Goal: Task Accomplishment & Management: Manage account settings

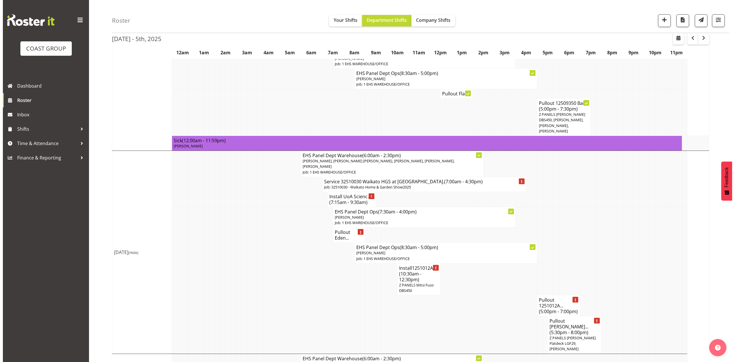
scroll to position [191, 0]
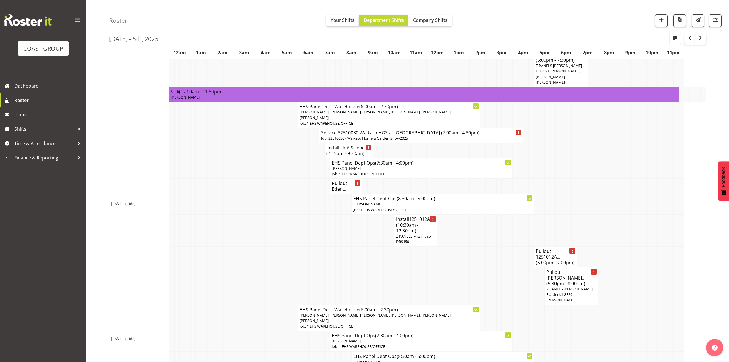
click at [677, 38] on span "button" at bounding box center [675, 37] width 7 height 7
select select "8"
select select "2025"
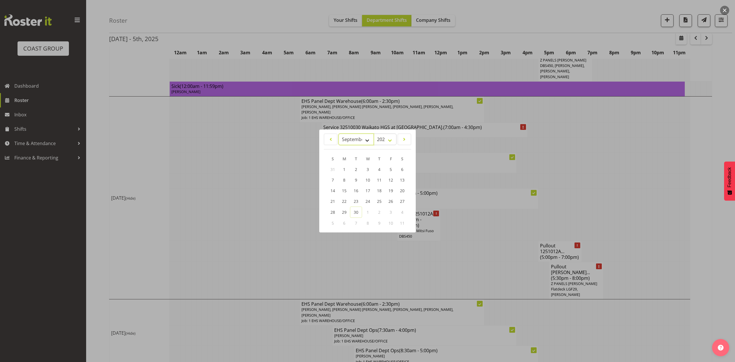
click at [355, 138] on select "January February March April May June July August September October November De…" at bounding box center [355, 138] width 35 height 11
select select "9"
click at [338, 133] on select "January February March April May June July August September October November De…" at bounding box center [355, 138] width 35 height 11
click at [345, 191] on span "13" at bounding box center [344, 190] width 5 height 5
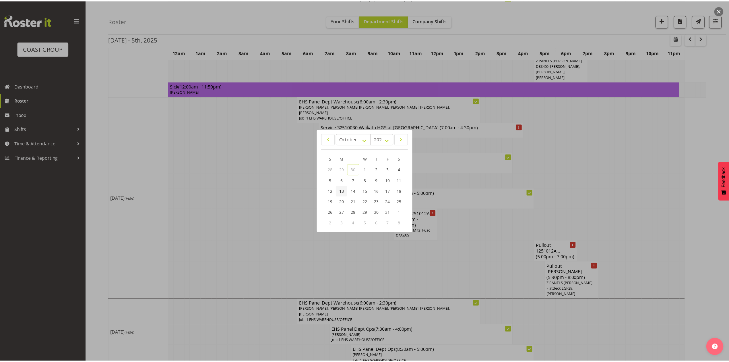
scroll to position [0, 0]
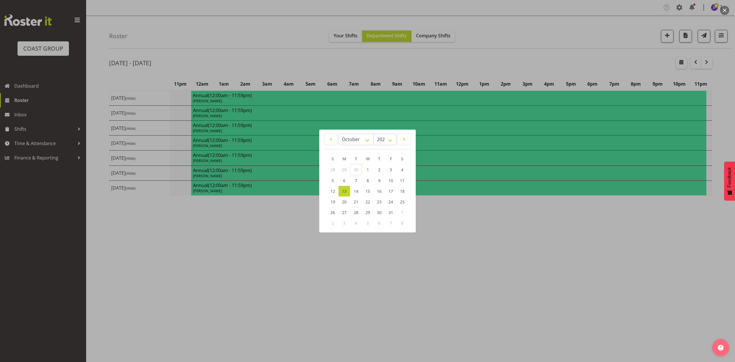
click at [546, 48] on div at bounding box center [367, 181] width 735 height 362
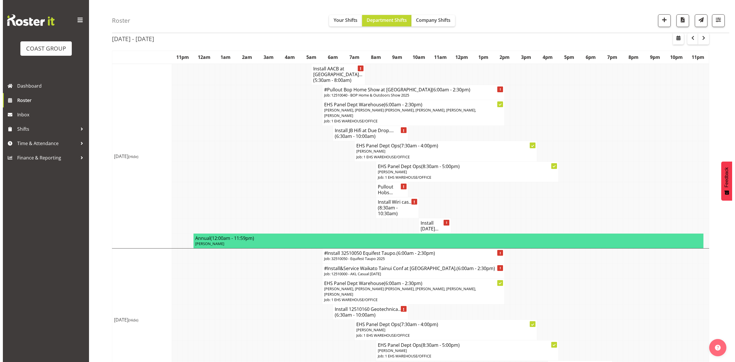
scroll to position [38, 0]
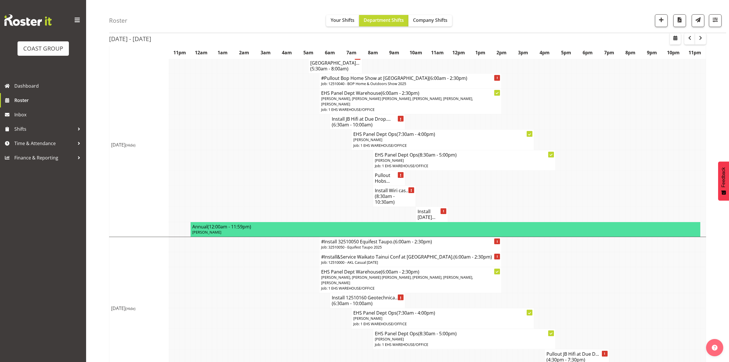
click at [513, 187] on td at bounding box center [514, 196] width 5 height 21
click at [393, 193] on span "(8:30am - 10:30am)" at bounding box center [385, 199] width 20 height 12
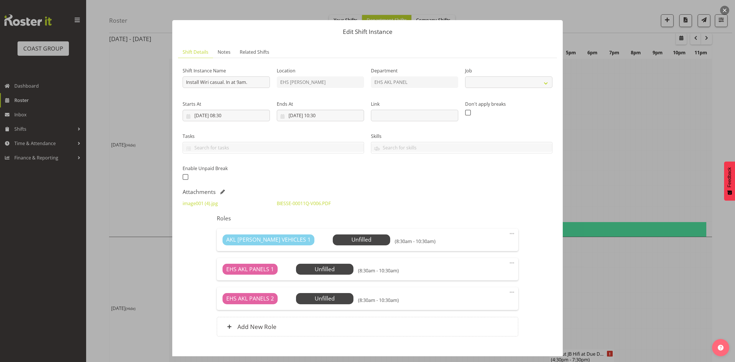
select select "8654"
click at [221, 191] on span at bounding box center [222, 191] width 5 height 5
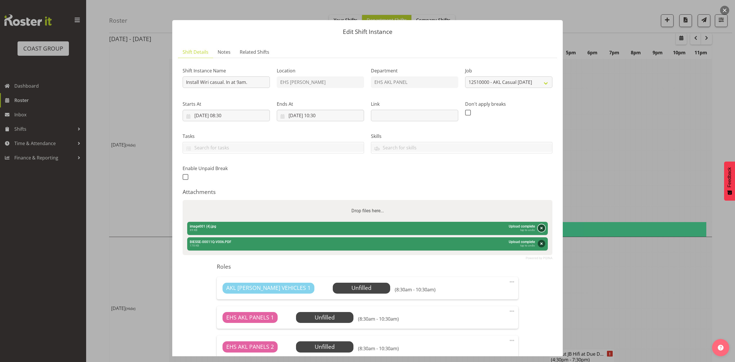
click at [538, 230] on button "Remove" at bounding box center [541, 227] width 7 height 7
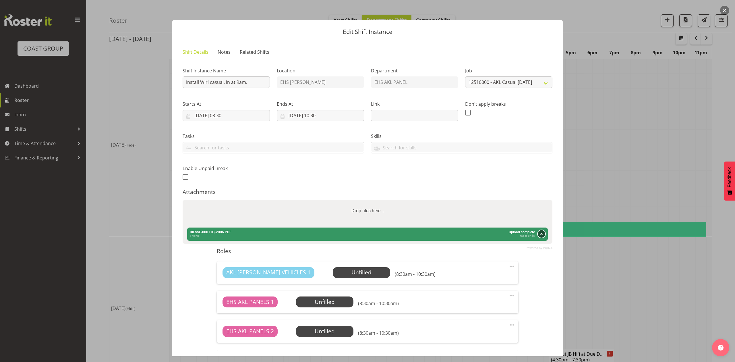
click at [538, 237] on button "Remove" at bounding box center [541, 233] width 7 height 7
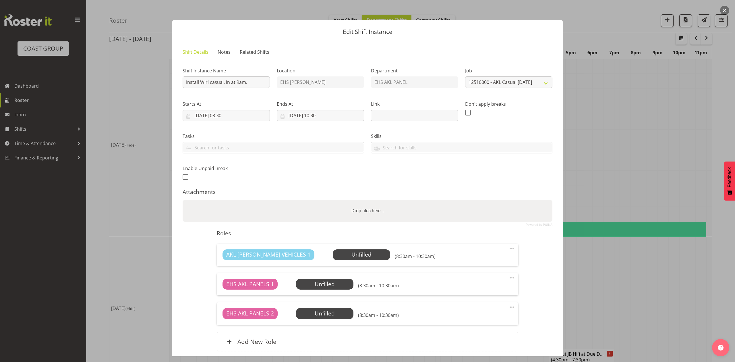
click at [506, 210] on div "Drop files here..." at bounding box center [368, 211] width 370 height 22
click at [183, 200] on input "Drop files here..." at bounding box center [368, 201] width 370 height 2
type input "C:\fakepath\image001 (4) (1).jpg"
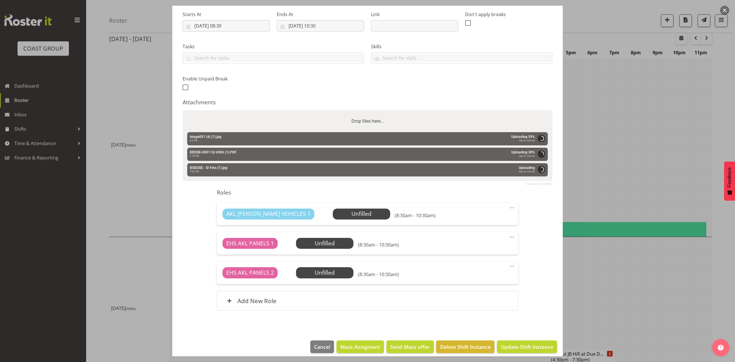
scroll to position [96, 0]
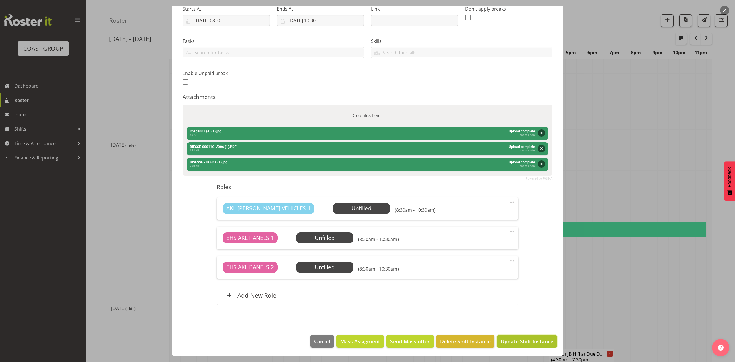
click at [523, 338] on span "Update Shift Instance" at bounding box center [527, 340] width 53 height 7
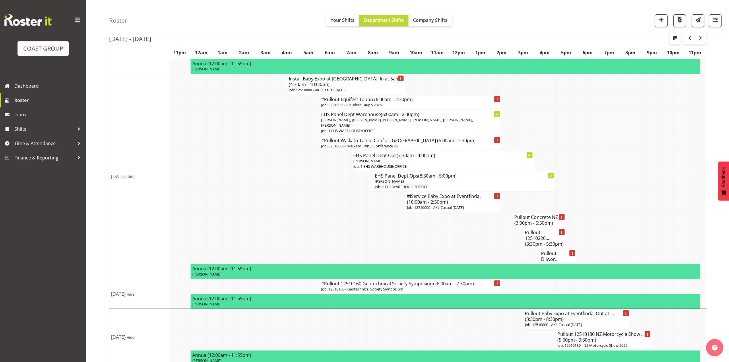
scroll to position [609, 0]
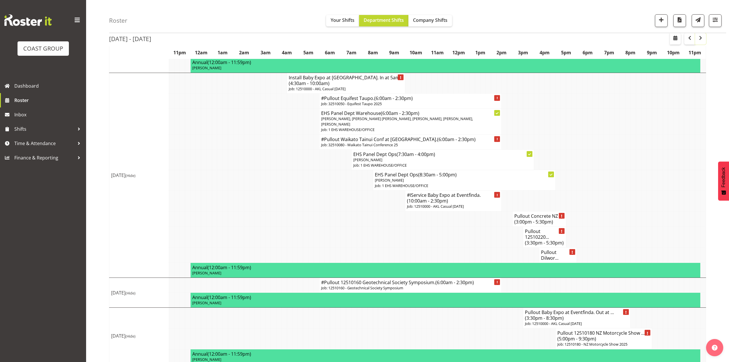
click at [700, 36] on span "button" at bounding box center [700, 37] width 7 height 7
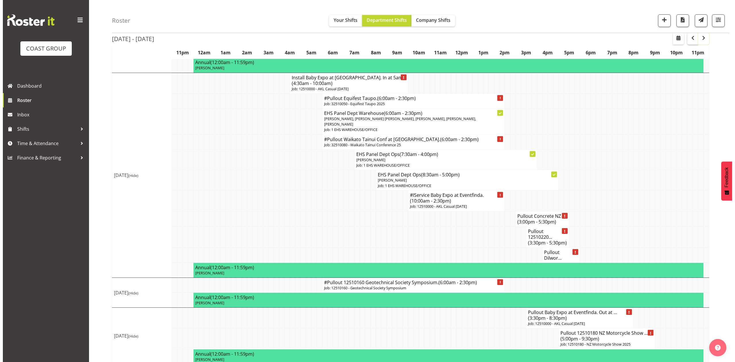
scroll to position [0, 0]
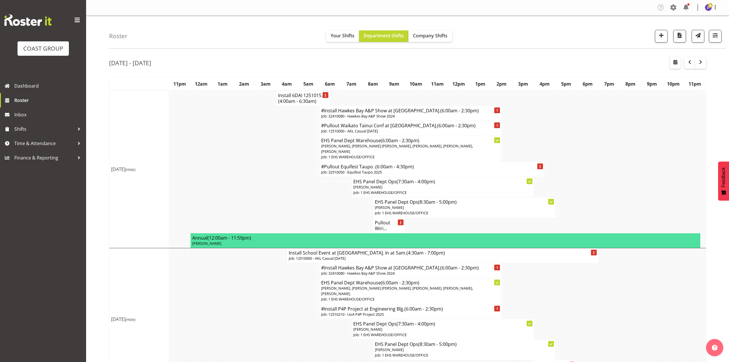
click at [381, 221] on h4 "Pullout Wiri..." at bounding box center [389, 225] width 28 height 11
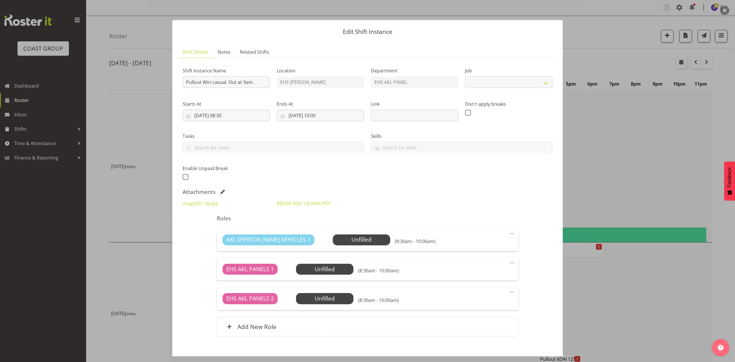
select select "8654"
click at [221, 191] on span at bounding box center [222, 191] width 5 height 5
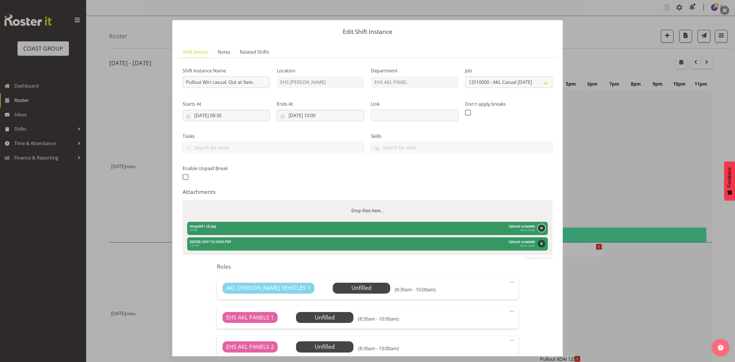
click at [538, 226] on button "Remove" at bounding box center [541, 227] width 7 height 7
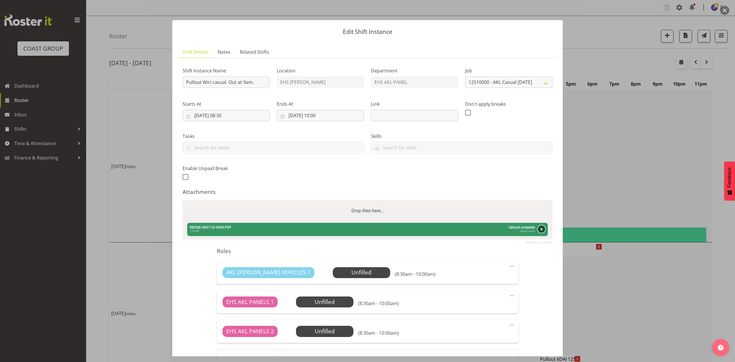
click at [538, 227] on button "Remove" at bounding box center [541, 228] width 7 height 7
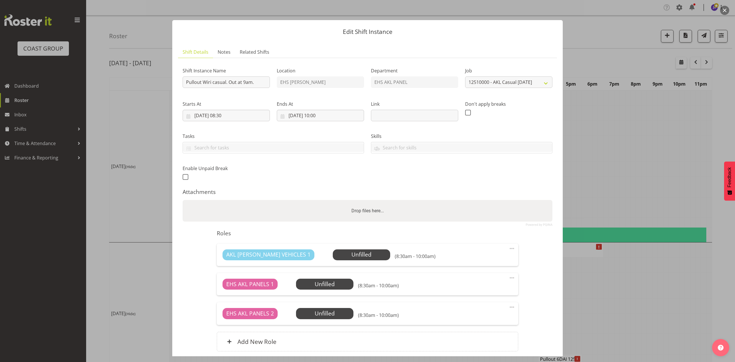
click at [509, 216] on div "Drop files here..." at bounding box center [368, 211] width 370 height 22
click at [183, 200] on input "Drop files here..." at bounding box center [368, 201] width 370 height 2
type input "C:\fakepath\image001 (4) (1).jpg"
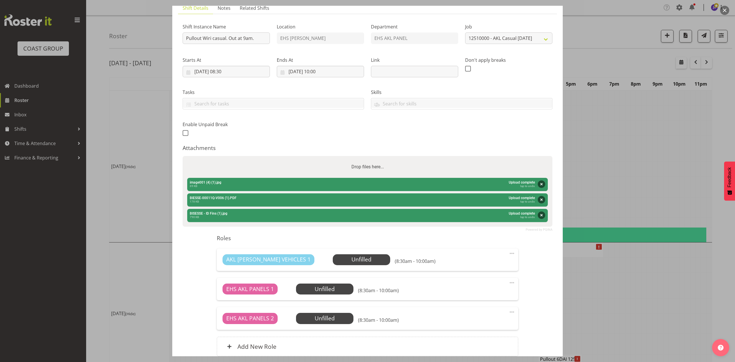
scroll to position [96, 0]
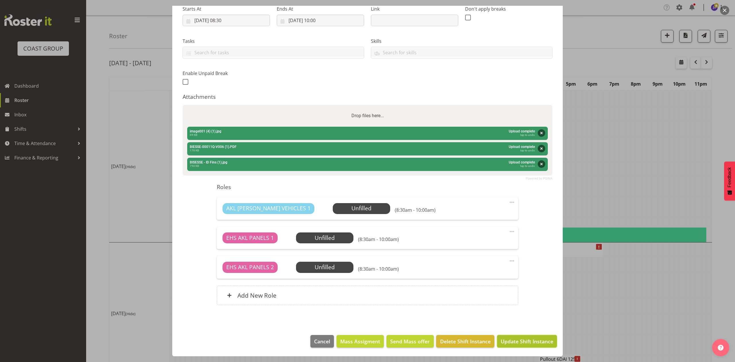
click at [518, 339] on span "Update Shift Instance" at bounding box center [527, 340] width 53 height 7
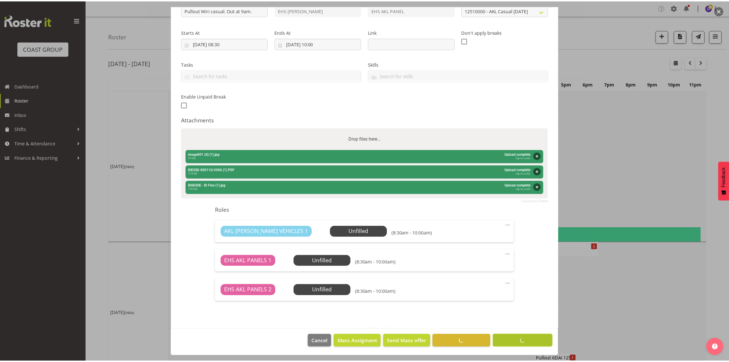
scroll to position [73, 0]
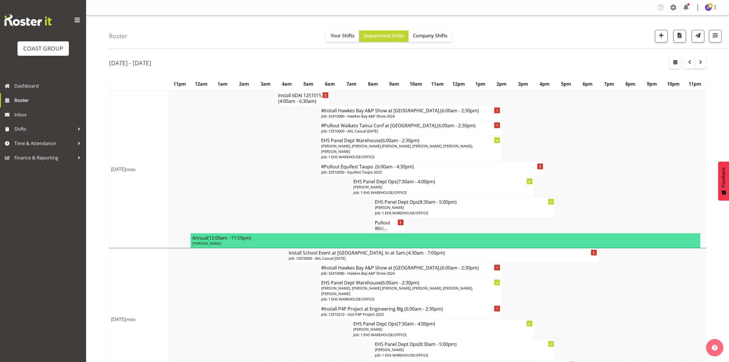
click at [586, 297] on td at bounding box center [584, 291] width 5 height 26
click at [378, 221] on h4 "Pullout Wiri..." at bounding box center [389, 225] width 28 height 11
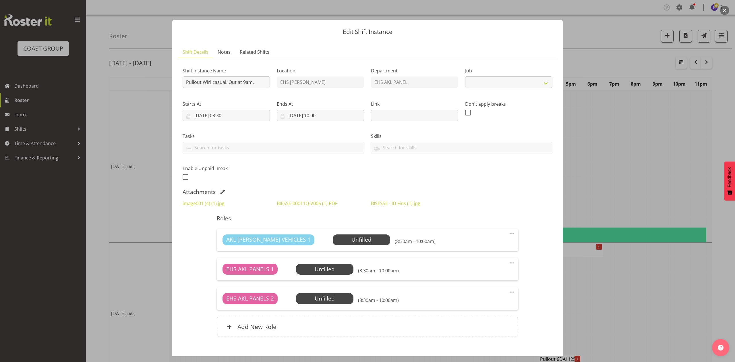
select select "8654"
click at [640, 198] on div at bounding box center [367, 181] width 735 height 362
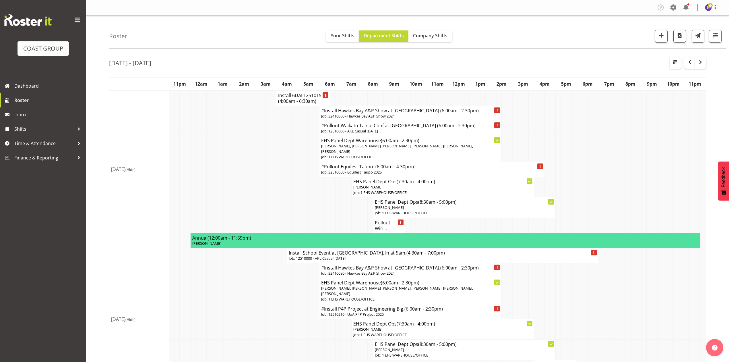
click at [374, 223] on td "Pullout Wiri..." at bounding box center [389, 225] width 32 height 15
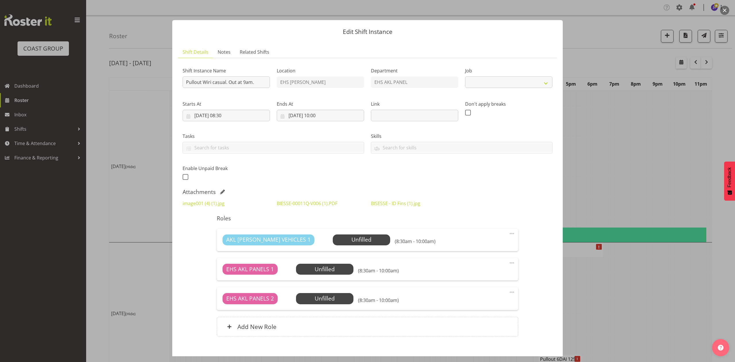
click at [618, 162] on div at bounding box center [367, 181] width 735 height 362
select select "8654"
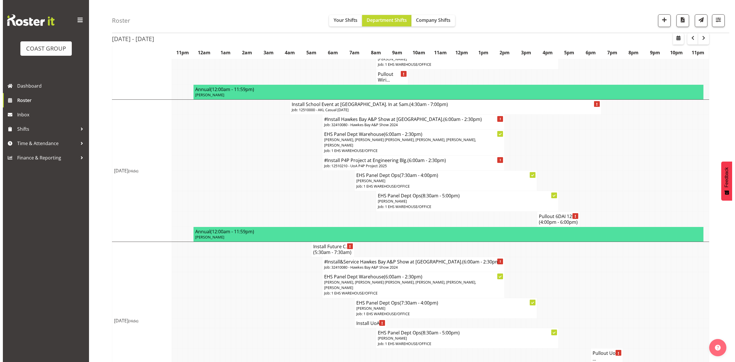
scroll to position [153, 0]
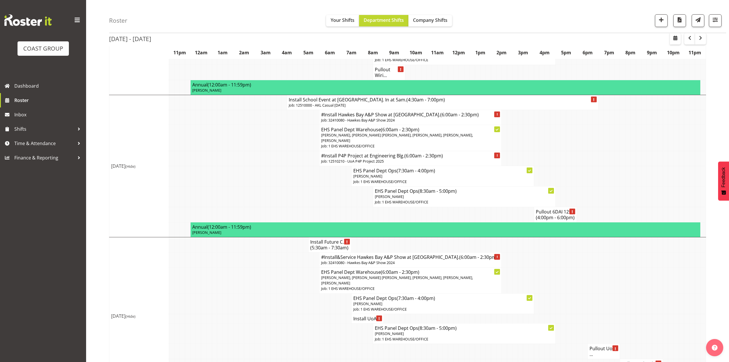
click at [357, 97] on h4 "Install School Event at Crowne Plaza. In at 5am. (4:30am - 7:00pm)" at bounding box center [443, 100] width 308 height 6
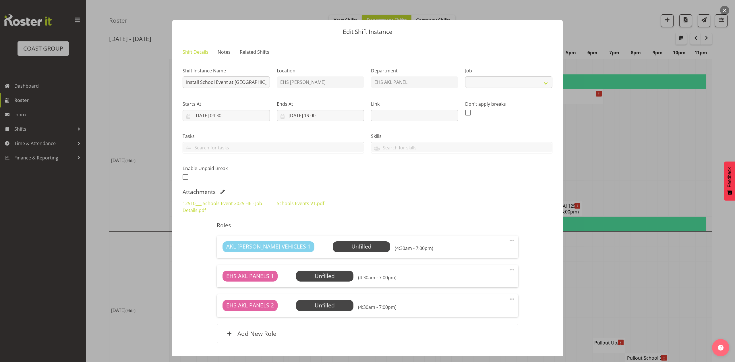
select select "8654"
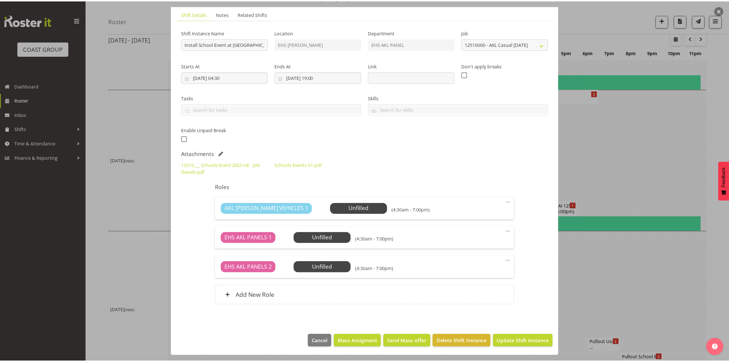
scroll to position [39, 0]
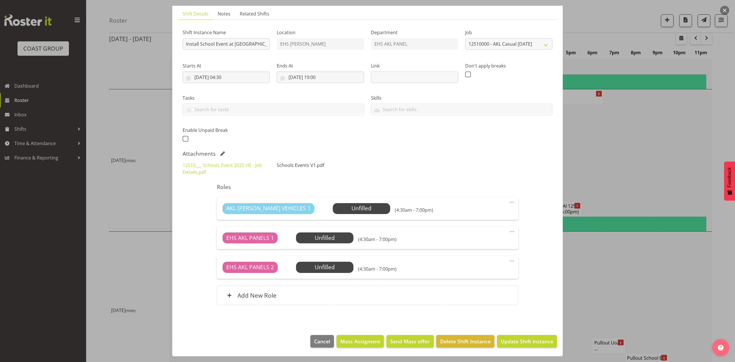
click at [295, 162] on link "Schools Events V1.pdf" at bounding box center [300, 165] width 47 height 6
click at [277, 163] on link "Schools Events V1.pdf" at bounding box center [300, 165] width 47 height 6
click at [653, 193] on div at bounding box center [367, 181] width 735 height 362
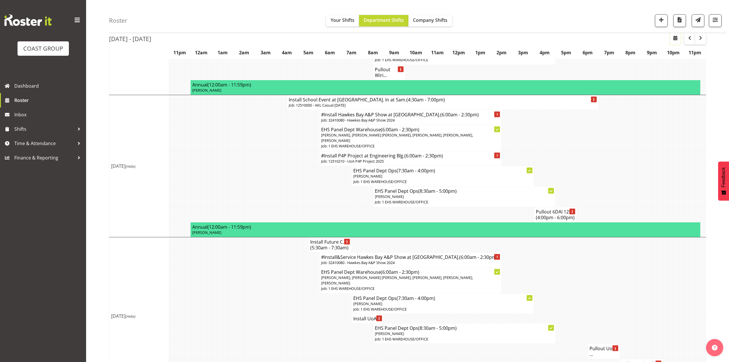
click at [675, 40] on span "button" at bounding box center [675, 37] width 7 height 7
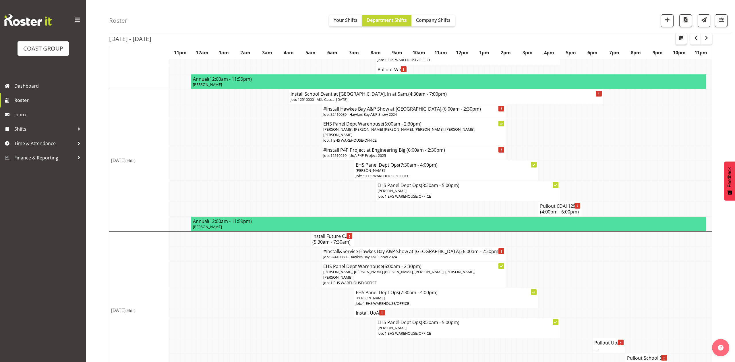
select select "8"
select select "2025"
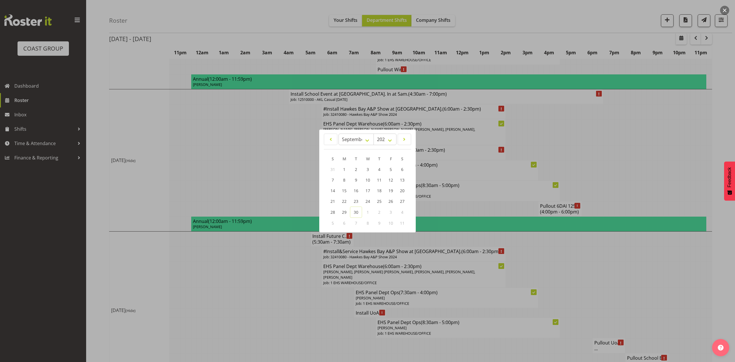
click at [630, 122] on div at bounding box center [367, 181] width 735 height 362
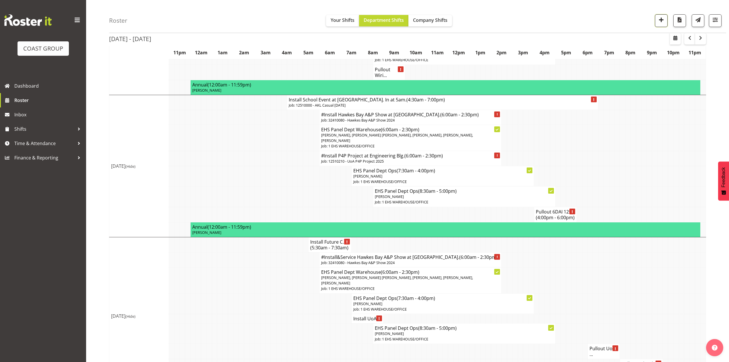
click at [659, 20] on span "button" at bounding box center [661, 19] width 7 height 7
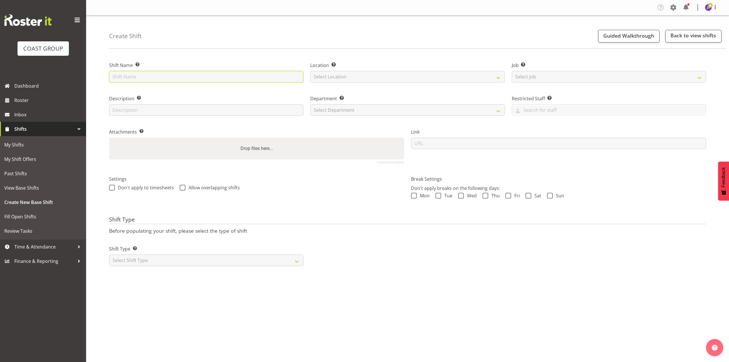
click at [142, 78] on input "text" at bounding box center [206, 76] width 194 height 11
type input "Crowne Plaza casual"
click at [333, 79] on select "Select Location EHS RYMER" at bounding box center [407, 76] width 194 height 11
select select "35"
click at [310, 71] on select "Select Location EHS RYMER" at bounding box center [407, 76] width 194 height 11
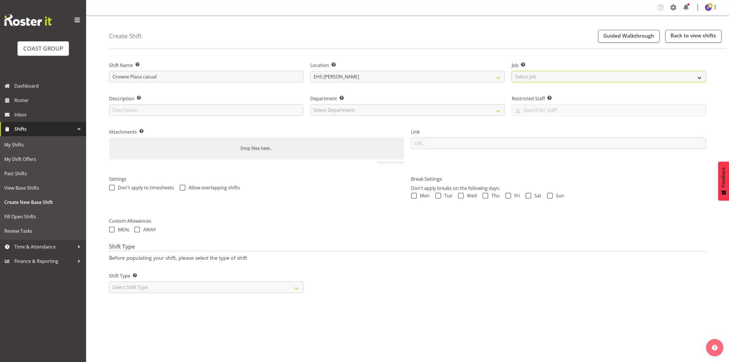
click at [558, 76] on select "Select Job Create new job 1 Carlton Events 1 Carlton Hamilton 1 Carlton Welling…" at bounding box center [609, 76] width 194 height 11
select select "8654"
click at [512, 71] on select "Select Job Create new job 1 Carlton Events 1 Carlton Hamilton 1 Carlton Welling…" at bounding box center [609, 76] width 194 height 11
click at [372, 111] on select "Select Department EHS AKL PANEL EHS AKL PANEL" at bounding box center [407, 109] width 194 height 11
select select "39"
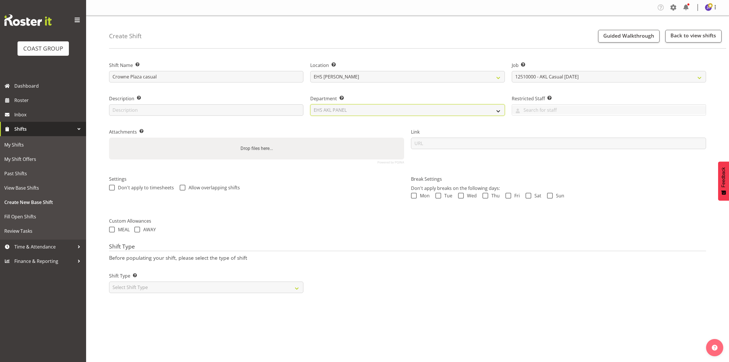
click at [310, 104] on select "Select Department EHS AKL PANEL EHS AKL PANEL" at bounding box center [407, 109] width 194 height 11
click at [249, 150] on label "Drop files here..." at bounding box center [256, 148] width 37 height 11
click at [249, 139] on input "Drop files here..." at bounding box center [256, 139] width 295 height 2
type input "C:\fakepath\CONFEREN-00164Q-V001.PDF"
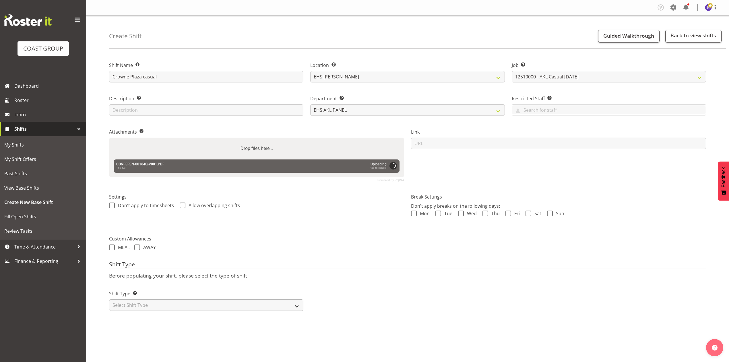
drag, startPoint x: 181, startPoint y: 299, endPoint x: 181, endPoint y: 309, distance: 10.6
click at [181, 300] on div "Shift Type Shift Types: One Off – Select this if you would like a single shift …" at bounding box center [206, 300] width 194 height 21
click at [181, 309] on select "Select Shift Type One Off Shift Recurring Shift Rotating Shift" at bounding box center [206, 304] width 194 height 11
select select "recurring"
click at [109, 300] on select "Select Shift Type One Off Shift Recurring Shift Rotating Shift" at bounding box center [206, 304] width 194 height 11
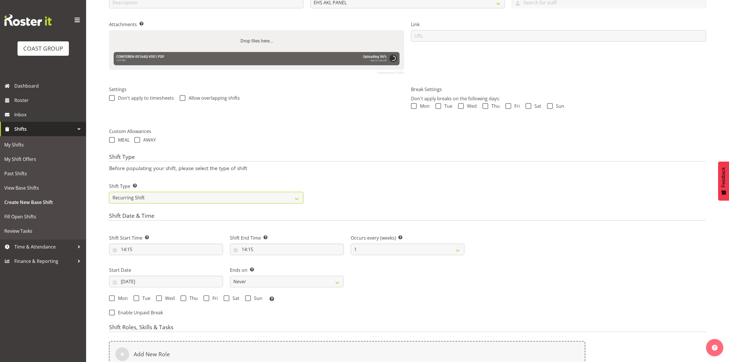
scroll to position [201, 0]
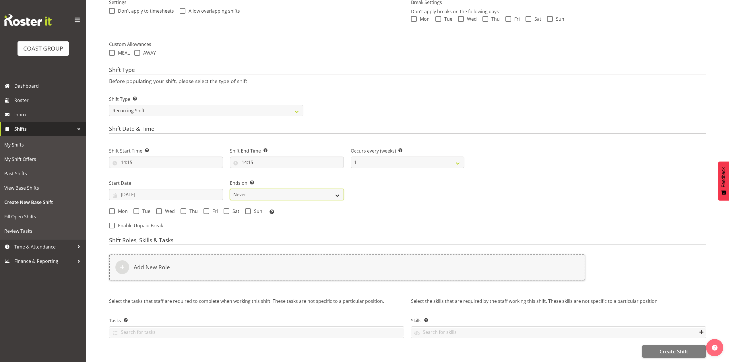
click at [253, 189] on select "Never On Date" at bounding box center [287, 194] width 114 height 11
select select "date"
click at [230, 189] on select "Never On Date" at bounding box center [287, 194] width 114 height 11
click at [130, 189] on input "30/09/2025" at bounding box center [166, 194] width 114 height 11
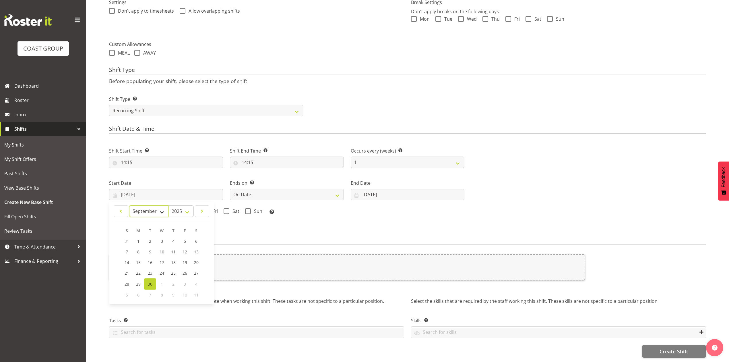
click at [151, 207] on select "January February March April May June July August September October November De…" at bounding box center [148, 210] width 39 height 11
select select "9"
click at [129, 205] on select "January February March April May June July August September October November De…" at bounding box center [148, 210] width 39 height 11
click at [150, 271] on span "21" at bounding box center [150, 273] width 5 height 5
type input "21/10/2025"
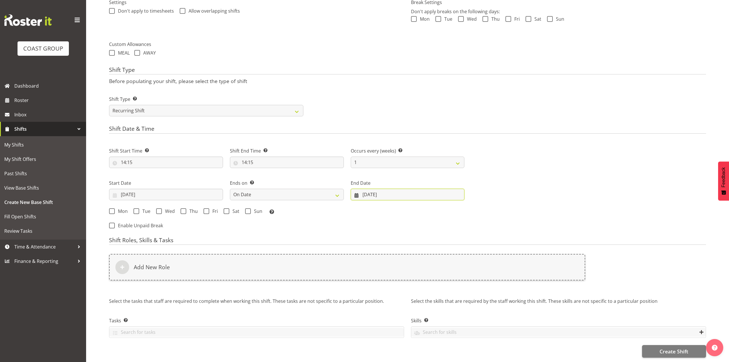
click at [375, 189] on input "30/09/2025" at bounding box center [408, 194] width 114 height 11
click at [165, 190] on input "21/10/2025" at bounding box center [166, 194] width 114 height 11
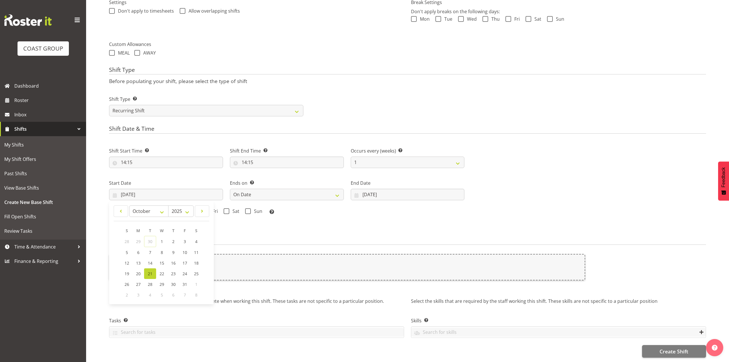
click at [261, 237] on h4 "Shift Roles, Skills & Tasks" at bounding box center [407, 241] width 597 height 8
click at [137, 208] on span at bounding box center [136, 211] width 6 height 6
click at [137, 209] on input "Tue" at bounding box center [135, 211] width 4 height 4
checkbox input "true"
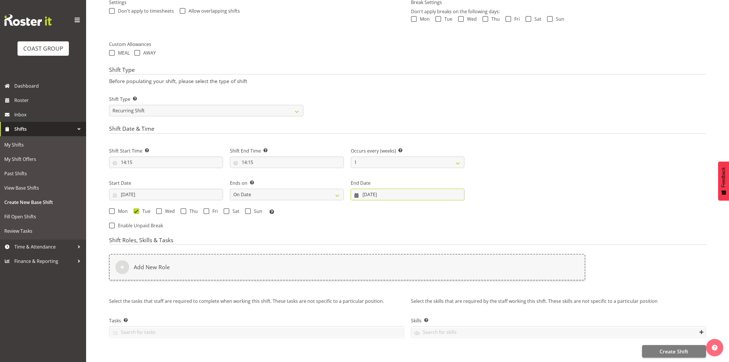
click at [372, 189] on input "30/09/2025" at bounding box center [408, 194] width 114 height 11
click at [389, 205] on select "January February March April May June July August September October November De…" at bounding box center [399, 210] width 39 height 11
select select "9"
click at [380, 205] on select "January February March April May June July August September October November De…" at bounding box center [399, 210] width 39 height 11
click at [415, 268] on link "22" at bounding box center [412, 273] width 11 height 11
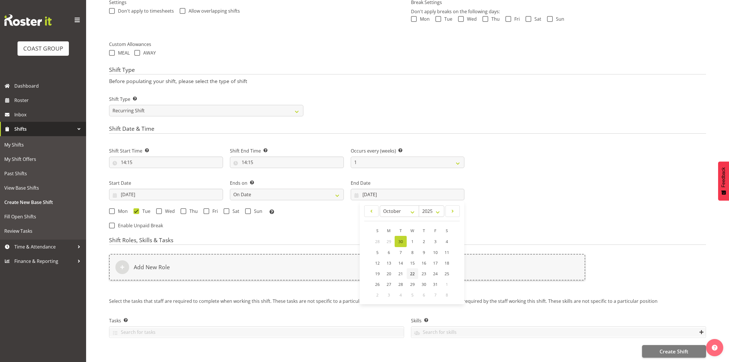
type input "22/10/2025"
click at [158, 208] on span at bounding box center [159, 211] width 6 height 6
click at [158, 209] on input "Wed" at bounding box center [158, 211] width 4 height 4
checkbox input "true"
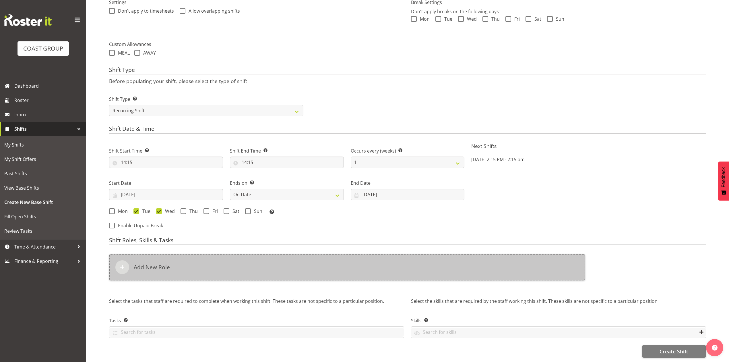
click at [169, 264] on h6 "Add New Role" at bounding box center [152, 267] width 36 height 7
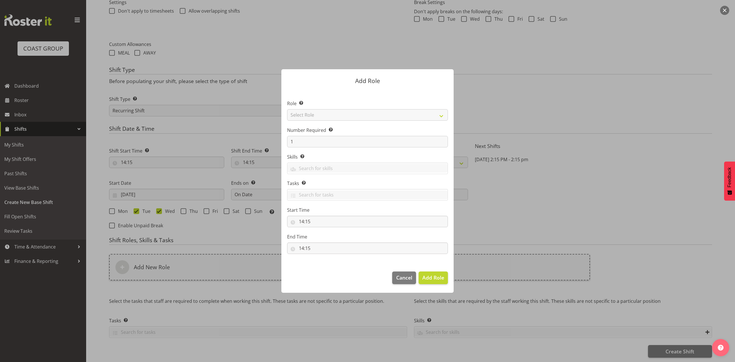
click at [370, 111] on div at bounding box center [368, 181] width 184 height 252
click at [370, 111] on select "Select Role ACCOUNT MANAGER ACCOUNT MANAGER DW ACCOUNTS [PERSON_NAME] VEHICLES …" at bounding box center [367, 114] width 161 height 11
select select "81"
click at [287, 109] on select "Select Role ACCOUNT MANAGER ACCOUNT MANAGER DW ACCOUNTS [PERSON_NAME] VEHICLES …" at bounding box center [367, 114] width 161 height 11
click at [423, 274] on span "Add Role" at bounding box center [433, 277] width 22 height 7
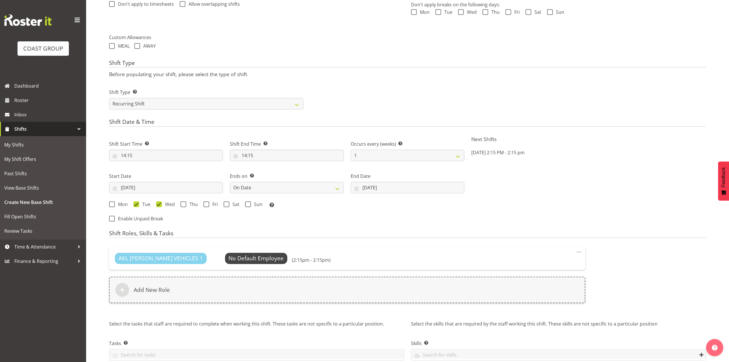
click at [247, 304] on div "AKL RYMER VEHICLES 1 No Default Employee Select Employee (2:15pm - 2:15pm) Edit…" at bounding box center [347, 277] width 483 height 69
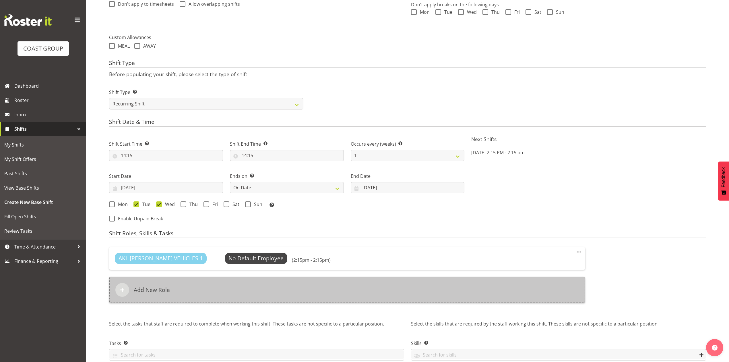
click at [254, 286] on div "Add New Role" at bounding box center [347, 289] width 476 height 26
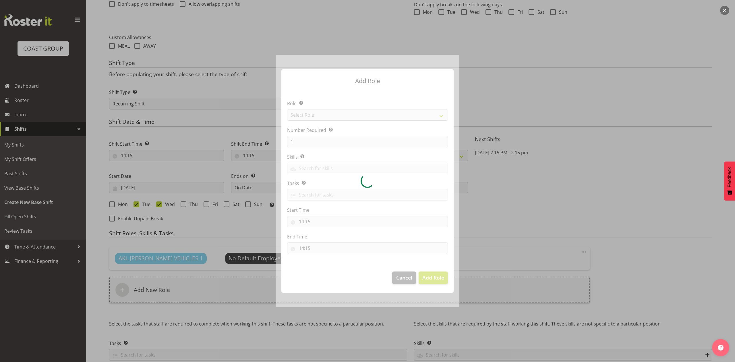
drag, startPoint x: 309, startPoint y: 111, endPoint x: 313, endPoint y: 118, distance: 8.0
click at [310, 111] on div at bounding box center [368, 181] width 184 height 252
click at [313, 118] on div at bounding box center [368, 181] width 184 height 252
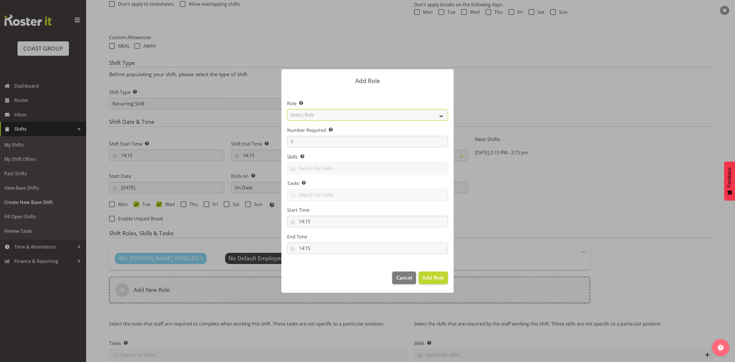
click at [313, 115] on select "Select Role ACCOUNT MANAGER ACCOUNT MANAGER DW ACCOUNTS [PERSON_NAME] VEHICLES …" at bounding box center [367, 114] width 161 height 11
select select "188"
click at [287, 109] on select "Select Role ACCOUNT MANAGER ACCOUNT MANAGER DW ACCOUNTS [PERSON_NAME] VEHICLES …" at bounding box center [367, 114] width 161 height 11
click at [301, 140] on input "1" at bounding box center [367, 141] width 161 height 11
type input "2"
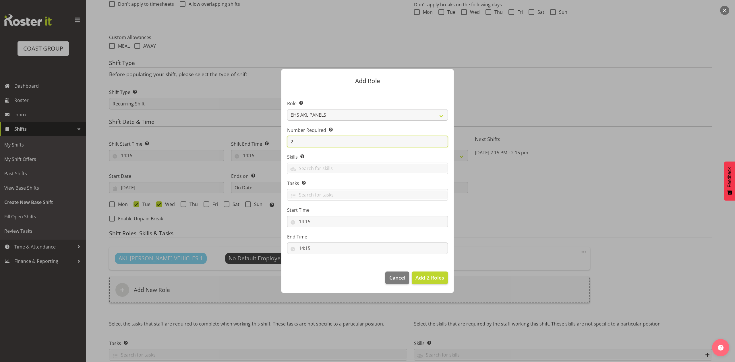
click at [412, 271] on button "Add 2 Roles" at bounding box center [430, 277] width 36 height 13
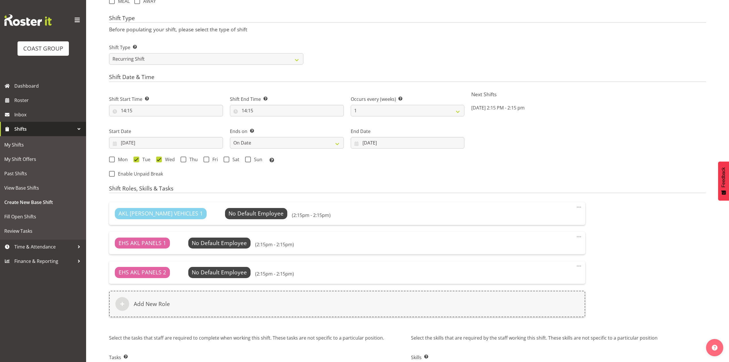
scroll to position [289, 0]
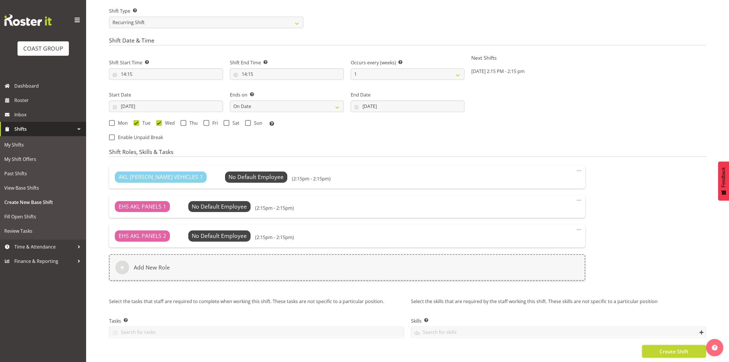
click at [684, 347] on span "Create Shift" at bounding box center [674, 350] width 29 height 7
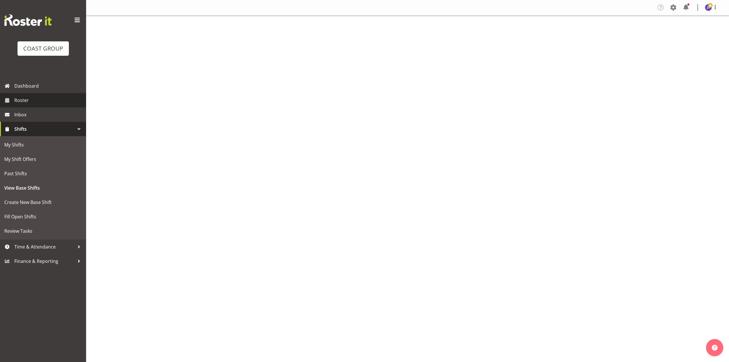
click at [37, 99] on span "Roster" at bounding box center [48, 100] width 69 height 9
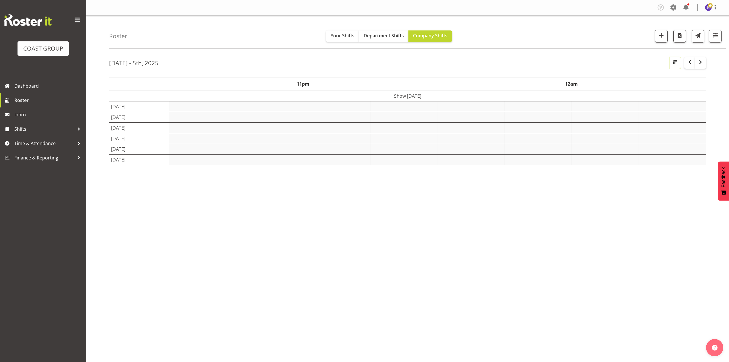
click at [679, 60] on button "button" at bounding box center [675, 62] width 11 height 11
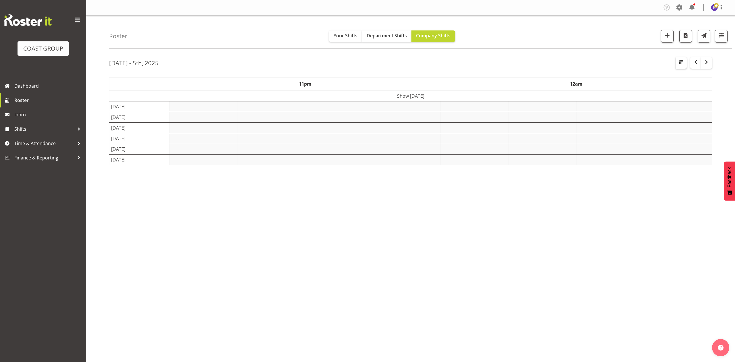
select select "8"
select select "2025"
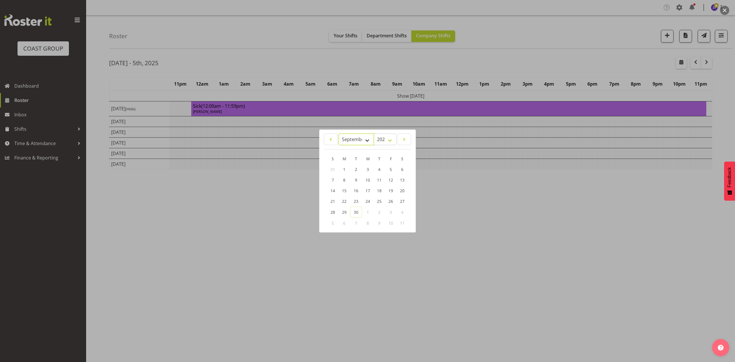
click at [343, 140] on select "January February March April May June July August September October November De…" at bounding box center [355, 138] width 35 height 11
select select "9"
click at [338, 133] on select "January February March April May June July August September October November De…" at bounding box center [355, 138] width 35 height 11
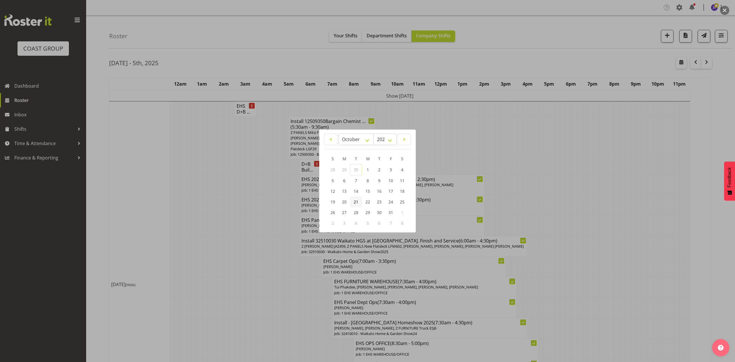
click at [357, 201] on span "21" at bounding box center [356, 201] width 5 height 5
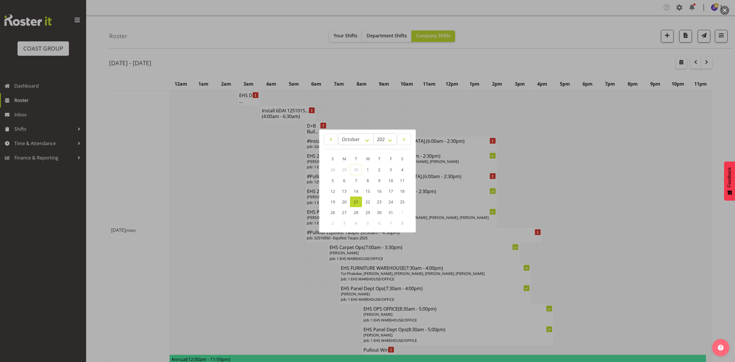
drag, startPoint x: 458, startPoint y: 244, endPoint x: 512, endPoint y: 243, distance: 54.3
click at [459, 245] on div at bounding box center [367, 181] width 735 height 362
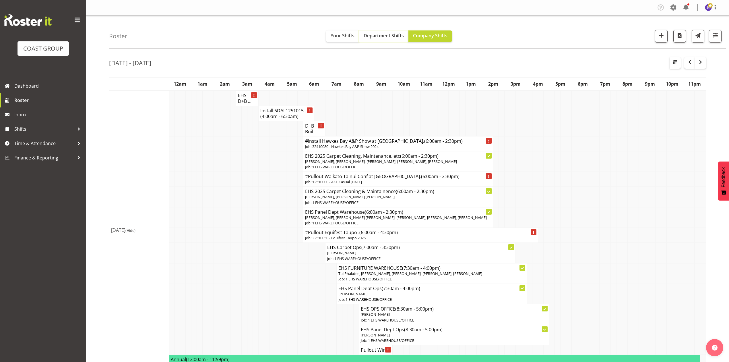
click at [375, 36] on span "Department Shifts" at bounding box center [384, 35] width 40 height 6
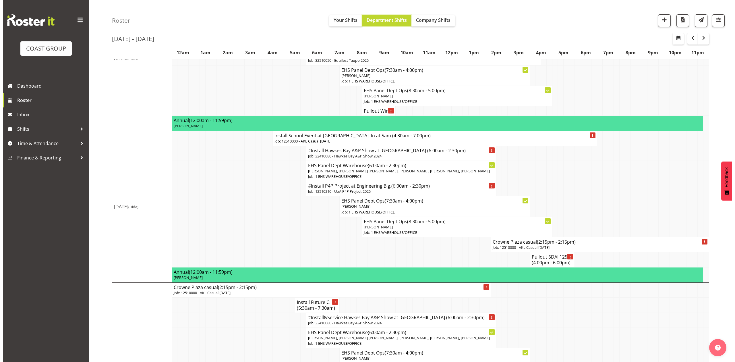
scroll to position [153, 0]
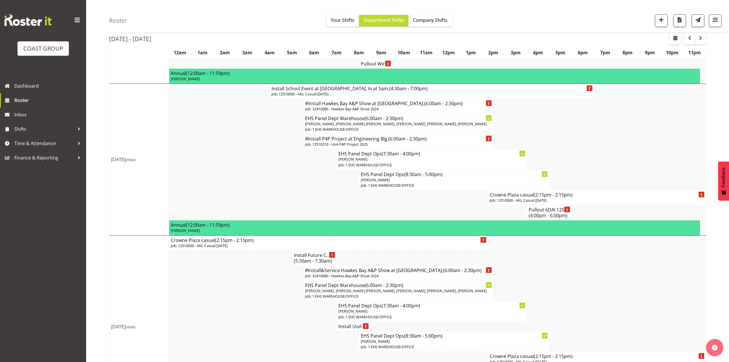
click at [518, 198] on h4 "Crowne Plaza casual (2:15pm - 2:15pm)" at bounding box center [597, 195] width 215 height 6
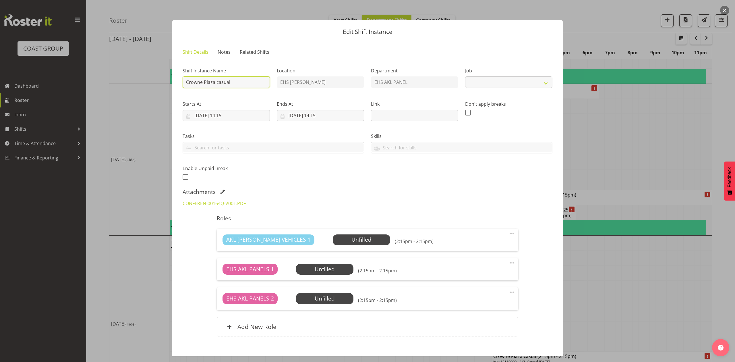
select select "8654"
drag, startPoint x: 184, startPoint y: 80, endPoint x: 190, endPoint y: 80, distance: 6.1
click at [186, 80] on input "Crowne Plaza casual" at bounding box center [226, 81] width 87 height 11
click at [247, 84] on input "Install Crowne Plaza casual" at bounding box center [226, 81] width 87 height 11
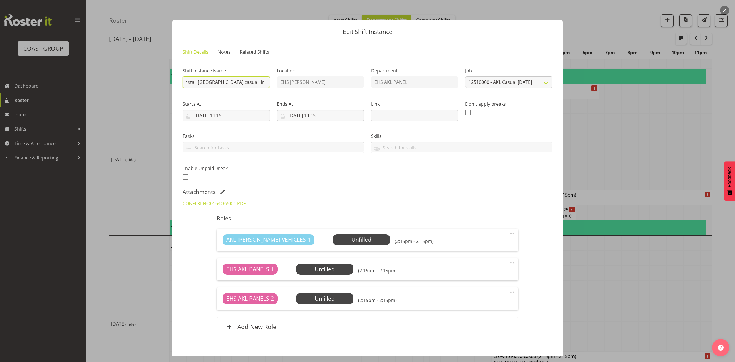
type input "Install Crowne Plaza casual. In at 6am."
click at [297, 115] on input "22/10/2025, 14:15" at bounding box center [320, 115] width 87 height 11
click at [316, 193] on span "21" at bounding box center [315, 194] width 5 height 5
type input "21/10/2025, 14:15"
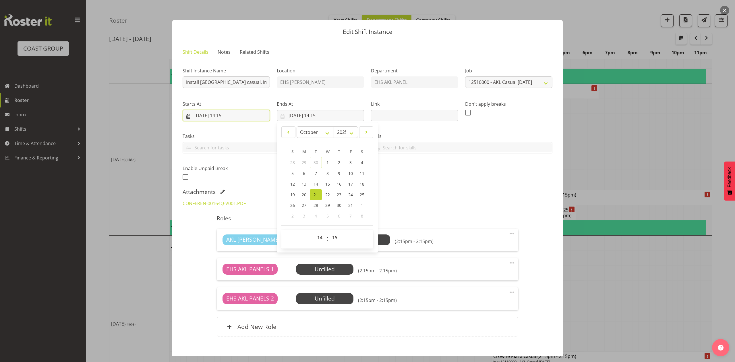
click at [234, 113] on input "21/10/2025, 14:15" at bounding box center [226, 115] width 87 height 11
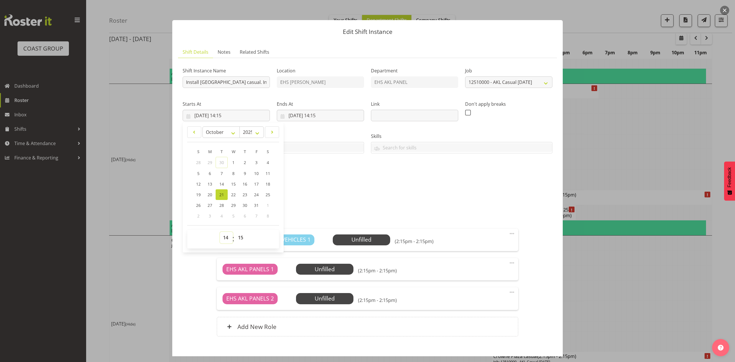
click at [227, 235] on select "00 01 02 03 04 05 06 07 08 09 10 11 12 13 14 15 16 17 18 19 20 21 22 23" at bounding box center [226, 237] width 13 height 11
select select "5"
click at [220, 232] on select "00 01 02 03 04 05 06 07 08 09 10 11 12 13 14 15 16 17 18 19 20 21 22 23" at bounding box center [226, 237] width 13 height 11
type input "21/10/2025, 05:15"
drag, startPoint x: 238, startPoint y: 240, endPoint x: 239, endPoint y: 233, distance: 7.3
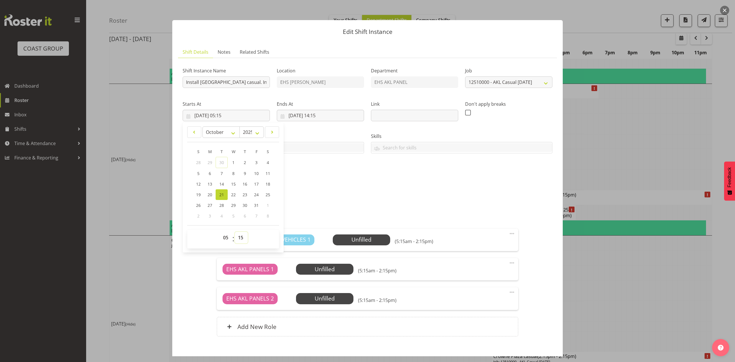
click at [238, 240] on select "00 01 02 03 04 05 06 07 08 09 10 11 12 13 14 15 16 17 18 19 20 21 22 23 24 25 2…" at bounding box center [241, 237] width 13 height 11
select select "30"
click at [235, 232] on select "00 01 02 03 04 05 06 07 08 09 10 11 12 13 14 15 16 17 18 19 20 21 22 23 24 25 2…" at bounding box center [241, 237] width 13 height 11
type input "21/10/2025, 05:30"
click at [378, 180] on div "Shift Instance Name Install Crowne Plaza casual. In at 6am. Location EHS RYMER …" at bounding box center [367, 122] width 377 height 126
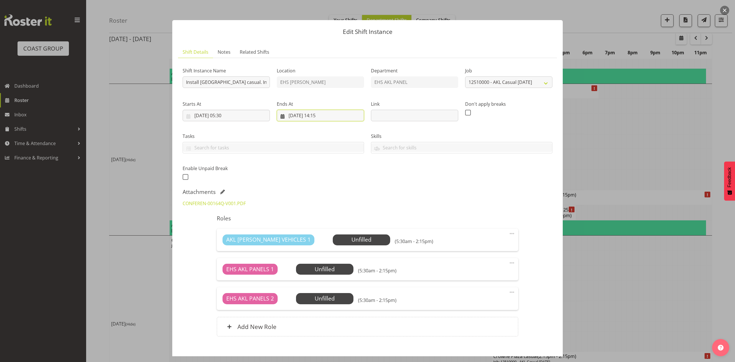
click at [326, 115] on input "21/10/2025, 14:15" at bounding box center [320, 115] width 87 height 11
click at [315, 234] on select "00 01 02 03 04 05 06 07 08 09 10 11 12 13 14 15 16 17 18 19 20 21 22 23" at bounding box center [320, 237] width 13 height 11
select select "7"
click at [314, 232] on select "00 01 02 03 04 05 06 07 08 09 10 11 12 13 14 15 16 17 18 19 20 21 22 23" at bounding box center [320, 237] width 13 height 11
type input "21/10/2025, 07:15"
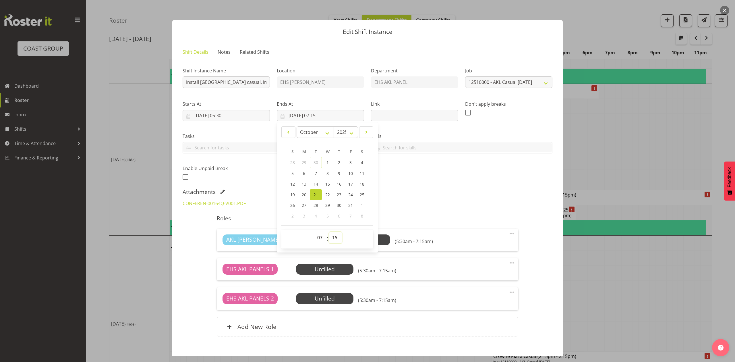
click at [333, 233] on select "00 01 02 03 04 05 06 07 08 09 10 11 12 13 14 15 16 17 18 19 20 21 22 23 24 25 2…" at bounding box center [335, 237] width 13 height 11
select select "0"
click at [329, 232] on select "00 01 02 03 04 05 06 07 08 09 10 11 12 13 14 15 16 17 18 19 20 21 22 23 24 25 2…" at bounding box center [335, 237] width 13 height 11
type input "21/10/2025, 07:00"
click at [467, 222] on div "Roles AKL RYMER VEHICLES 1 Unfilled Select Employee (5:30am - 7:00am) Edit Cove…" at bounding box center [367, 277] width 308 height 132
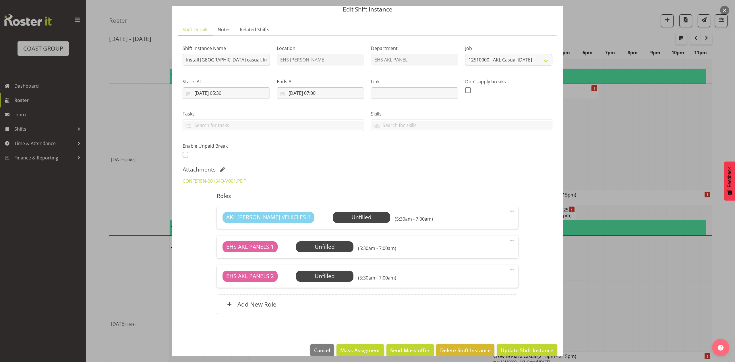
scroll to position [32, 0]
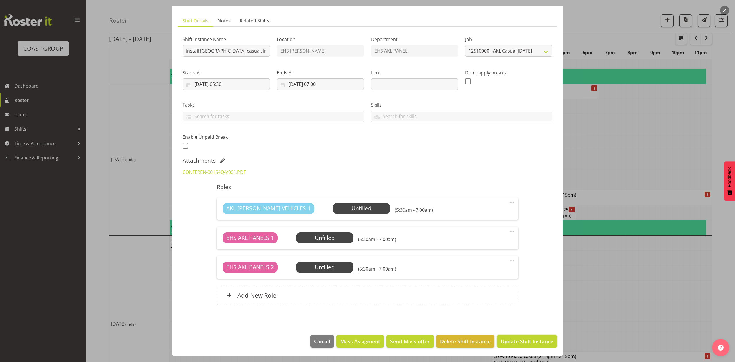
click at [512, 341] on span "Update Shift Instance" at bounding box center [527, 340] width 53 height 7
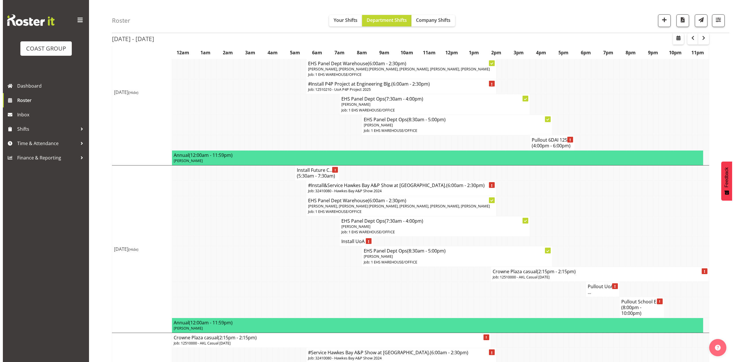
scroll to position [230, 0]
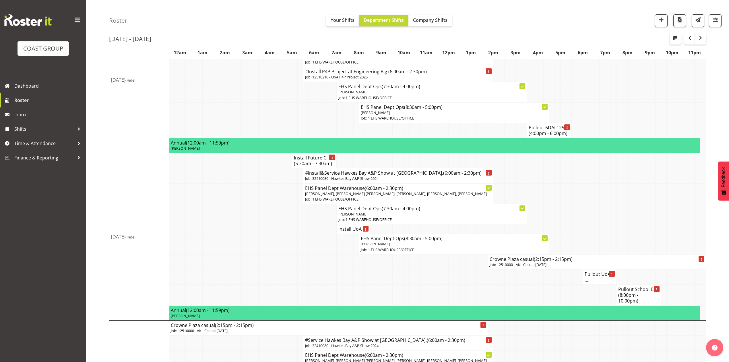
click at [517, 267] on p "Job: 12510000 - AKL Casual Oct 2025" at bounding box center [597, 264] width 215 height 5
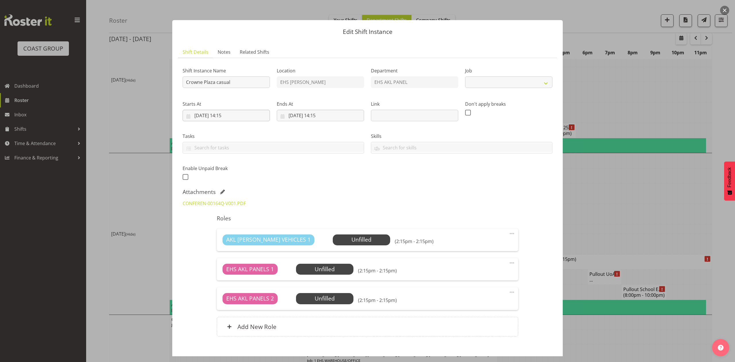
select select "8654"
click at [183, 80] on input "Crowne Plaza casual" at bounding box center [226, 81] width 87 height 11
click at [247, 84] on input "Pullout Crowne Plaza casual" at bounding box center [226, 81] width 87 height 11
type input "Pullout Crowne Plaza casual. Out at 8:30pm."
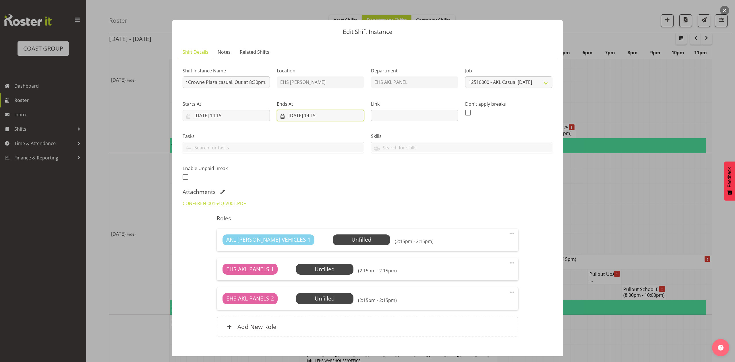
scroll to position [0, 0]
click at [299, 116] on input "23/10/2025, 14:15" at bounding box center [320, 115] width 87 height 11
click at [325, 193] on span "22" at bounding box center [327, 194] width 5 height 5
type input "22/10/2025, 14:15"
drag, startPoint x: 231, startPoint y: 115, endPoint x: 230, endPoint y: 211, distance: 95.3
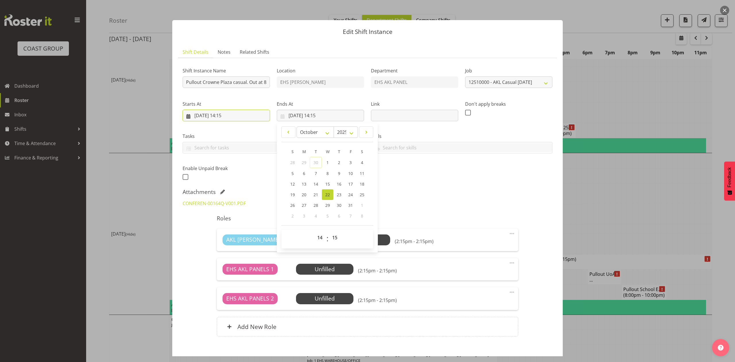
click at [231, 115] on input "22/10/2025, 14:15" at bounding box center [226, 115] width 87 height 11
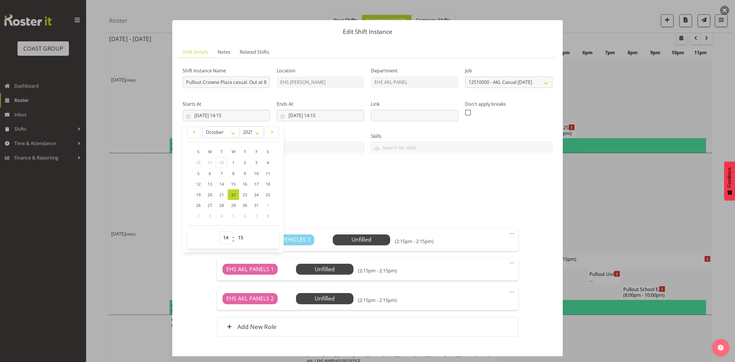
drag, startPoint x: 229, startPoint y: 238, endPoint x: 229, endPoint y: 233, distance: 5.2
click at [229, 238] on select "00 01 02 03 04 05 06 07 08 09 10 11 12 13 14 15 16 17 18 19 20 21 22 23" at bounding box center [226, 237] width 13 height 11
select select "19"
click at [220, 232] on select "00 01 02 03 04 05 06 07 08 09 10 11 12 13 14 15 16 17 18 19 20 21 22 23" at bounding box center [226, 237] width 13 height 11
type input "22/10/2025, 19:15"
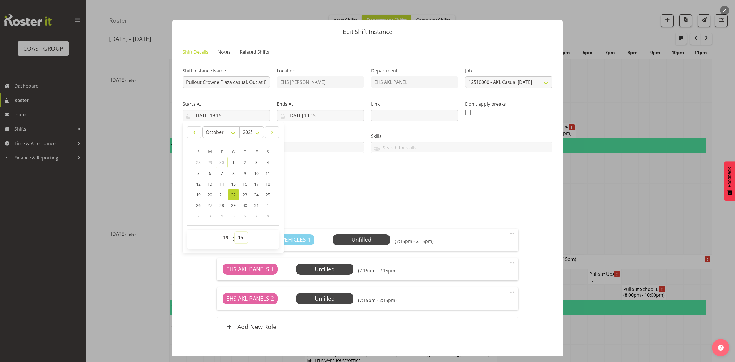
drag, startPoint x: 239, startPoint y: 238, endPoint x: 239, endPoint y: 232, distance: 6.0
click at [239, 238] on select "00 01 02 03 04 05 06 07 08 09 10 11 12 13 14 15 16 17 18 19 20 21 22 23 24 25 2…" at bounding box center [241, 237] width 13 height 11
select select "30"
click at [235, 232] on select "00 01 02 03 04 05 06 07 08 09 10 11 12 13 14 15 16 17 18 19 20 21 22 23 24 25 2…" at bounding box center [241, 237] width 13 height 11
type input "22/10/2025, 19:30"
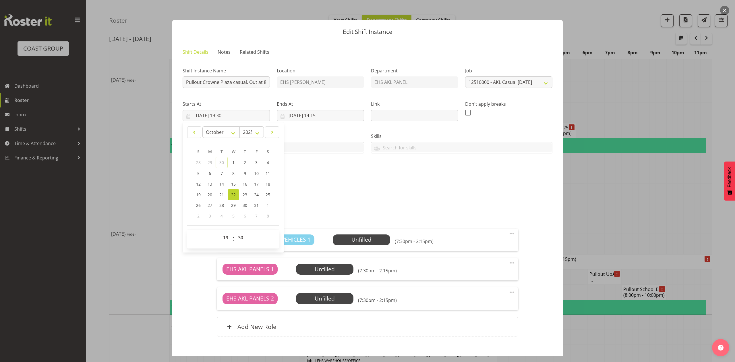
click at [319, 182] on div "Shift Instance Name Pullout Crowne Plaza casual. Out at 8:30pm. Location EHS RY…" at bounding box center [367, 122] width 377 height 126
click at [320, 116] on input "22/10/2025, 14:15" at bounding box center [320, 115] width 87 height 11
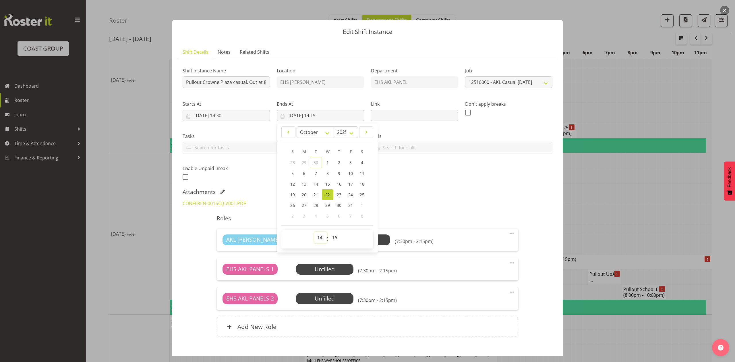
click at [314, 238] on select "00 01 02 03 04 05 06 07 08 09 10 11 12 13 14 15 16 17 18 19 20 21 22 23" at bounding box center [320, 237] width 13 height 11
select select "21"
click at [314, 232] on select "00 01 02 03 04 05 06 07 08 09 10 11 12 13 14 15 16 17 18 19 20 21 22 23" at bounding box center [320, 237] width 13 height 11
type input "22/10/2025, 21:15"
drag, startPoint x: 330, startPoint y: 246, endPoint x: 331, endPoint y: 238, distance: 8.1
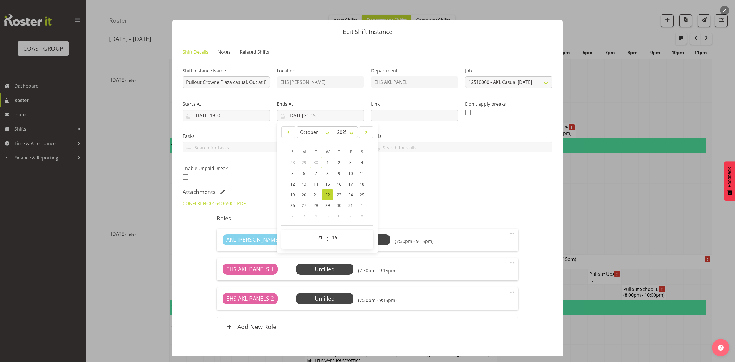
click at [330, 245] on span "00 01 02 03 04 05 06 07 08 09 10 11 12 13 14 15 16 17 18 19 20 21 22 23 24 25 2…" at bounding box center [335, 239] width 13 height 14
click at [331, 238] on select "00 01 02 03 04 05 06 07 08 09 10 11 12 13 14 15 16 17 18 19 20 21 22 23 24 25 2…" at bounding box center [335, 237] width 13 height 11
select select "30"
click at [329, 232] on select "00 01 02 03 04 05 06 07 08 09 10 11 12 13 14 15 16 17 18 19 20 21 22 23 24 25 2…" at bounding box center [335, 237] width 13 height 11
type input "22/10/2025, 21:30"
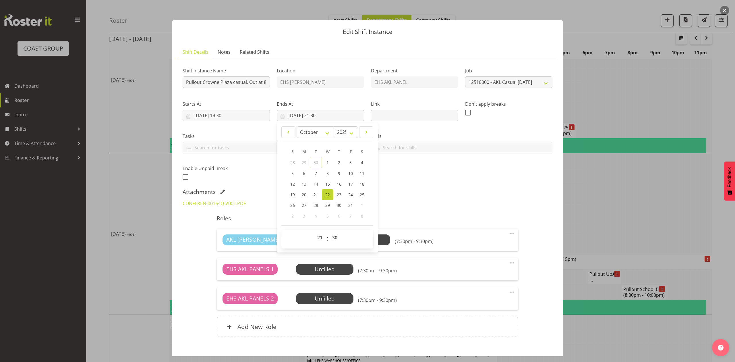
drag, startPoint x: 411, startPoint y: 191, endPoint x: 416, endPoint y: 191, distance: 4.9
click at [412, 191] on div "Attachments" at bounding box center [368, 191] width 370 height 7
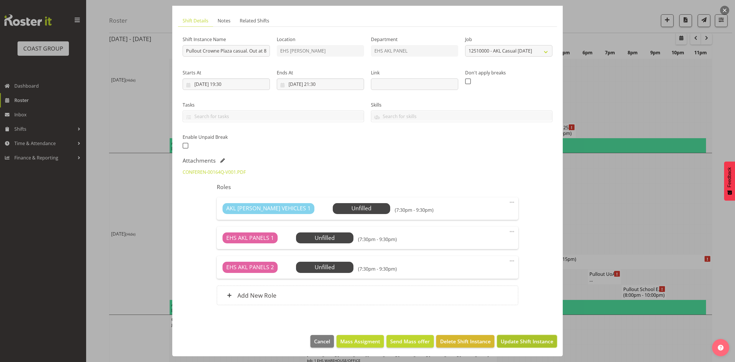
click at [502, 340] on span "Update Shift Instance" at bounding box center [527, 340] width 53 height 7
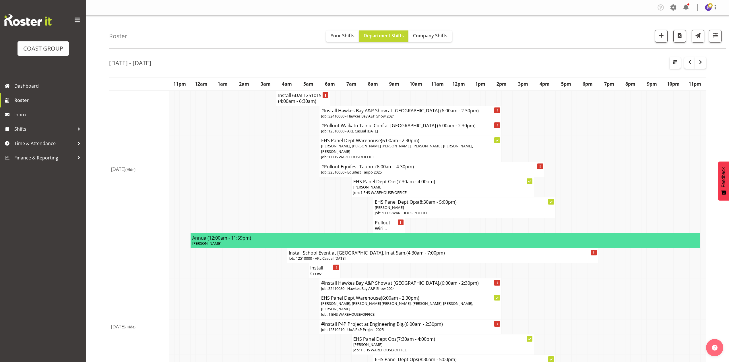
scroll to position [38, 0]
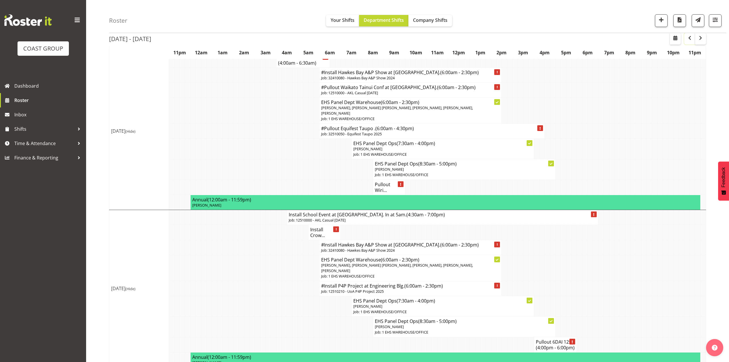
click at [687, 37] on span "button" at bounding box center [689, 37] width 7 height 7
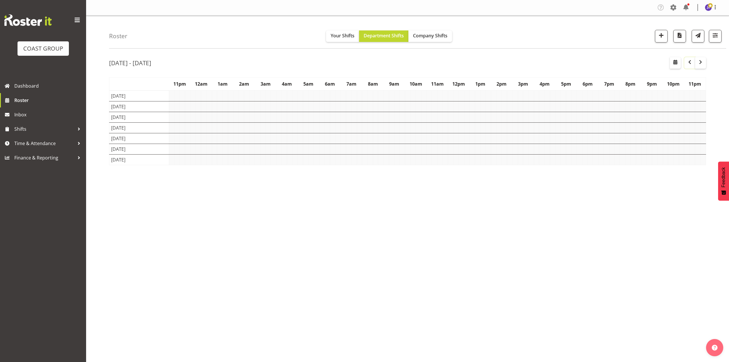
scroll to position [0, 0]
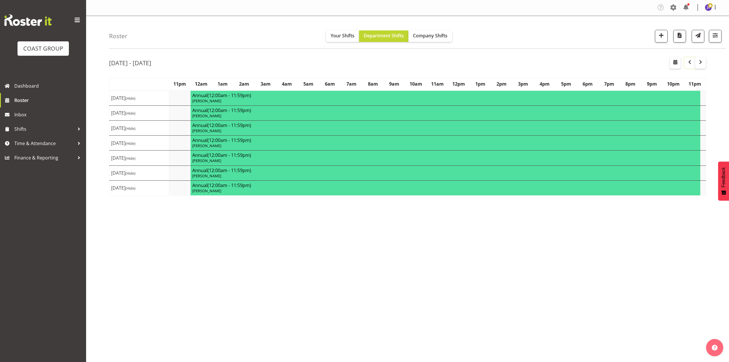
click at [689, 67] on button "button" at bounding box center [689, 62] width 11 height 11
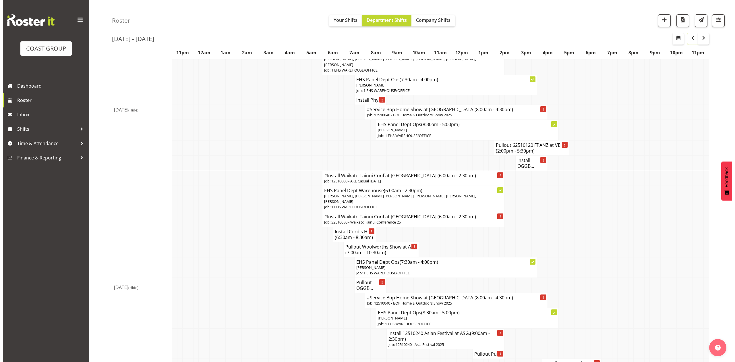
scroll to position [421, 0]
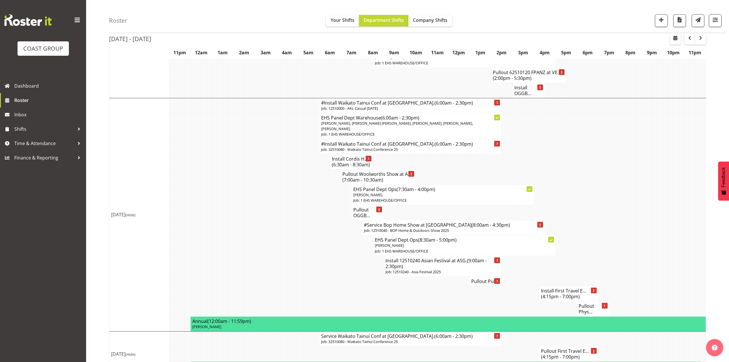
click at [335, 163] on span "(6:30am - 8:30am)" at bounding box center [351, 164] width 38 height 6
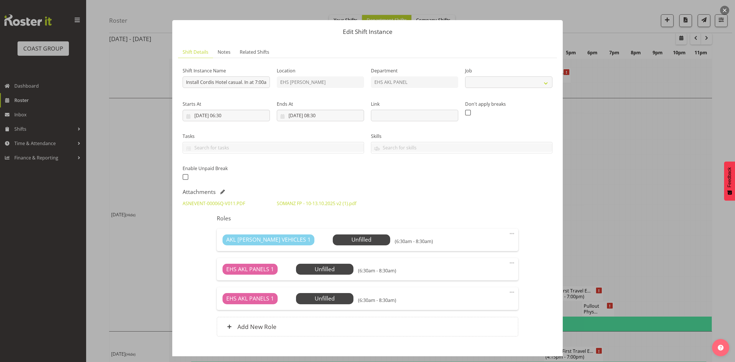
select select "8654"
click at [223, 191] on span at bounding box center [222, 191] width 5 height 5
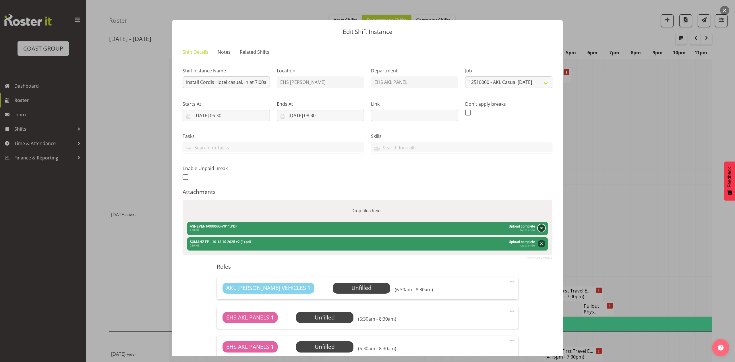
click at [538, 229] on button "Remove" at bounding box center [541, 227] width 7 height 7
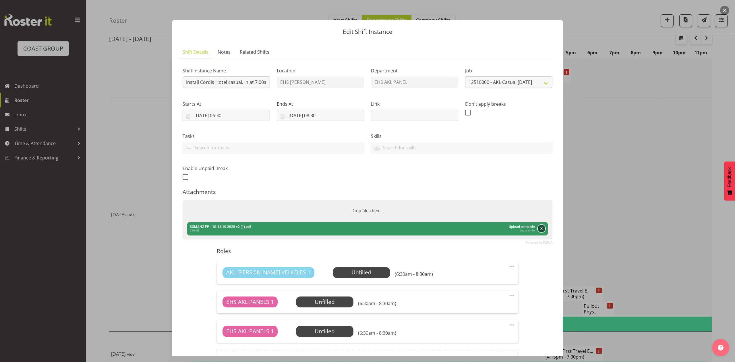
click at [538, 229] on button "Remove" at bounding box center [541, 227] width 7 height 7
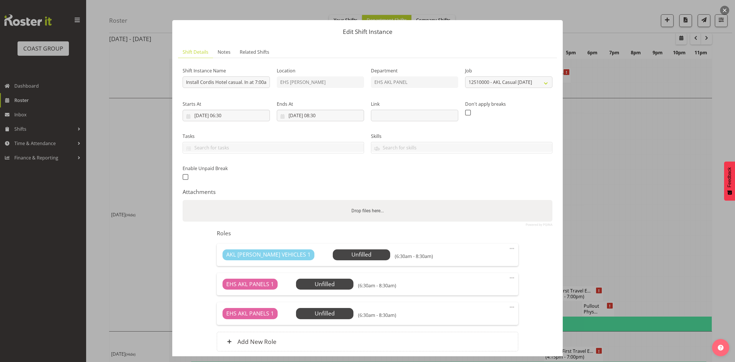
click at [513, 216] on div "Drop files here..." at bounding box center [368, 211] width 370 height 22
click at [183, 200] on input "Drop files here..." at bounding box center [368, 201] width 370 height 2
type input "C:\fakepath\ASNEVENT-00006Q-V012.PDF"
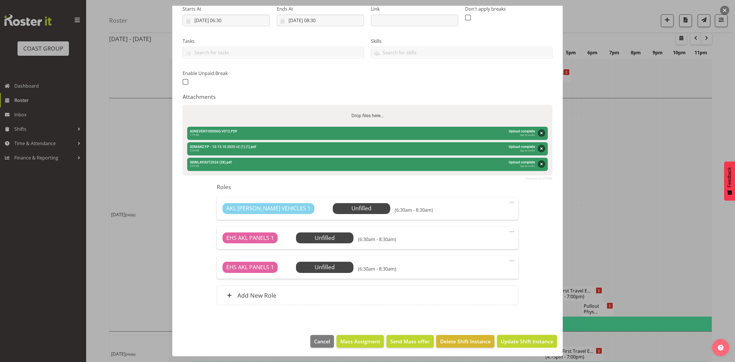
drag, startPoint x: 522, startPoint y: 338, endPoint x: 535, endPoint y: 335, distance: 13.4
click at [522, 338] on span "Update Shift Instance" at bounding box center [527, 340] width 53 height 7
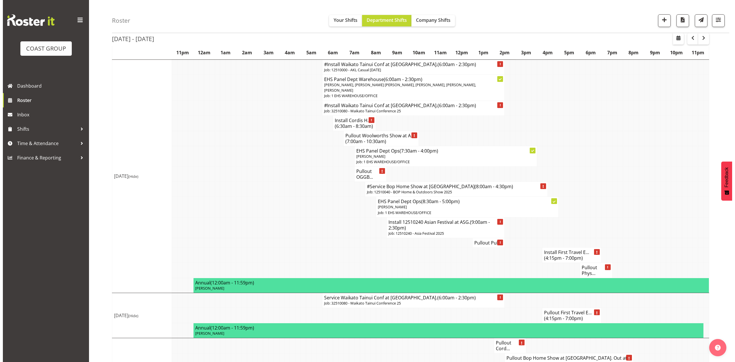
scroll to position [510, 0]
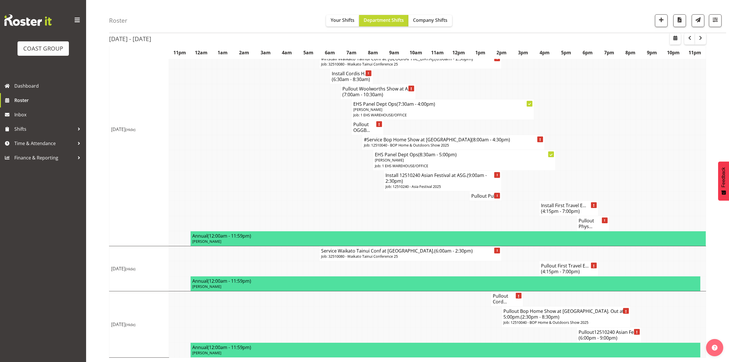
click at [589, 334] on span "(6:00pm - 9:00pm)" at bounding box center [598, 337] width 39 height 6
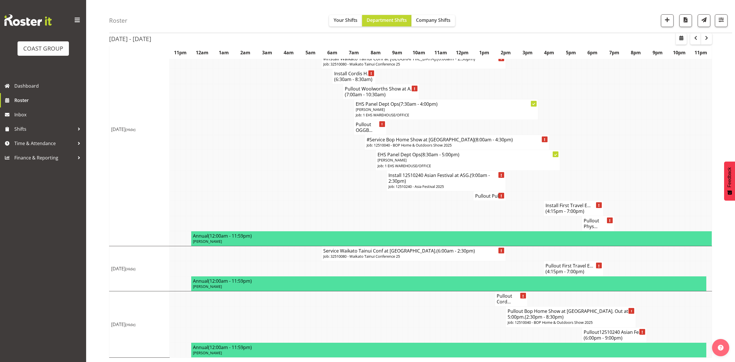
select select
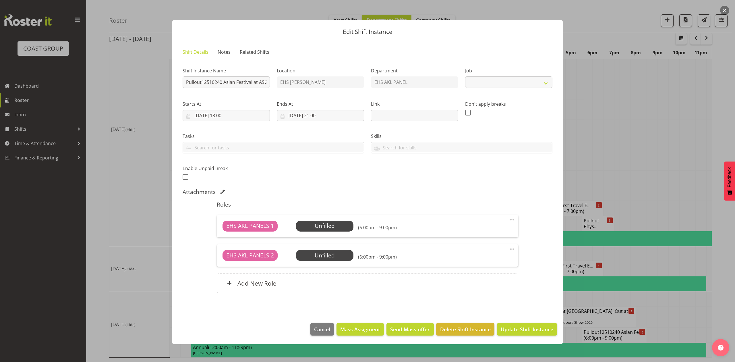
click at [630, 170] on div at bounding box center [367, 181] width 735 height 362
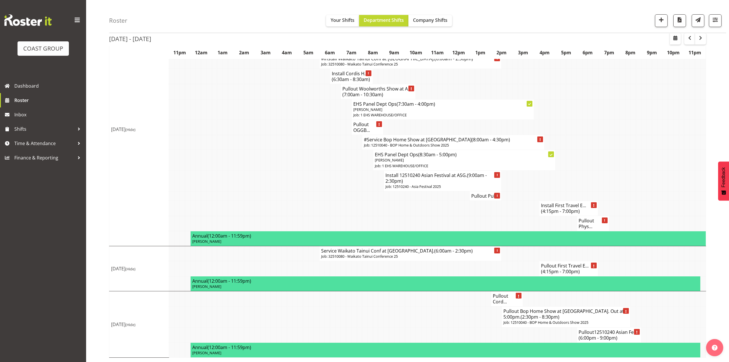
click at [506, 293] on h4 "Pullout Cord..." at bounding box center [507, 298] width 28 height 11
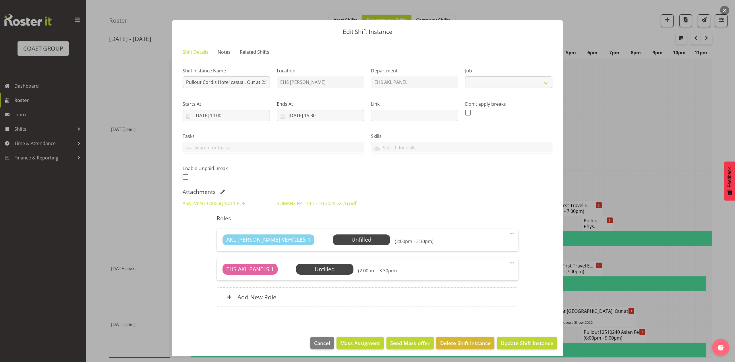
select select "8654"
click at [223, 190] on span at bounding box center [222, 191] width 5 height 5
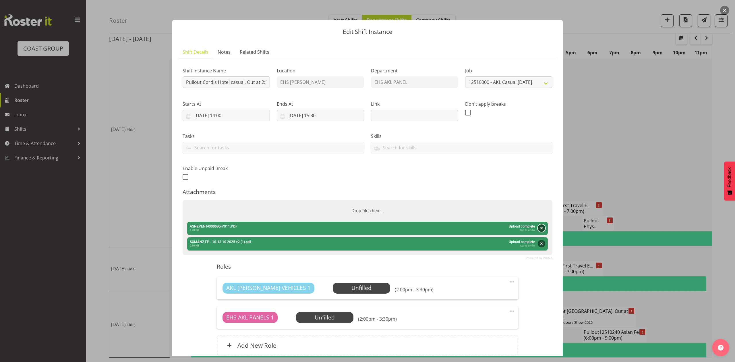
click at [539, 229] on button "Remove" at bounding box center [541, 227] width 7 height 7
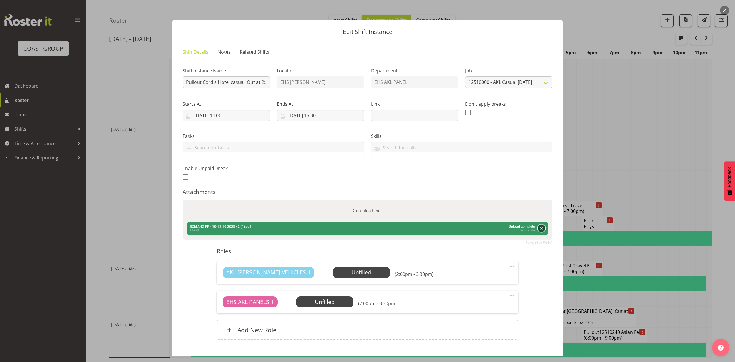
click at [538, 229] on button "Remove" at bounding box center [541, 227] width 7 height 7
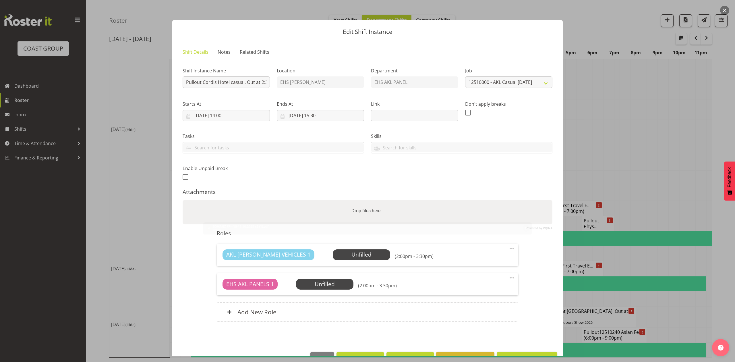
click at [477, 216] on div "Drop files here..." at bounding box center [368, 211] width 370 height 22
click at [183, 200] on input "Drop files here..." at bounding box center [368, 201] width 370 height 2
type input "C:\fakepath\ASNEVENT-00006Q-V012.PDF"
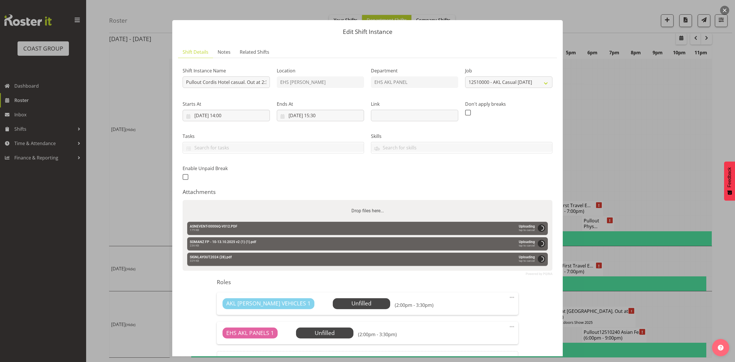
scroll to position [66, 0]
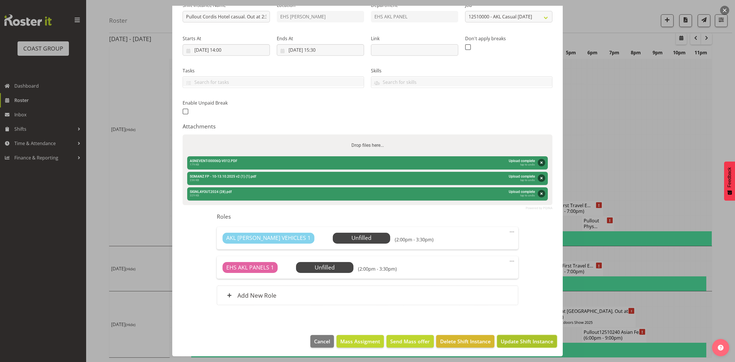
click at [522, 338] on span "Update Shift Instance" at bounding box center [527, 340] width 53 height 7
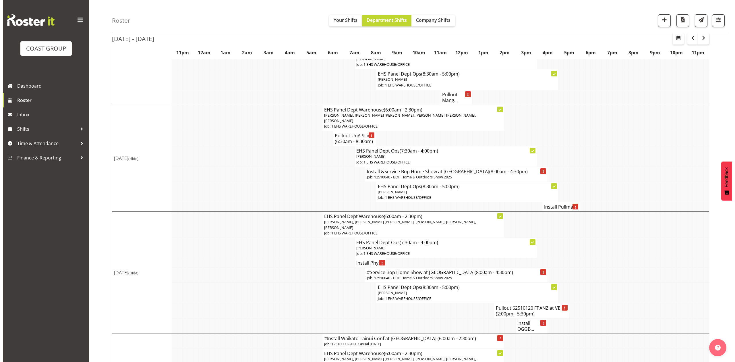
scroll to position [268, 0]
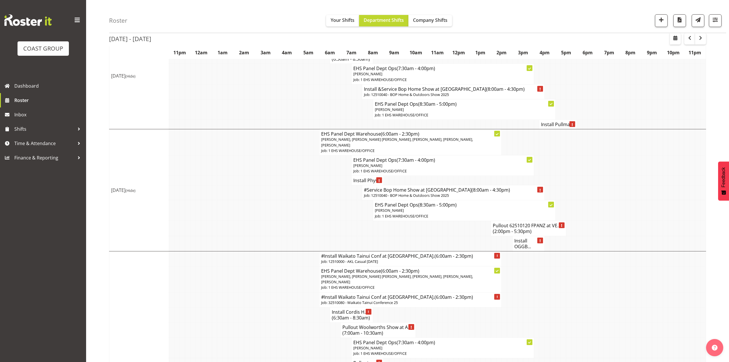
click at [515, 248] on h4 "Install OGGB..." at bounding box center [528, 243] width 28 height 11
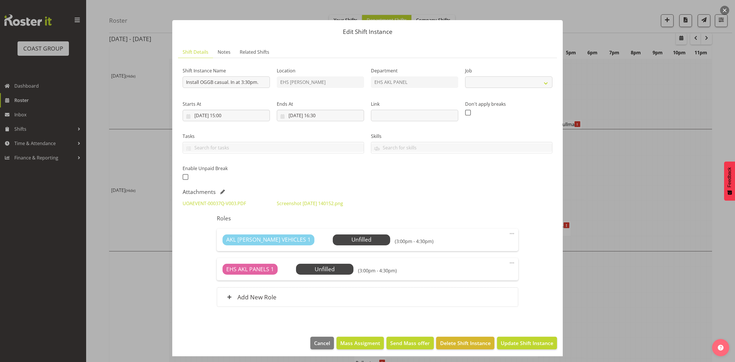
select select "8654"
drag, startPoint x: 247, startPoint y: 81, endPoint x: 269, endPoint y: 205, distance: 125.6
click at [248, 81] on input "Install OGGB casual. In at 3:30pm." at bounding box center [226, 81] width 87 height 11
type input "Install OGGB casual. In at 3:00pm."
drag, startPoint x: 227, startPoint y: 115, endPoint x: 220, endPoint y: 234, distance: 118.5
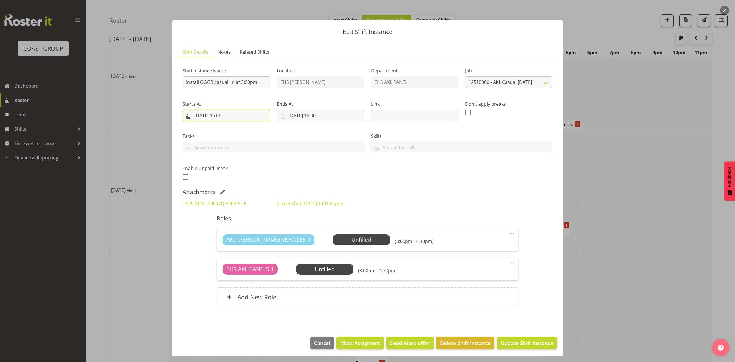
click at [228, 115] on input "09/10/2025, 15:00" at bounding box center [226, 115] width 87 height 11
click at [223, 239] on select "00 01 02 03 04 05 06 07 08 09 10 11 12 13 14 15 16 17 18 19 20 21 22 23" at bounding box center [226, 237] width 13 height 11
select select "14"
click at [220, 232] on select "00 01 02 03 04 05 06 07 08 09 10 11 12 13 14 15 16 17 18 19 20 21 22 23" at bounding box center [226, 237] width 13 height 11
type input "09/10/2025, 14:00"
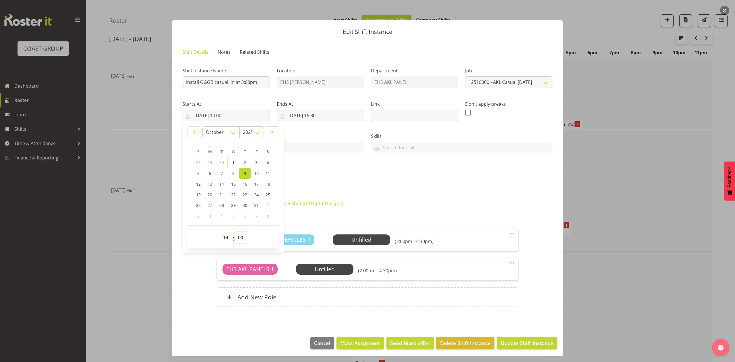
click at [239, 234] on select "00 01 02 03 04 05 06 07 08 09 10 11 12 13 14 15 16 17 18 19 20 21 22 23 24 25 2…" at bounding box center [241, 237] width 13 height 11
select select "30"
click at [235, 232] on select "00 01 02 03 04 05 06 07 08 09 10 11 12 13 14 15 16 17 18 19 20 21 22 23 24 25 2…" at bounding box center [241, 237] width 13 height 11
type input "09/10/2025, 14:30"
drag, startPoint x: 361, startPoint y: 172, endPoint x: 362, endPoint y: 159, distance: 12.7
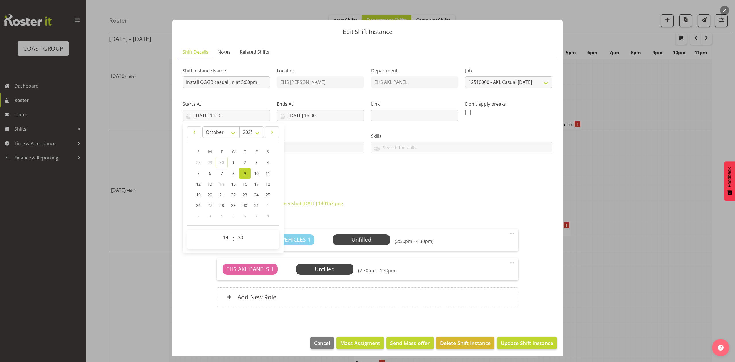
click at [362, 162] on div "Shift Instance Name Install OGGB casual. In at 3:00pm. Location EHS RYMER Depar…" at bounding box center [367, 122] width 377 height 126
click at [325, 114] on input "09/10/2025, 16:30" at bounding box center [320, 115] width 87 height 11
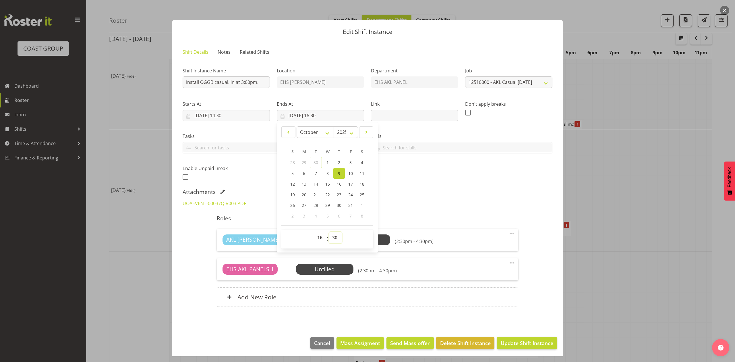
click at [336, 235] on select "00 01 02 03 04 05 06 07 08 09 10 11 12 13 14 15 16 17 18 19 20 21 22 23 24 25 2…" at bounding box center [335, 237] width 13 height 11
select select "0"
click at [329, 232] on select "00 01 02 03 04 05 06 07 08 09 10 11 12 13 14 15 16 17 18 19 20 21 22 23 24 25 2…" at bounding box center [335, 237] width 13 height 11
type input "09/10/2025, 16:00"
click at [469, 199] on div "UOAEVENT-00037Q-V003.PDF Screenshot 2025-09-29 140152.png" at bounding box center [367, 203] width 377 height 14
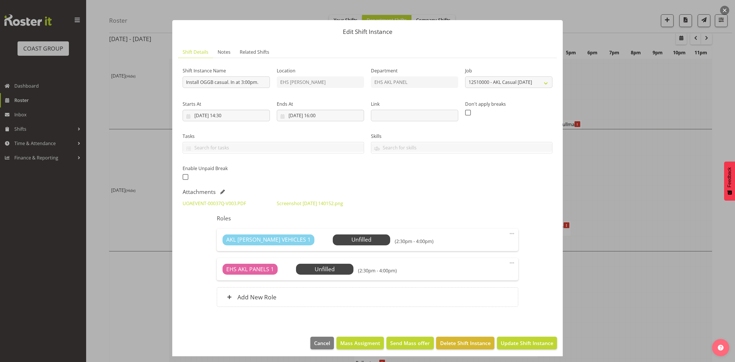
scroll to position [3, 0]
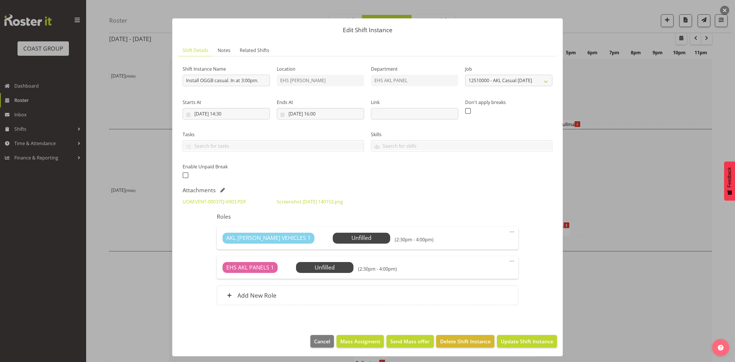
click at [520, 333] on footer "Cancel Mass Assigment Send Mass offer Delete Shift Instance Update Shift Instan…" at bounding box center [367, 342] width 390 height 27
click at [520, 335] on button "Update Shift Instance" at bounding box center [527, 341] width 60 height 13
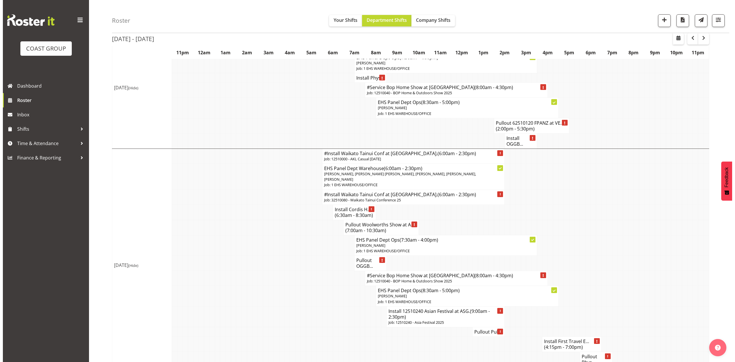
scroll to position [383, 0]
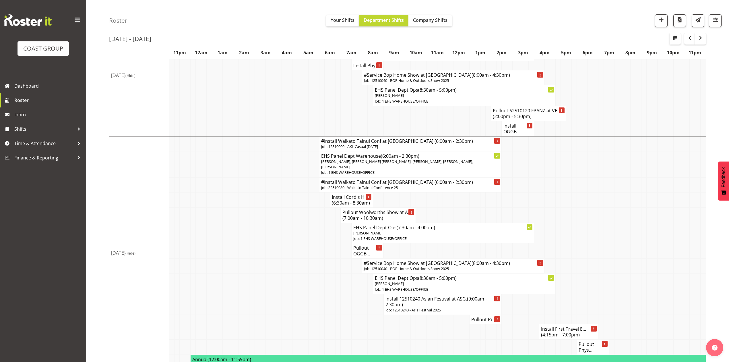
click at [359, 254] on h4 "Pullout OGGB..." at bounding box center [367, 250] width 28 height 11
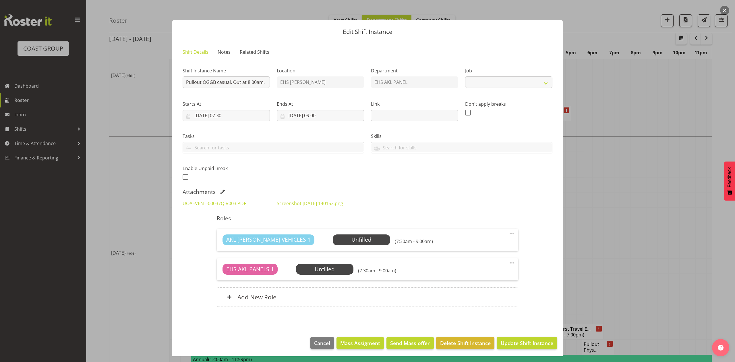
select select "8654"
click at [619, 174] on div at bounding box center [367, 181] width 735 height 362
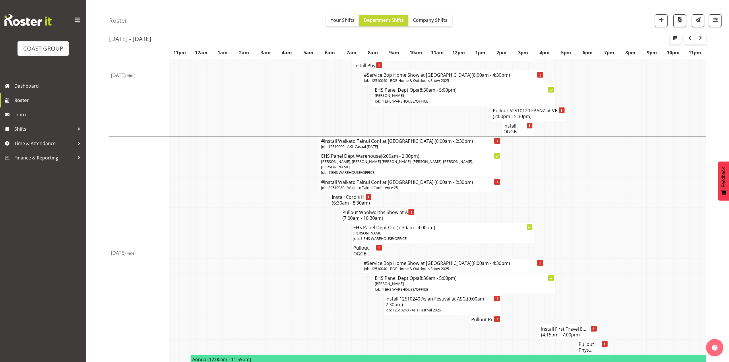
click at [554, 220] on td at bounding box center [552, 214] width 5 height 15
click at [676, 37] on span "button" at bounding box center [675, 37] width 7 height 7
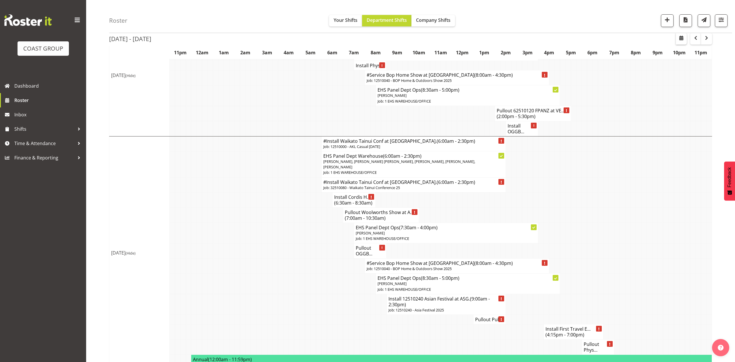
select select "8"
select select "2025"
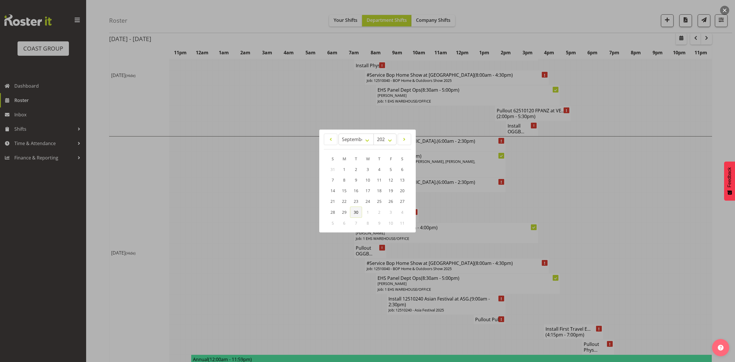
click at [353, 210] on link "30" at bounding box center [356, 211] width 12 height 11
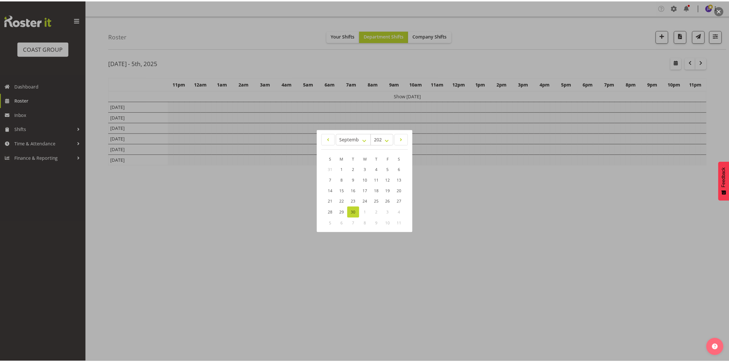
scroll to position [0, 0]
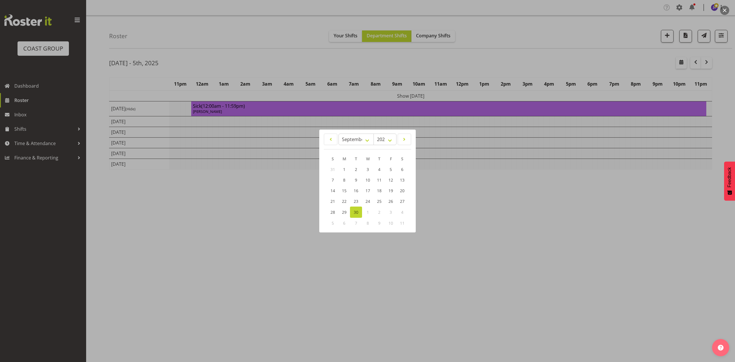
click at [559, 47] on div at bounding box center [367, 181] width 735 height 362
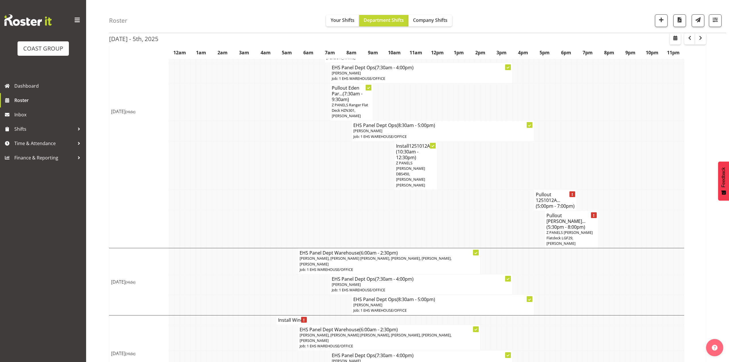
scroll to position [374, 0]
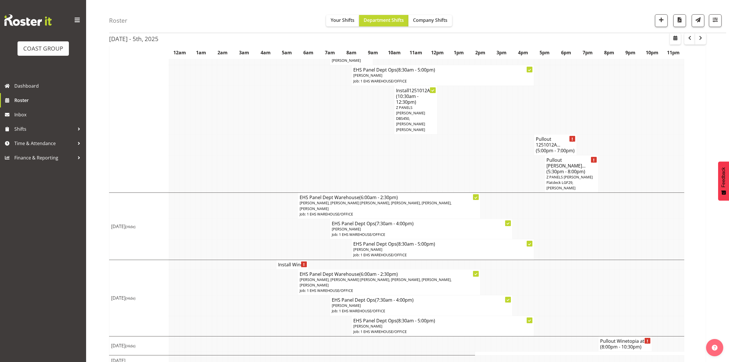
click at [285, 262] on h4 "Install Wine..." at bounding box center [292, 265] width 28 height 6
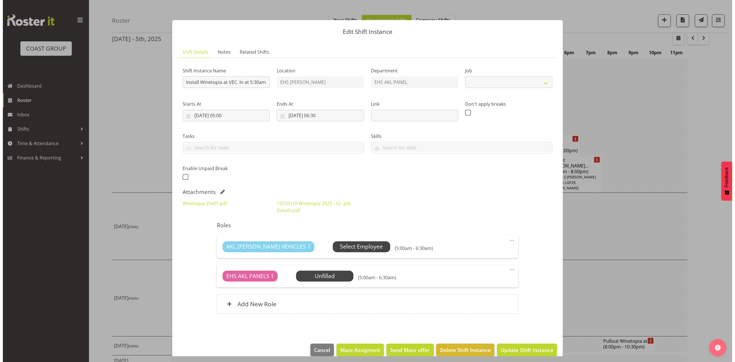
scroll to position [368, 0]
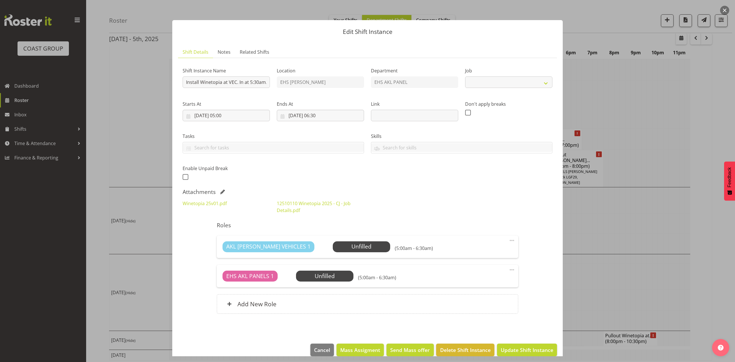
select select "10038"
click at [222, 190] on span at bounding box center [222, 191] width 5 height 5
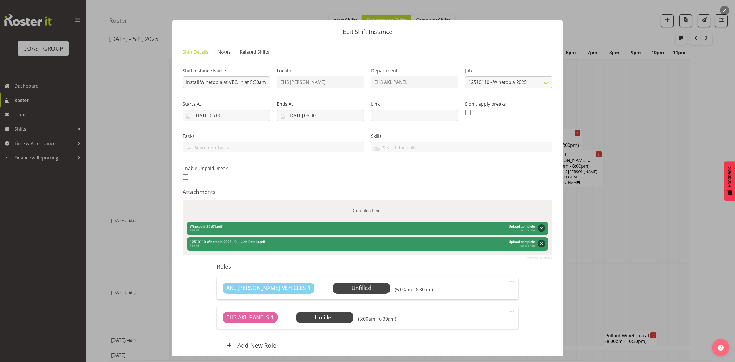
click at [244, 208] on div "Drop files here..." at bounding box center [368, 211] width 370 height 22
click at [183, 200] on input "Drop files here..." at bounding box center [368, 201] width 370 height 2
type input "C:\fakepath\Winetopia 25v06.pdf"
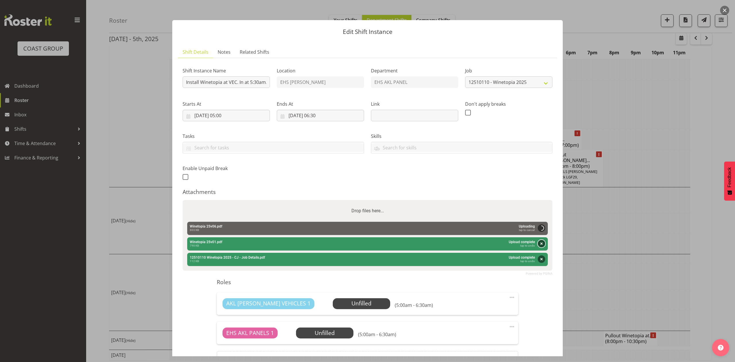
click at [538, 245] on button "Remove" at bounding box center [541, 242] width 7 height 7
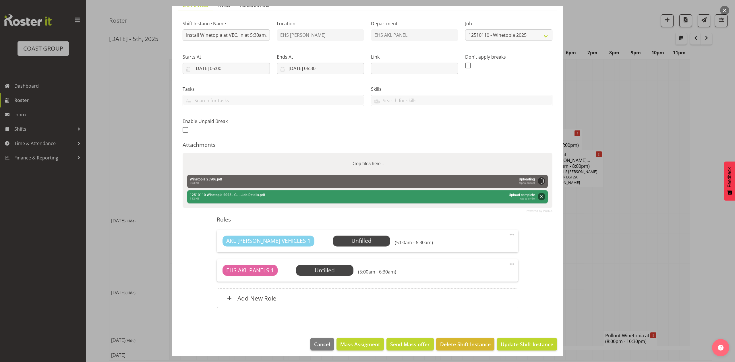
scroll to position [51, 0]
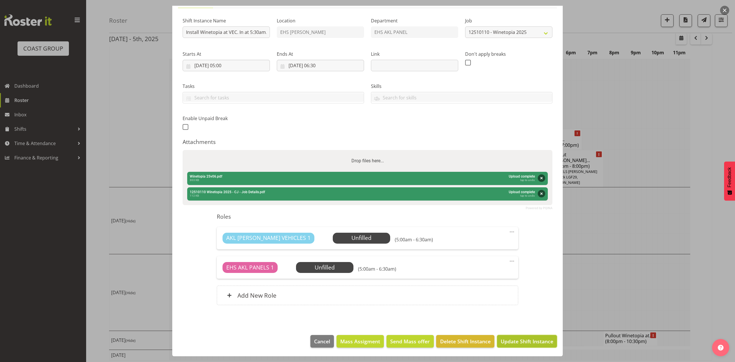
click at [525, 339] on span "Update Shift Instance" at bounding box center [527, 340] width 53 height 7
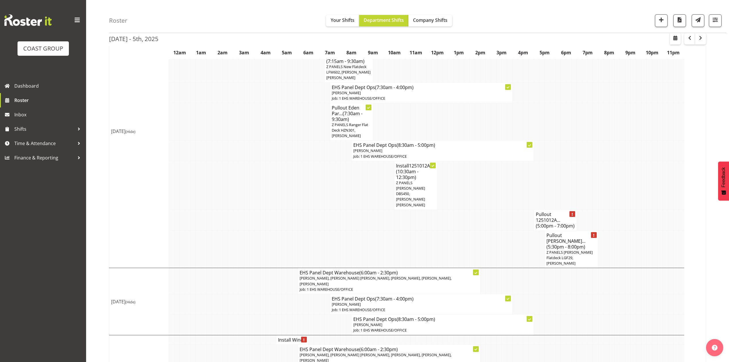
scroll to position [374, 0]
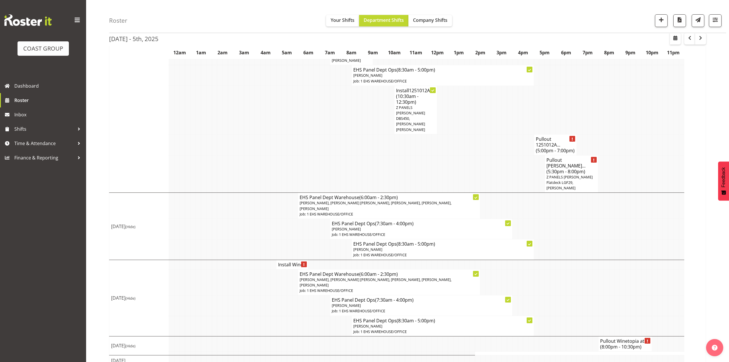
click at [286, 262] on h4 "Install Wine..." at bounding box center [292, 265] width 28 height 6
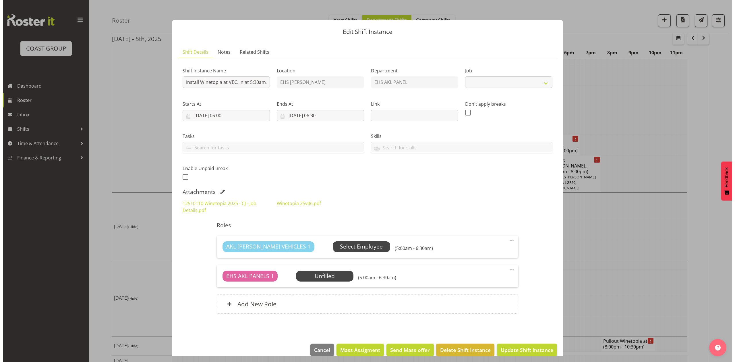
scroll to position [368, 0]
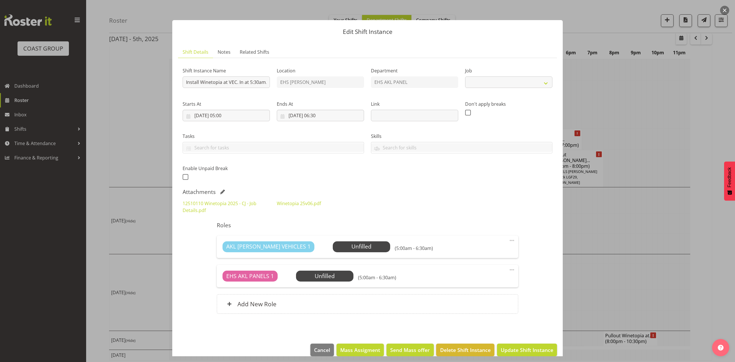
click at [223, 190] on span at bounding box center [222, 191] width 5 height 5
select select "10038"
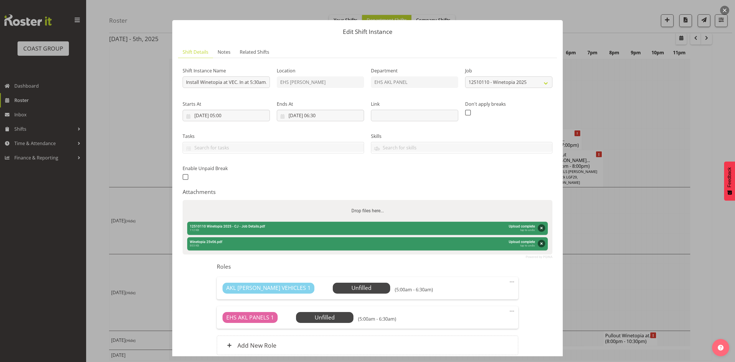
click at [257, 208] on div "Drop files here..." at bounding box center [368, 211] width 370 height 22
click at [183, 200] on input "Drop files here..." at bounding box center [368, 201] width 370 height 2
type input "C:\fakepath\12510110 Winetopia 2025 - CJ - Job Details (1).pdf"
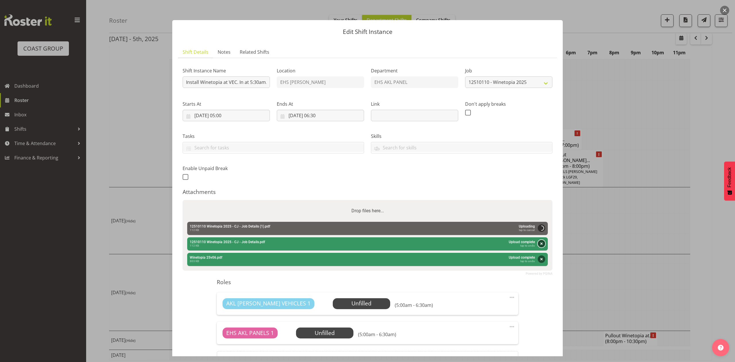
click at [538, 243] on button "Remove" at bounding box center [541, 243] width 7 height 7
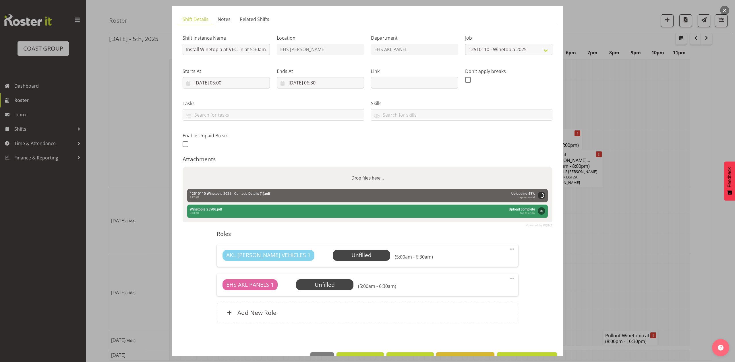
scroll to position [51, 0]
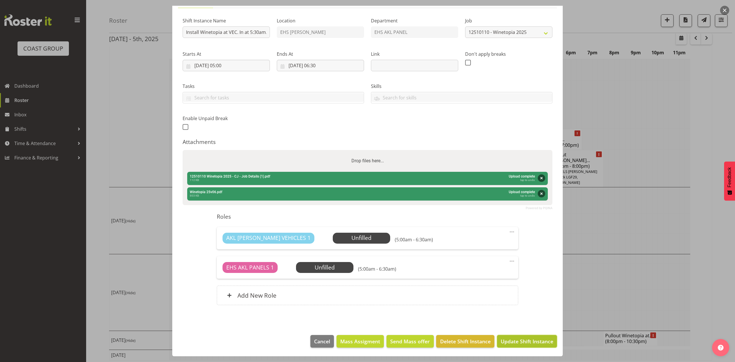
click at [534, 339] on span "Update Shift Instance" at bounding box center [527, 340] width 53 height 7
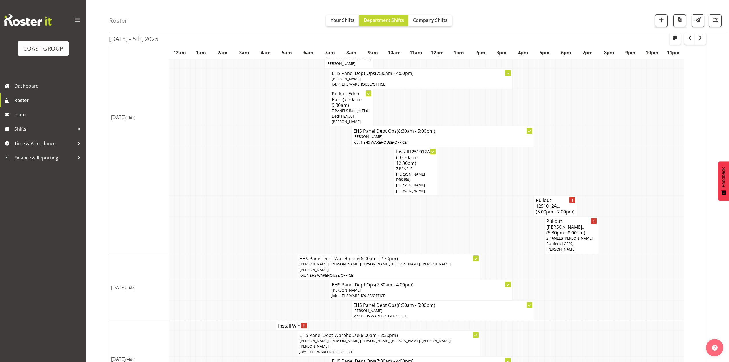
scroll to position [374, 0]
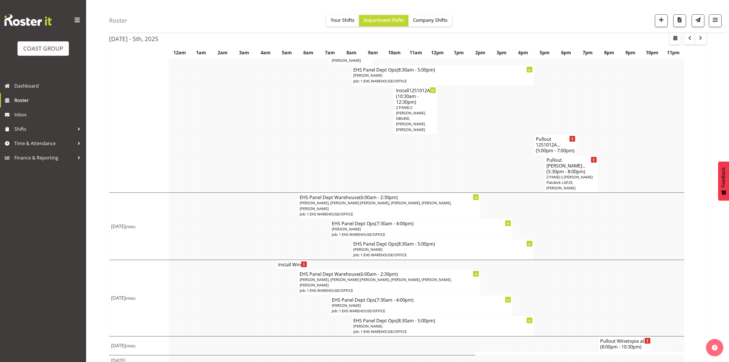
click at [616, 338] on h4 "Pullout Winetopia at... (8:00pm - 10:30pm)" at bounding box center [625, 343] width 50 height 11
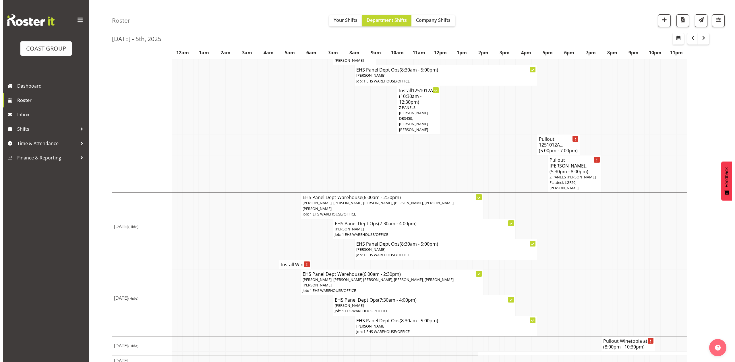
scroll to position [368, 0]
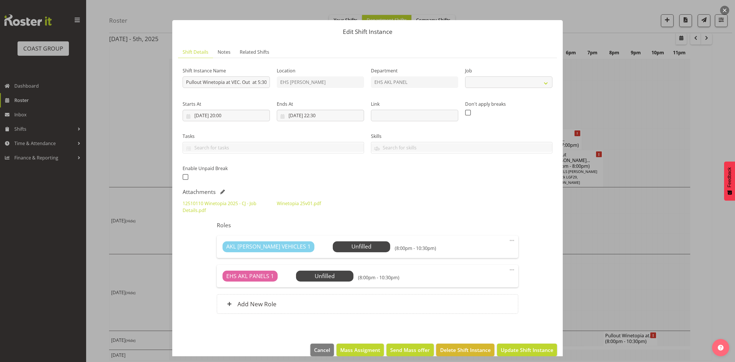
select select "10038"
click at [221, 191] on span at bounding box center [222, 191] width 5 height 5
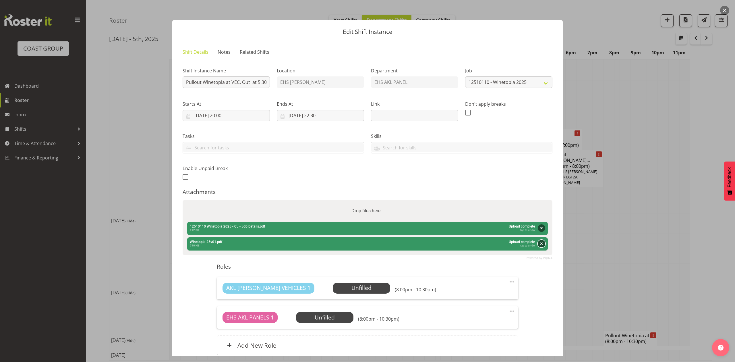
click at [538, 243] on button "Remove" at bounding box center [541, 243] width 7 height 7
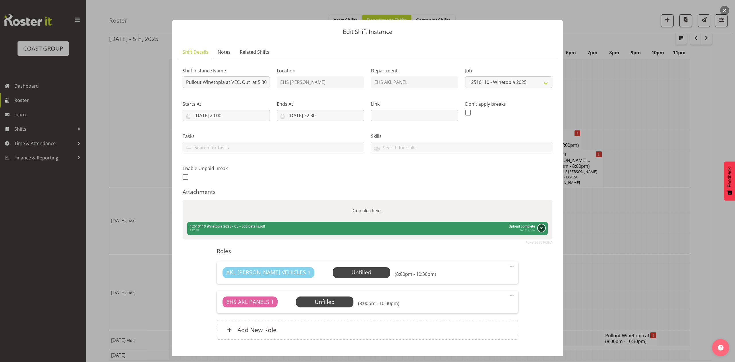
click at [539, 226] on button "Remove" at bounding box center [541, 227] width 7 height 7
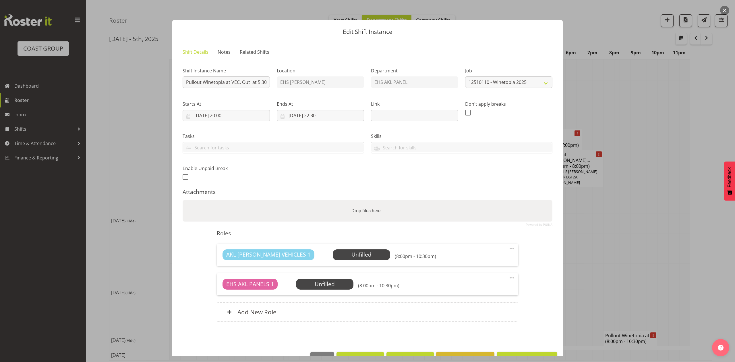
click at [492, 218] on div "Drop files here..." at bounding box center [368, 211] width 370 height 22
click at [183, 200] on input "Drop files here..." at bounding box center [368, 201] width 370 height 2
type input "C:\fakepath\12510110 Winetopia 2025 - CJ - Job Details (1).pdf"
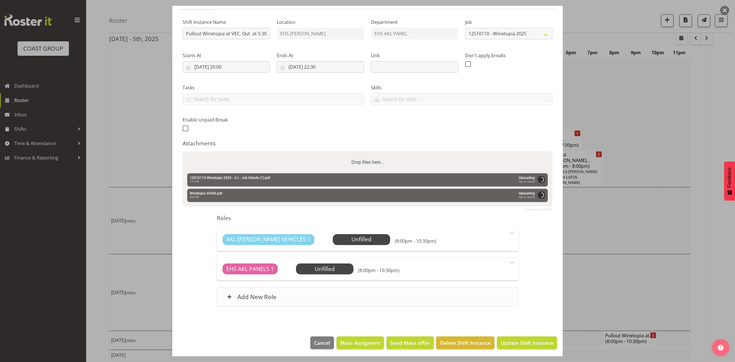
scroll to position [51, 0]
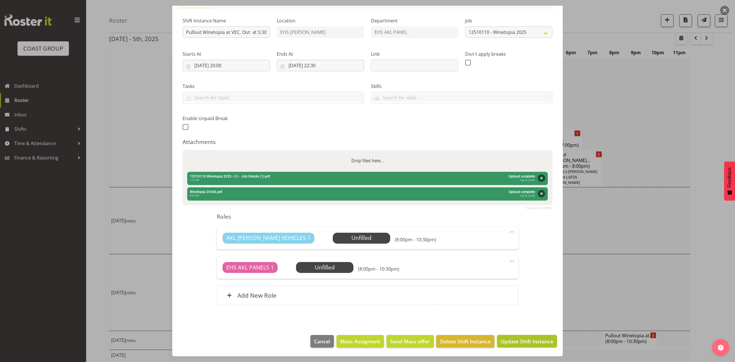
click at [514, 340] on span "Update Shift Instance" at bounding box center [527, 340] width 53 height 7
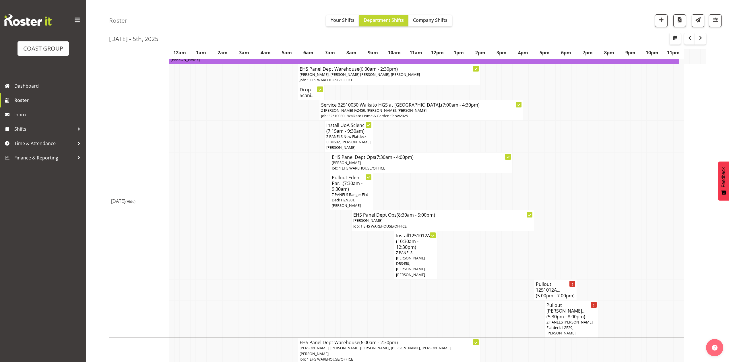
scroll to position [230, 0]
click at [558, 318] on span "Z PANELS [PERSON_NAME] Flatdeck LGF29, [PERSON_NAME]" at bounding box center [570, 326] width 46 height 16
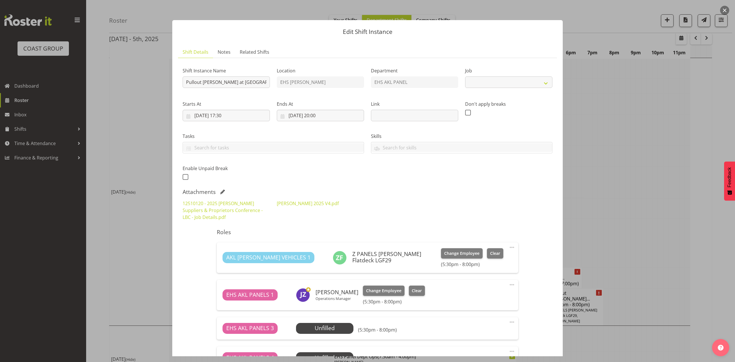
select select "9957"
click at [405, 211] on div "12510120 - 2025 Harvey Norman Suppliers & Proprietors Conference - LBC - Job De…" at bounding box center [367, 210] width 377 height 28
click at [215, 210] on link "12510120 - 2025 Harvey Norman Suppliers & Proprietors Conference - LBC - Job De…" at bounding box center [223, 210] width 80 height 20
click at [615, 151] on div at bounding box center [367, 181] width 735 height 362
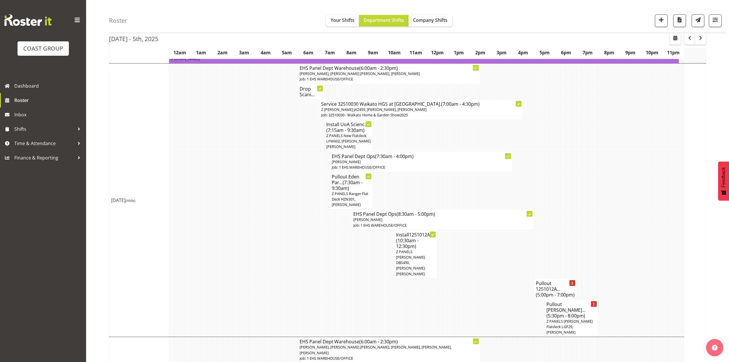
click at [613, 184] on td at bounding box center [611, 191] width 5 height 38
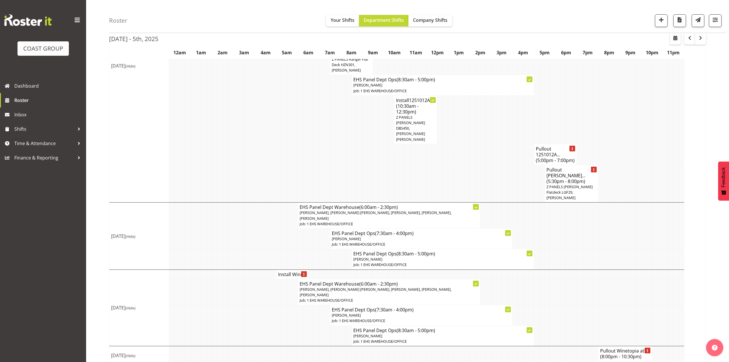
scroll to position [374, 0]
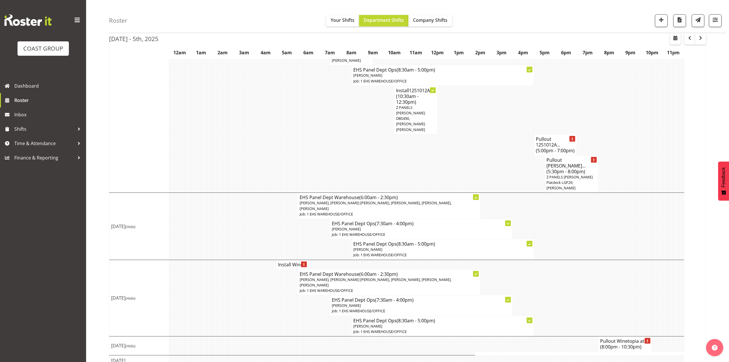
click at [280, 262] on h4 "Install Wine..." at bounding box center [292, 265] width 28 height 6
click at [283, 262] on h4 "Install Wine..." at bounding box center [292, 265] width 28 height 6
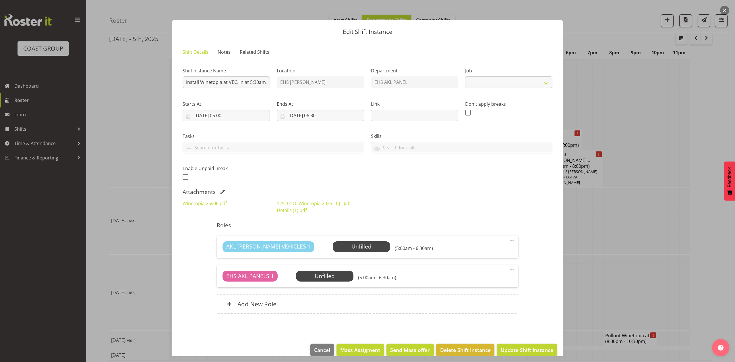
select select "10038"
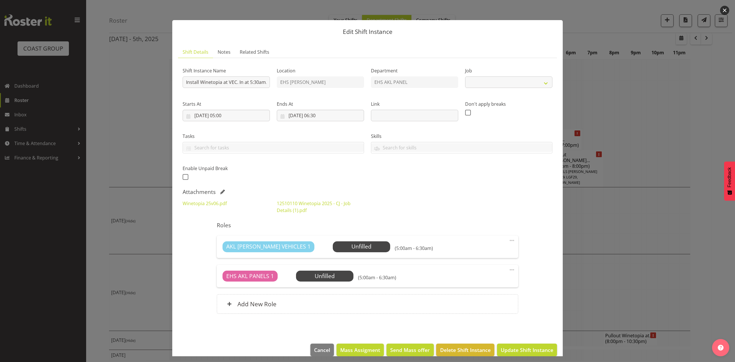
select select "10038"
click at [724, 9] on button "button" at bounding box center [724, 10] width 9 height 9
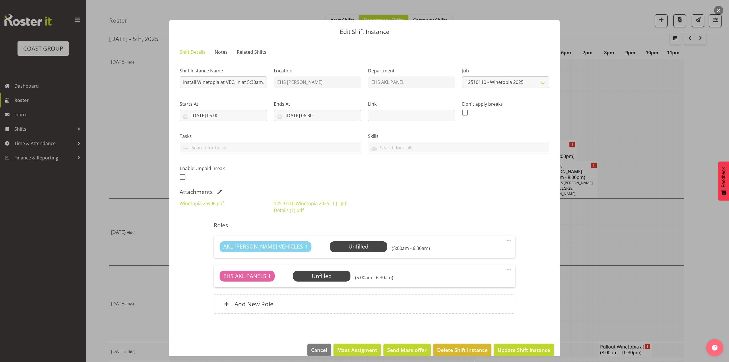
click at [717, 9] on button "button" at bounding box center [718, 10] width 9 height 9
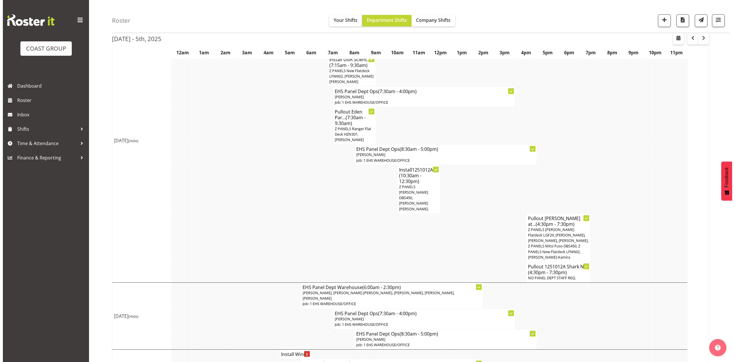
scroll to position [306, 0]
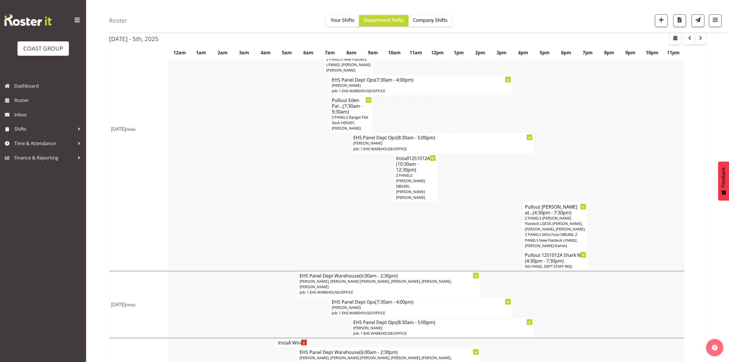
click at [549, 219] on span "Z PANELS [PERSON_NAME] Flatdeck LGF29, [PERSON_NAME], [PERSON_NAME], [PERSON_NA…" at bounding box center [555, 231] width 61 height 33
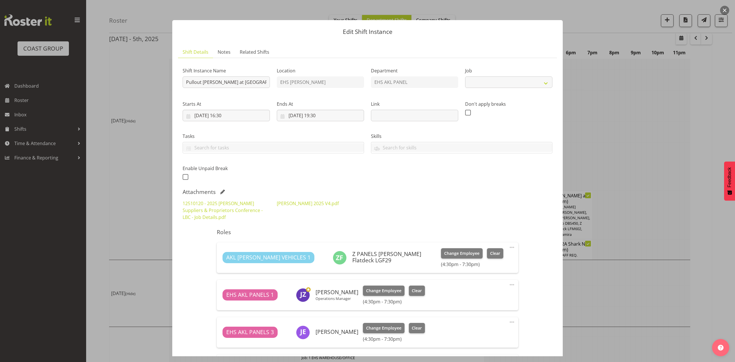
select select "9957"
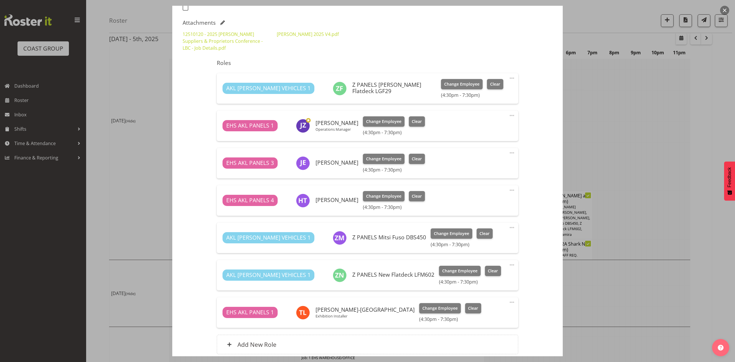
scroll to position [181, 0]
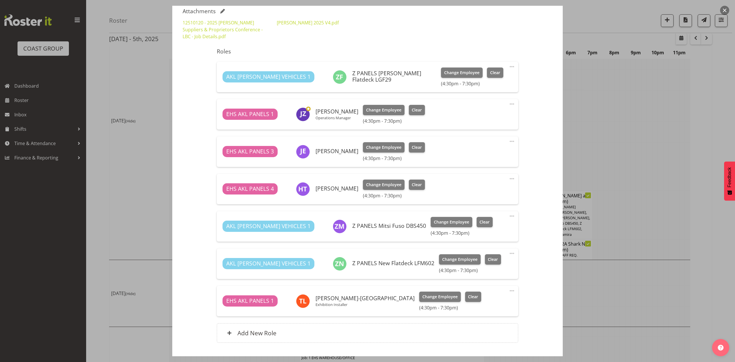
click at [546, 237] on div "Shift Instance Name [PERSON_NAME] at [GEOGRAPHIC_DATA]. Out at 6pm,. Location E…" at bounding box center [368, 115] width 370 height 467
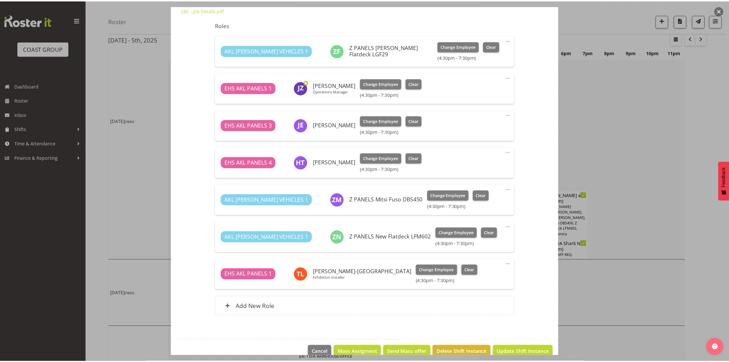
scroll to position [219, 0]
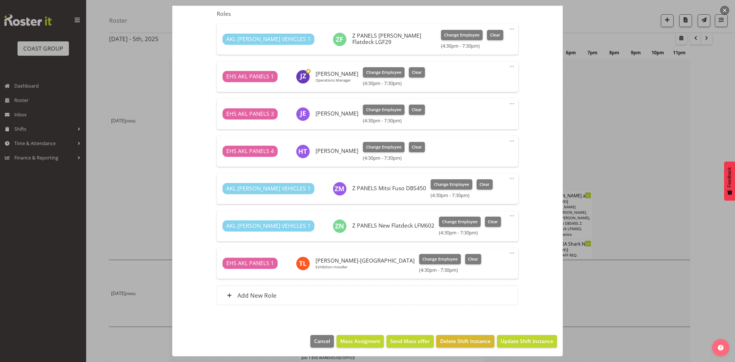
click at [587, 119] on div at bounding box center [367, 181] width 735 height 362
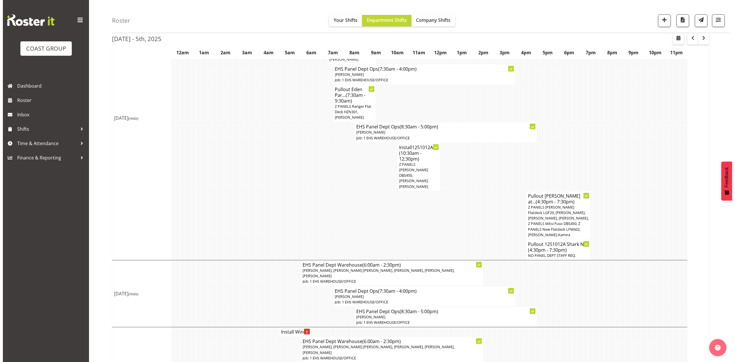
scroll to position [306, 0]
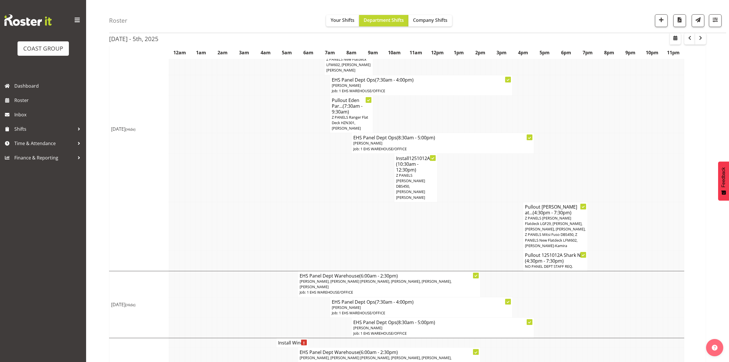
click at [538, 170] on td at bounding box center [536, 177] width 5 height 49
click at [421, 173] on p "Z PANELS [PERSON_NAME] DBS450, [PERSON_NAME] [PERSON_NAME]" at bounding box center [415, 187] width 39 height 28
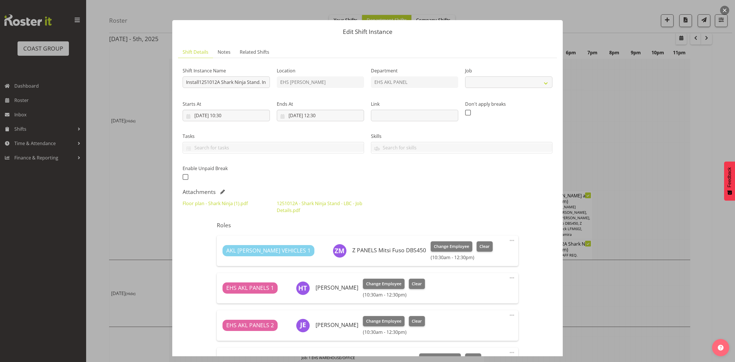
select select "10715"
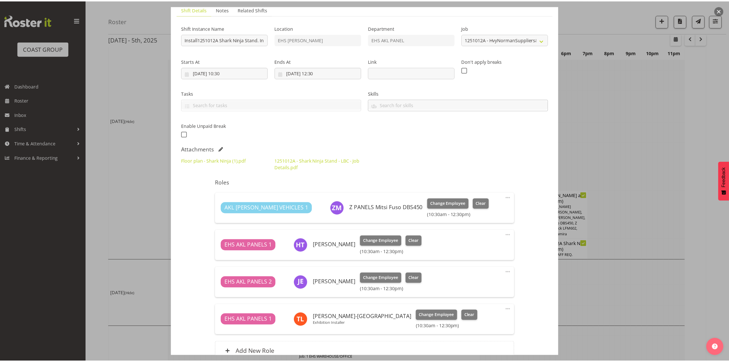
scroll to position [23, 0]
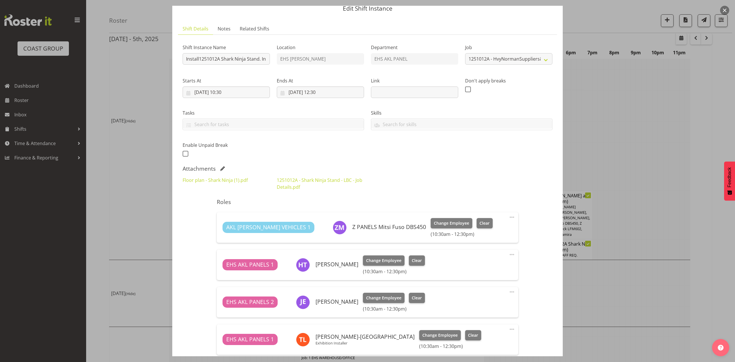
click at [636, 120] on div at bounding box center [367, 181] width 735 height 362
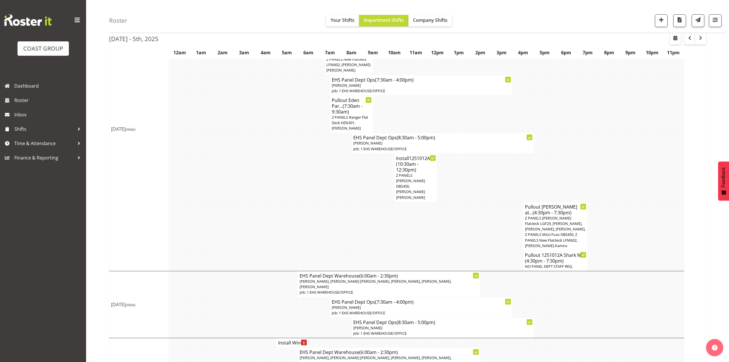
click at [409, 173] on span "Z PANELS [PERSON_NAME] DBS450, [PERSON_NAME] [PERSON_NAME]" at bounding box center [410, 186] width 29 height 27
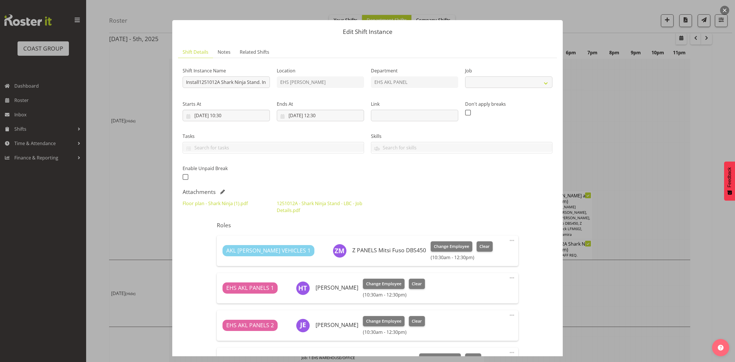
select select "10715"
click at [299, 200] on link "1251012A - Shark Ninja Stand - LBC - Job Details.pdf" at bounding box center [320, 206] width 86 height 13
click at [605, 156] on div at bounding box center [367, 181] width 735 height 362
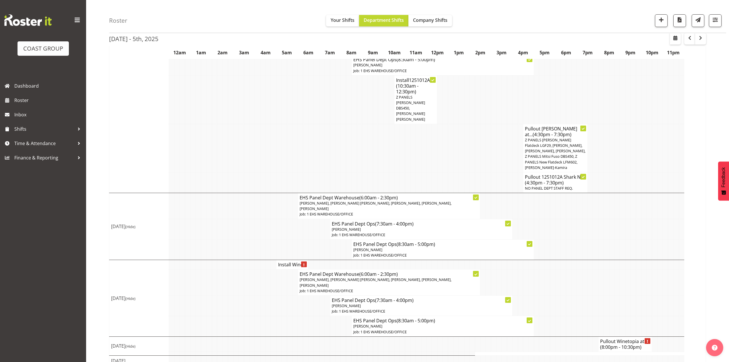
scroll to position [385, 0]
click at [283, 261] on h4 "Install Wine..." at bounding box center [292, 264] width 28 height 6
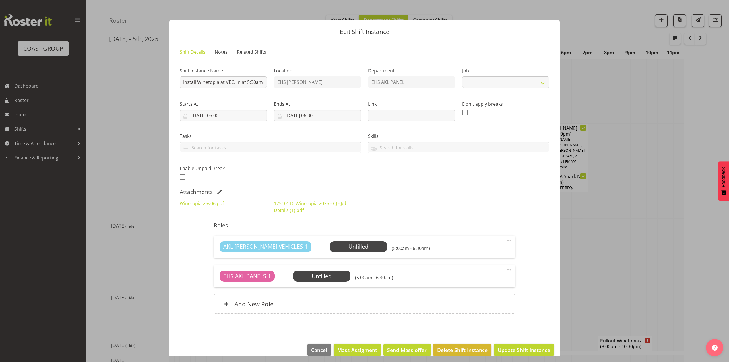
scroll to position [379, 0]
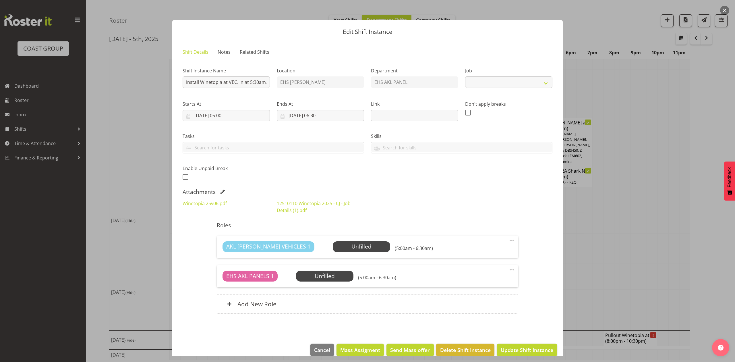
select select "10038"
click at [437, 300] on div "Add New Role" at bounding box center [367, 304] width 301 height 20
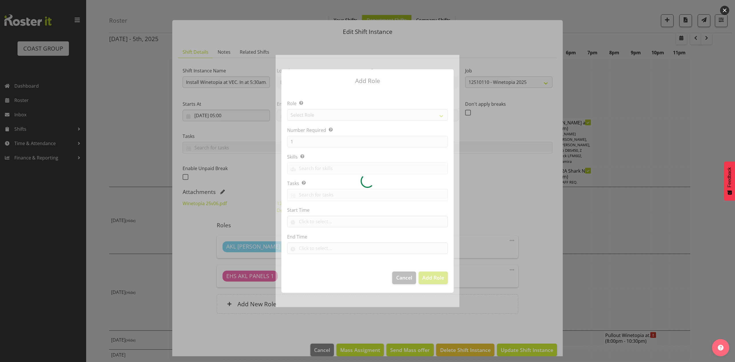
click at [401, 113] on div at bounding box center [368, 181] width 184 height 252
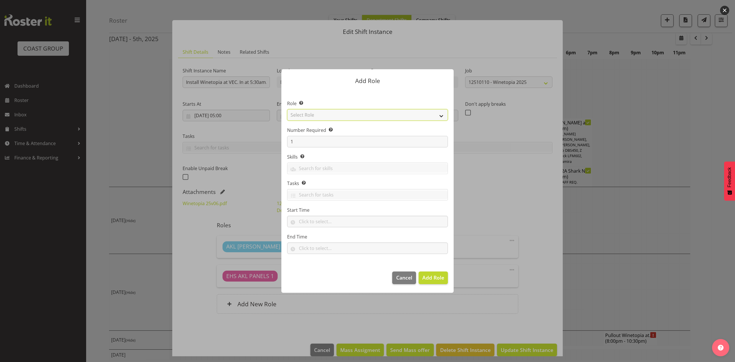
click at [401, 113] on select "Select Role ACCOUNT MANAGER ACCOUNT MANAGER DW ACCOUNTS AKL DIANNA VEHICLES AKL…" at bounding box center [367, 114] width 161 height 11
select select "188"
click at [287, 109] on select "Select Role ACCOUNT MANAGER ACCOUNT MANAGER DW ACCOUNTS AKL DIANNA VEHICLES AKL…" at bounding box center [367, 114] width 161 height 11
click at [448, 278] on footer "Cancel Add Role" at bounding box center [367, 279] width 172 height 27
click at [440, 277] on span "Add Role" at bounding box center [433, 277] width 22 height 7
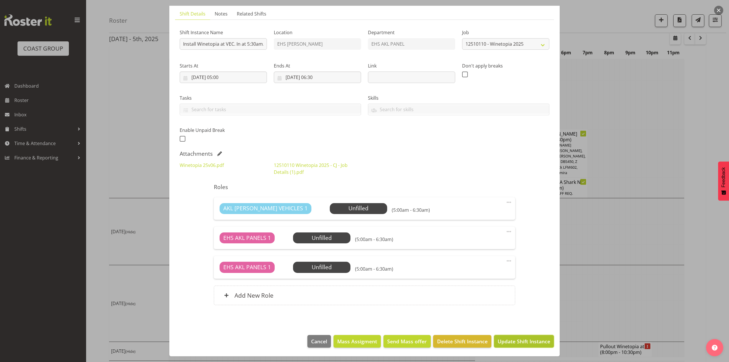
click at [514, 337] on span "Update Shift Instance" at bounding box center [524, 340] width 53 height 7
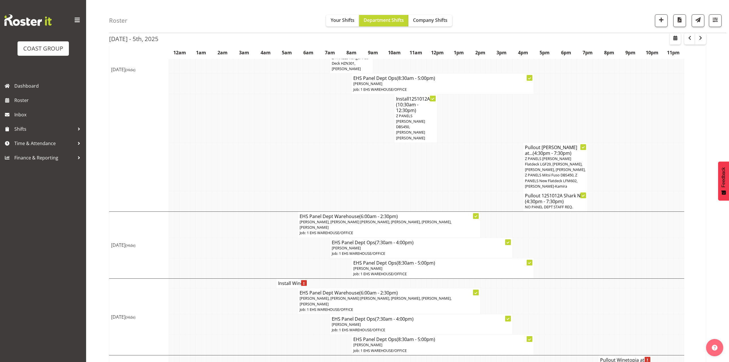
scroll to position [385, 0]
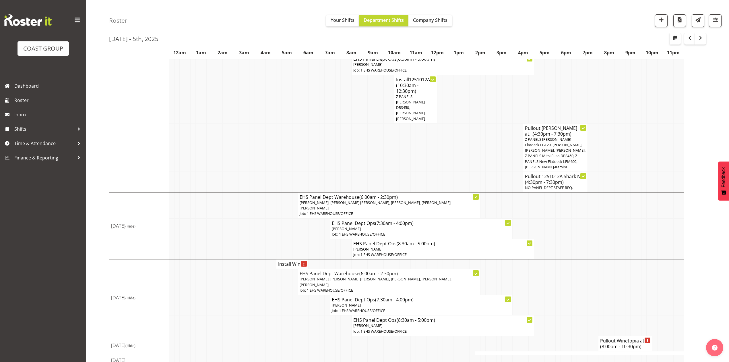
click at [610, 338] on h4 "Pullout Winetopia at... (8:00pm - 10:30pm)" at bounding box center [625, 343] width 50 height 11
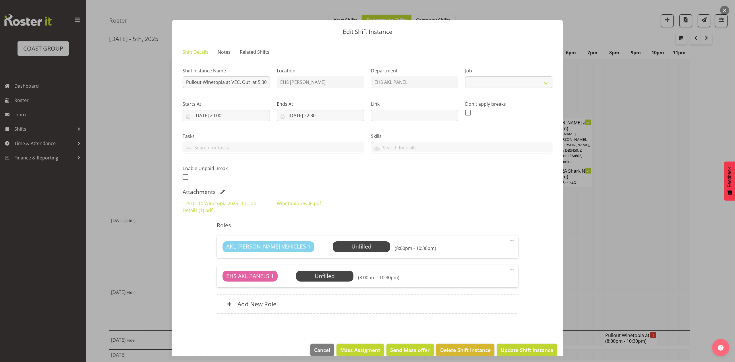
select select "10038"
click at [454, 296] on div "Add New Role" at bounding box center [367, 304] width 301 height 20
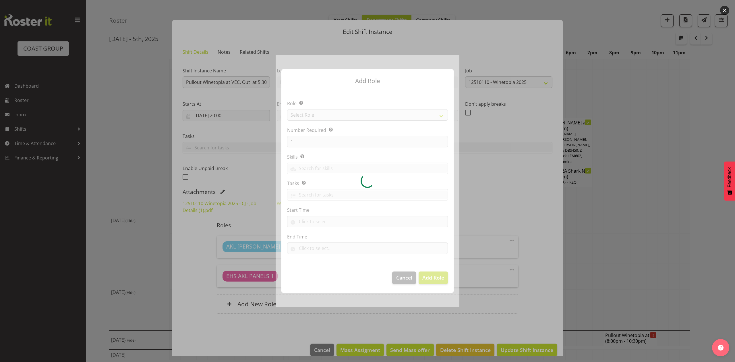
click at [341, 122] on div at bounding box center [368, 181] width 184 height 252
click at [341, 117] on div at bounding box center [368, 181] width 184 height 252
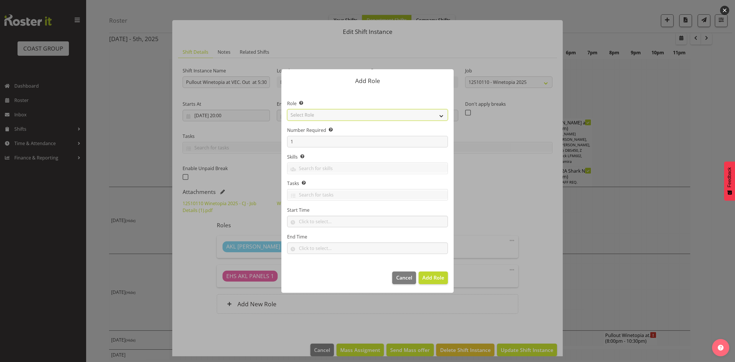
click at [341, 117] on select "Select Role ACCOUNT MANAGER ACCOUNT MANAGER DW ACCOUNTS AKL DIANNA VEHICLES AKL…" at bounding box center [367, 114] width 161 height 11
select select "188"
click at [287, 109] on select "Select Role ACCOUNT MANAGER ACCOUNT MANAGER DW ACCOUNTS AKL DIANNA VEHICLES AKL…" at bounding box center [367, 114] width 161 height 11
click at [423, 277] on span "Add Role" at bounding box center [433, 277] width 22 height 7
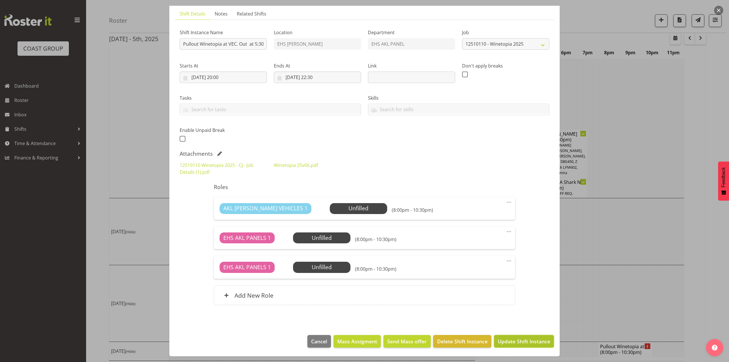
click at [505, 341] on span "Update Shift Instance" at bounding box center [524, 340] width 53 height 7
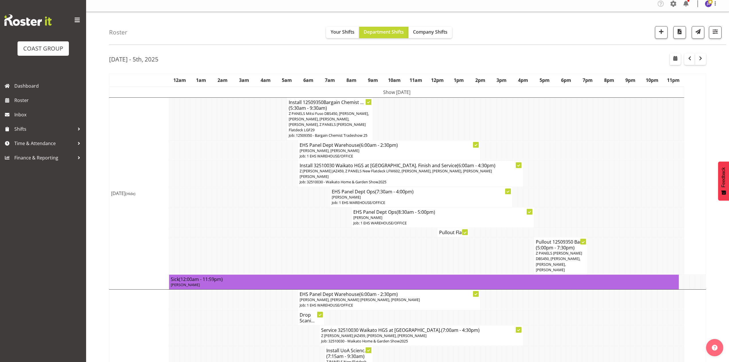
scroll to position [0, 0]
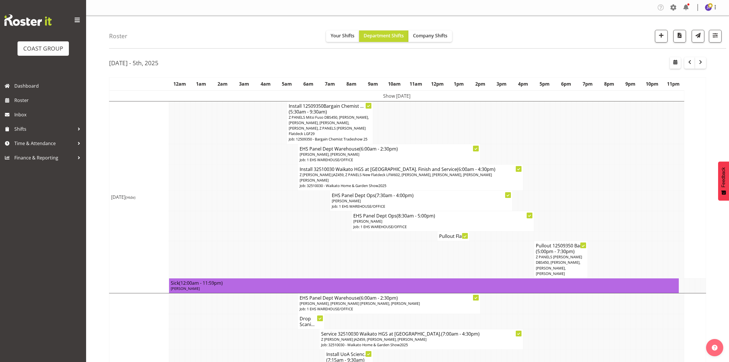
click at [645, 241] on td at bounding box center [643, 259] width 5 height 37
click at [444, 233] on h4 "Pullout Flat..." at bounding box center [453, 236] width 28 height 6
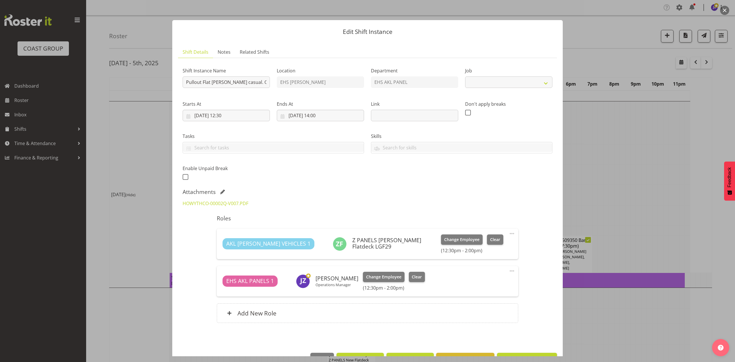
select select "8653"
drag, startPoint x: 612, startPoint y: 169, endPoint x: 609, endPoint y: 209, distance: 40.0
click at [612, 169] on div at bounding box center [367, 181] width 735 height 362
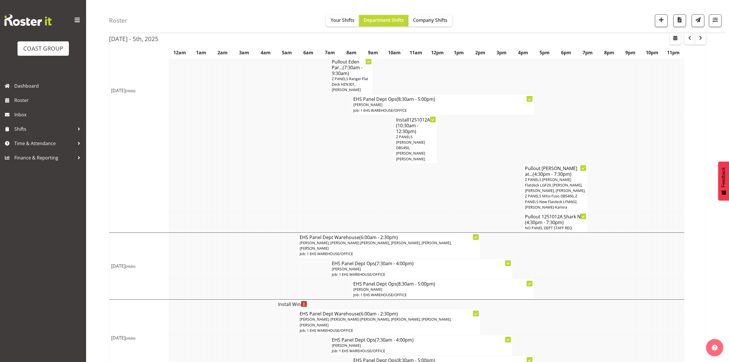
scroll to position [383, 0]
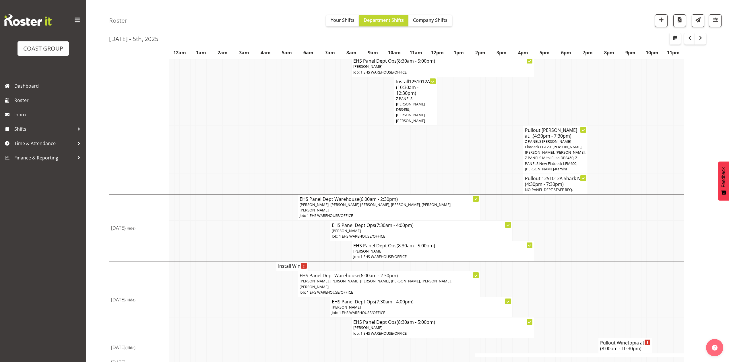
click at [599, 220] on td at bounding box center [601, 230] width 5 height 20
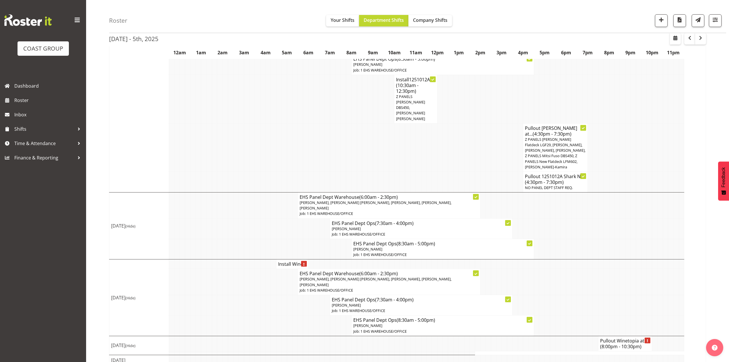
click at [553, 220] on td at bounding box center [552, 228] width 5 height 20
click at [698, 38] on span "button" at bounding box center [700, 37] width 7 height 7
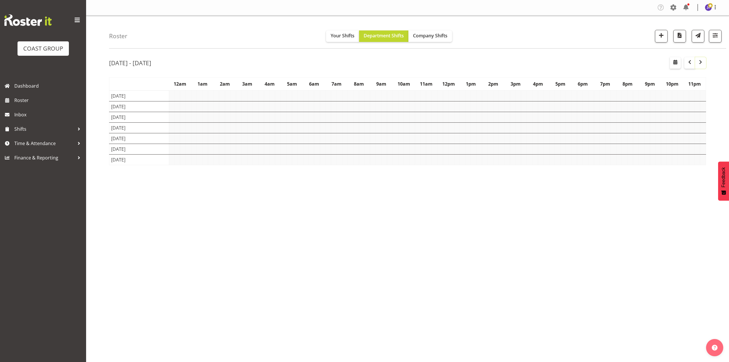
scroll to position [0, 0]
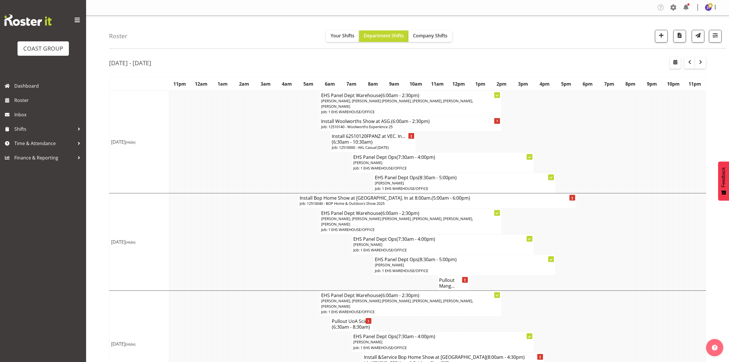
click at [553, 133] on td at bounding box center [552, 141] width 5 height 21
click at [343, 141] on span "(6:30am - 10:30am)" at bounding box center [352, 142] width 41 height 6
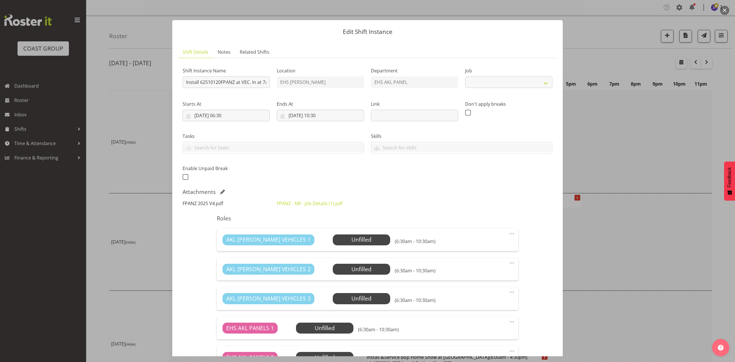
select select "8654"
click at [196, 201] on link "FPANZ 2025 V4.pdf" at bounding box center [203, 203] width 40 height 6
click at [630, 150] on div at bounding box center [367, 181] width 735 height 362
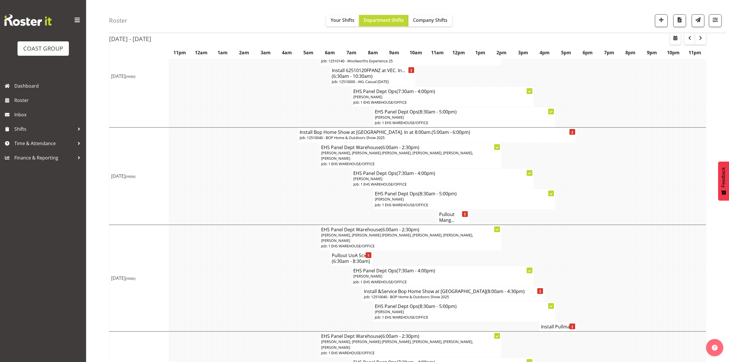
scroll to position [76, 0]
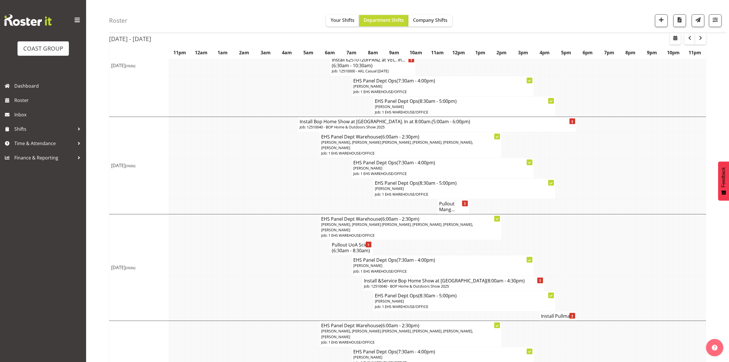
click at [338, 126] on p "Job: 12510040 - BOP Home & Outdoors Show 2025" at bounding box center [438, 126] width 276 height 5
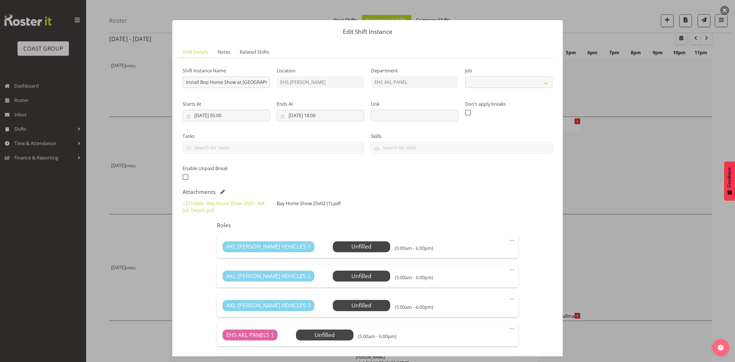
click at [288, 206] on link "Bay Home Show 25v02 (1).pdf" at bounding box center [309, 203] width 64 height 6
select select "9297"
click at [593, 137] on div at bounding box center [367, 181] width 735 height 362
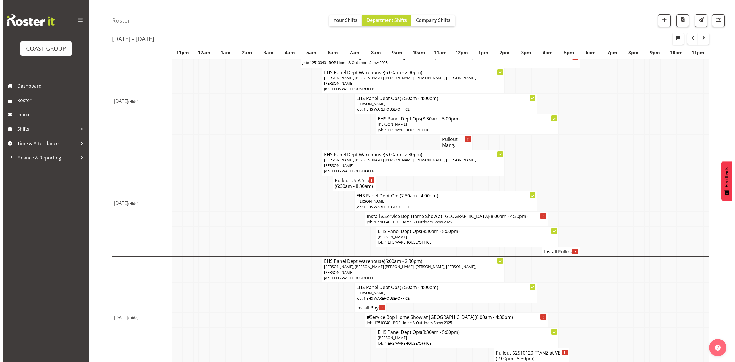
scroll to position [153, 0]
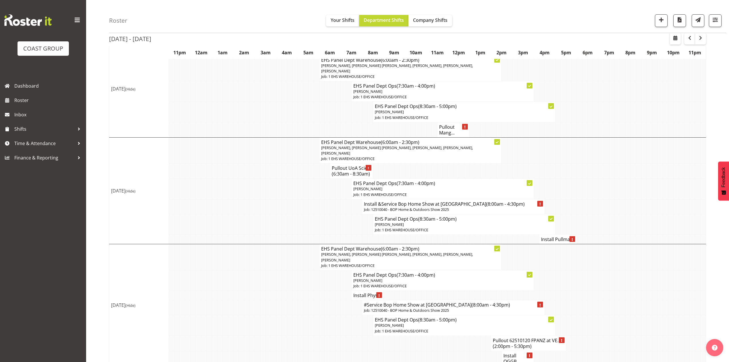
click at [560, 242] on h4 "Install Pullma..." at bounding box center [558, 239] width 34 height 6
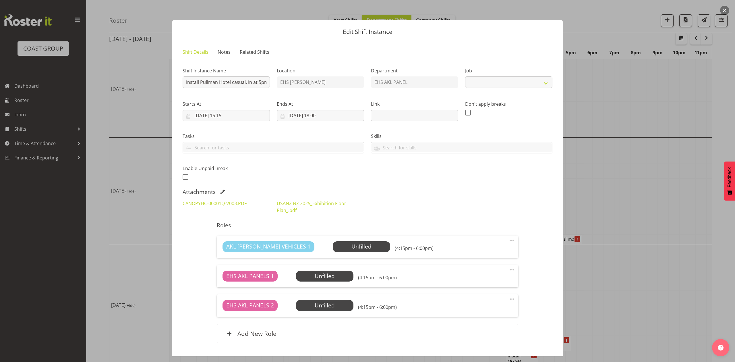
select select "8654"
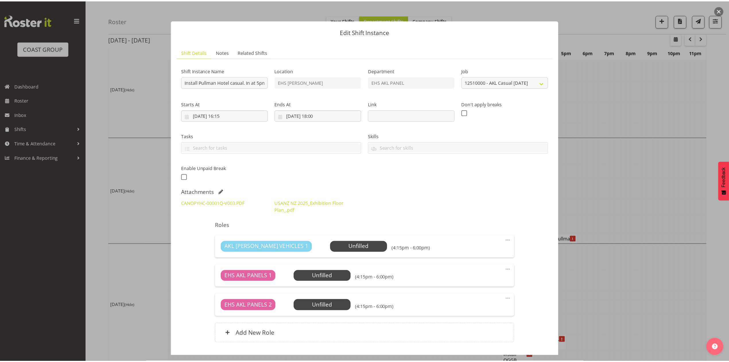
scroll to position [39, 0]
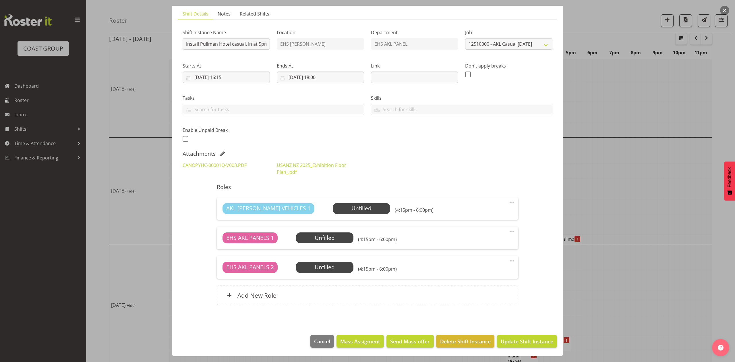
click at [653, 193] on div at bounding box center [367, 181] width 735 height 362
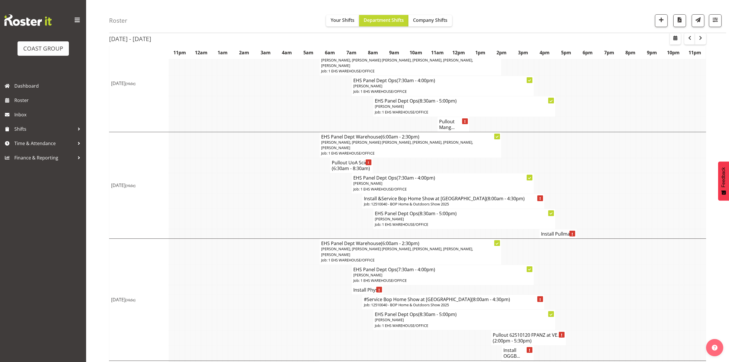
scroll to position [230, 0]
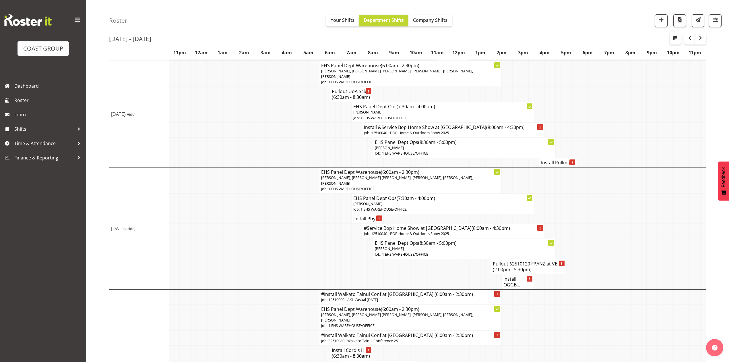
click at [363, 218] on h4 "Install Phys..." at bounding box center [367, 219] width 28 height 6
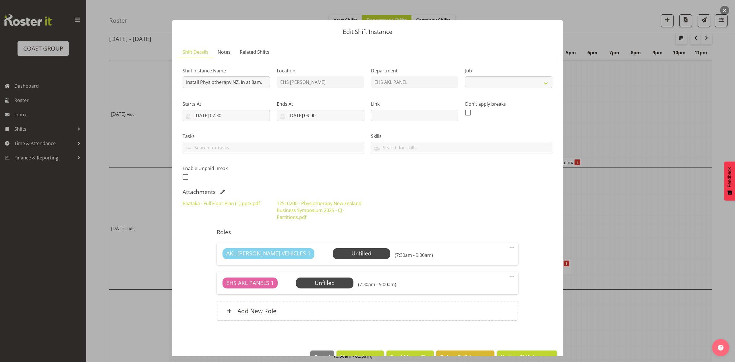
select select "9253"
click at [241, 204] on link "Paataka - Full Floor Plan (1).pptx.pdf" at bounding box center [221, 203] width 77 height 6
click at [609, 253] on div at bounding box center [367, 181] width 735 height 362
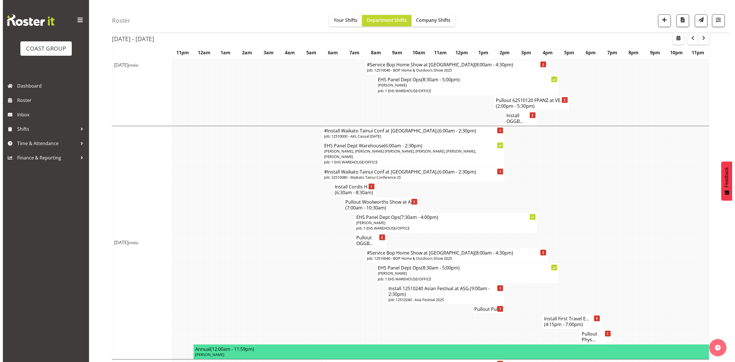
scroll to position [421, 0]
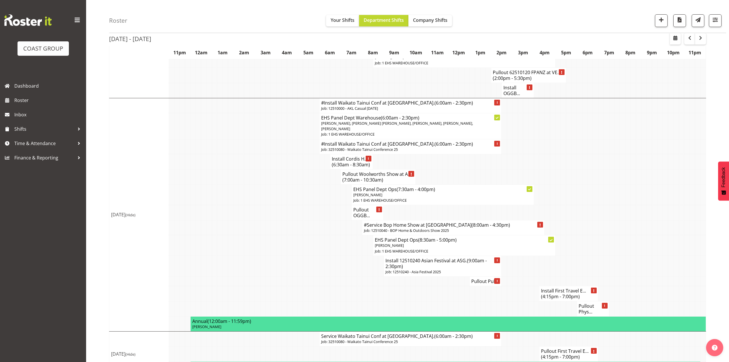
click at [381, 107] on p "Job: 12510000 - AKL Casual [DATE]" at bounding box center [410, 108] width 179 height 5
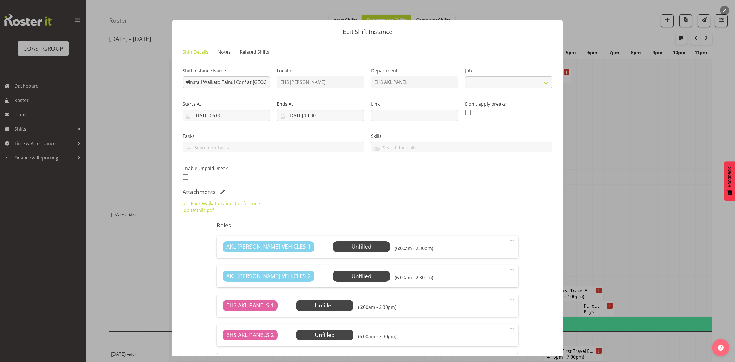
select select "8654"
click at [224, 204] on link "Job Pack Waikato Tainui Conference - Job Details.pdf" at bounding box center [223, 206] width 80 height 13
click at [622, 166] on div at bounding box center [367, 181] width 735 height 362
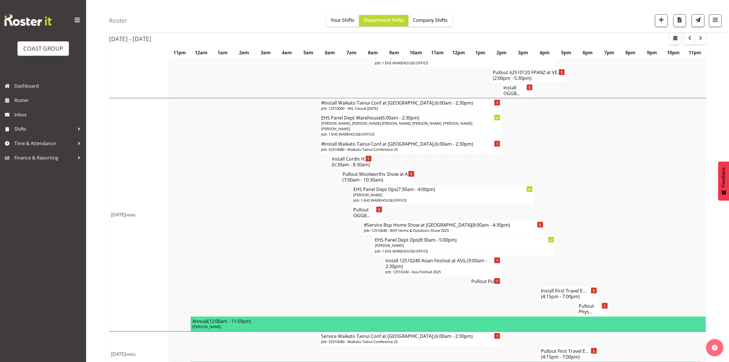
click at [354, 106] on h4 "#Install Waikato Tainui Conf at Mystery Creek. (6:00am - 2:30pm)" at bounding box center [410, 103] width 179 height 6
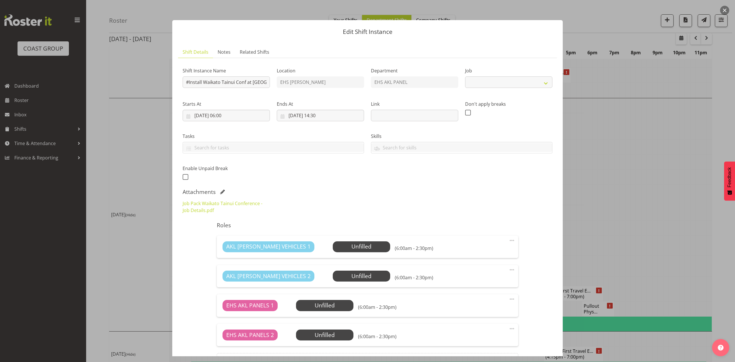
select select "8654"
click at [220, 191] on span at bounding box center [222, 191] width 5 height 5
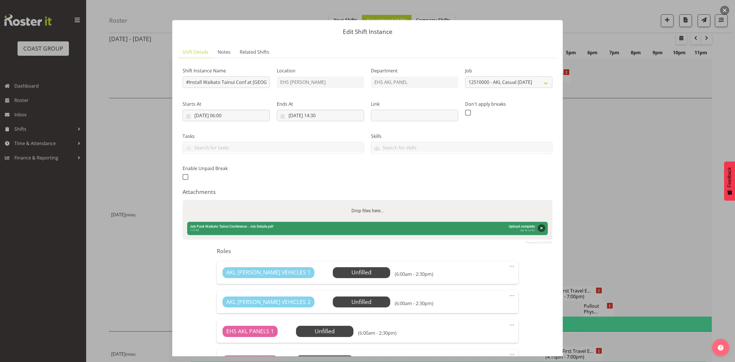
click at [230, 208] on div "Drop files here..." at bounding box center [368, 211] width 370 height 22
click at [183, 200] on input "Drop files here..." at bounding box center [368, 201] width 370 height 2
type input "C:\fakepath\Job Pack Waikato Tainui Conference - Job Details (2).pdf"
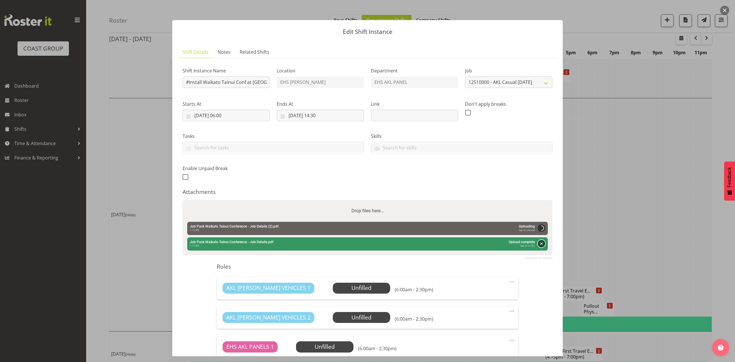
click at [538, 247] on button "Remove" at bounding box center [541, 243] width 7 height 7
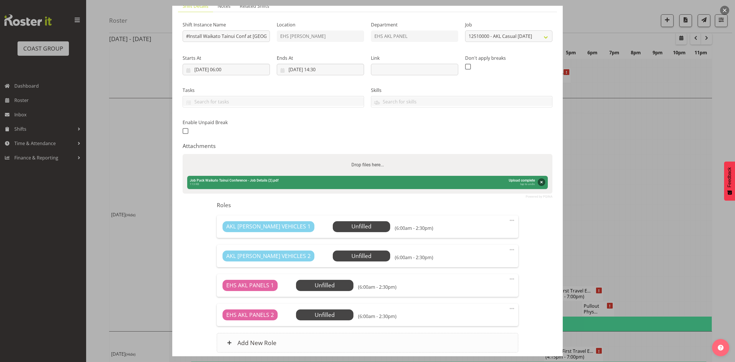
scroll to position [94, 0]
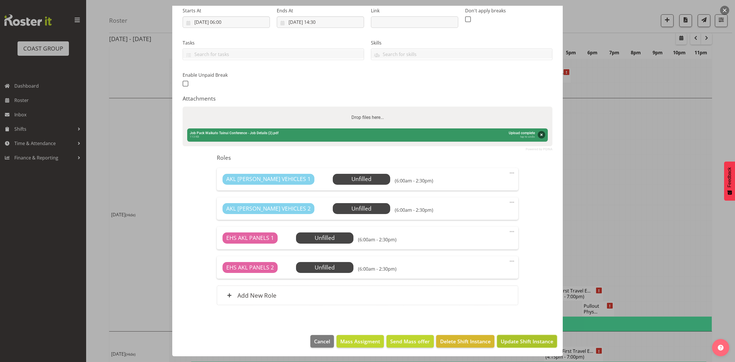
click at [529, 341] on span "Update Shift Instance" at bounding box center [527, 340] width 53 height 7
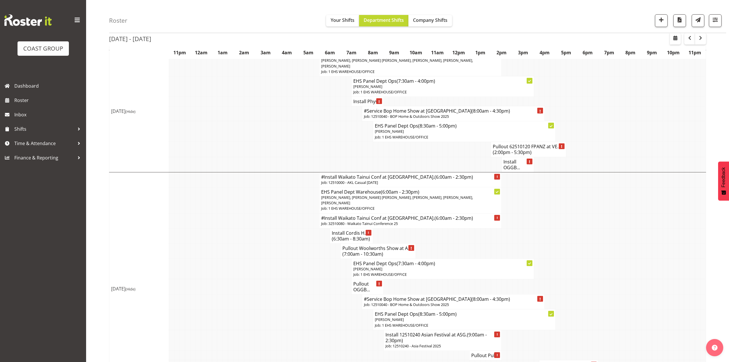
scroll to position [510, 0]
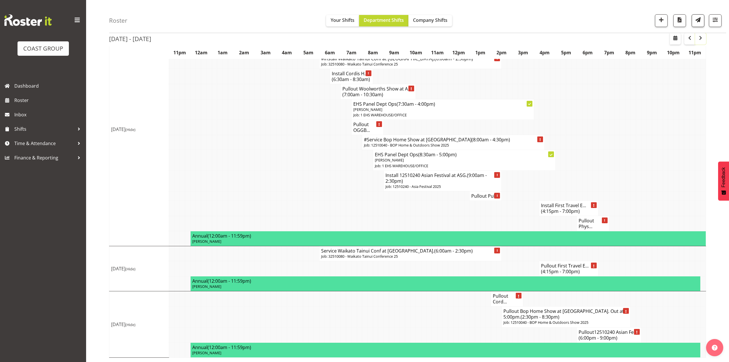
click at [704, 36] on button "button" at bounding box center [700, 38] width 11 height 11
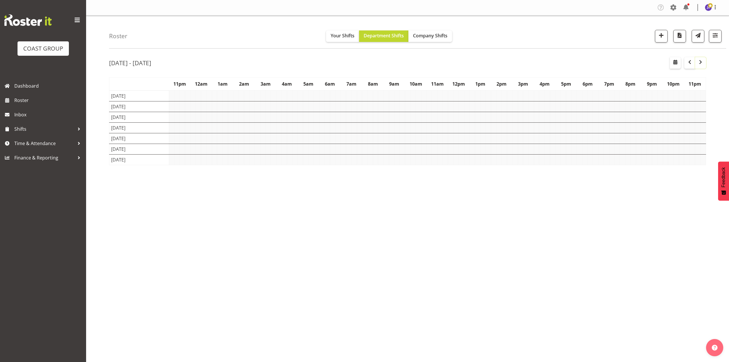
scroll to position [0, 0]
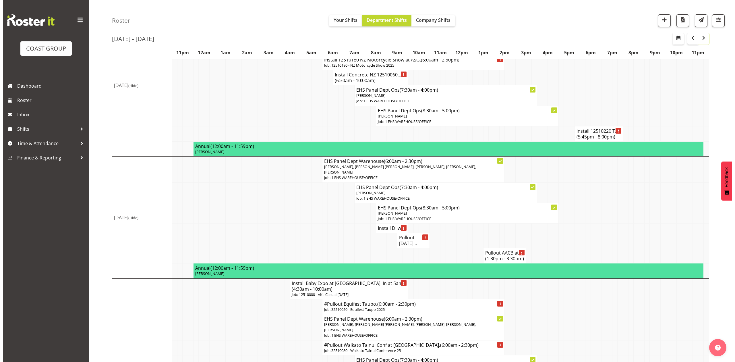
scroll to position [536, 0]
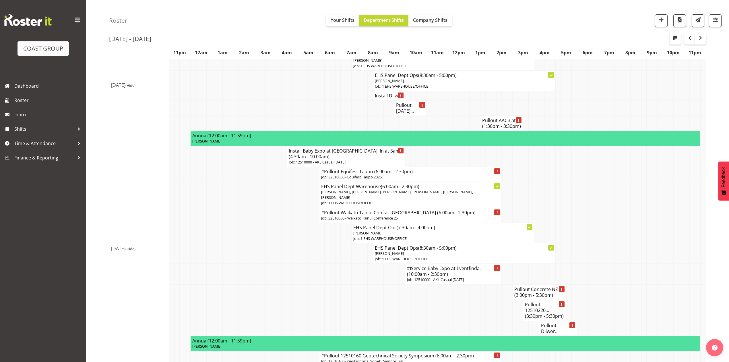
click at [368, 210] on h4 "#Pullout Waikato Tainui Conf at Mystery Creek. (6:00am - 2:30pm)" at bounding box center [410, 213] width 179 height 6
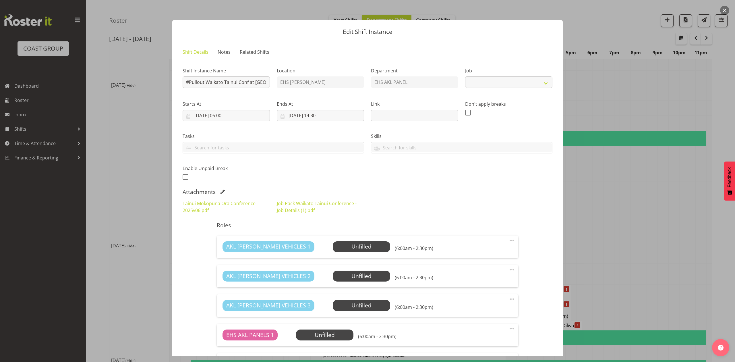
select select "9430"
drag, startPoint x: 220, startPoint y: 191, endPoint x: 274, endPoint y: 190, distance: 54.0
click at [265, 184] on div "Shift Instance Name #Pullout Waikato Tainui Conf at Mystery Creek. Location EHS…" at bounding box center [368, 295] width 370 height 464
click at [221, 191] on span at bounding box center [222, 191] width 5 height 5
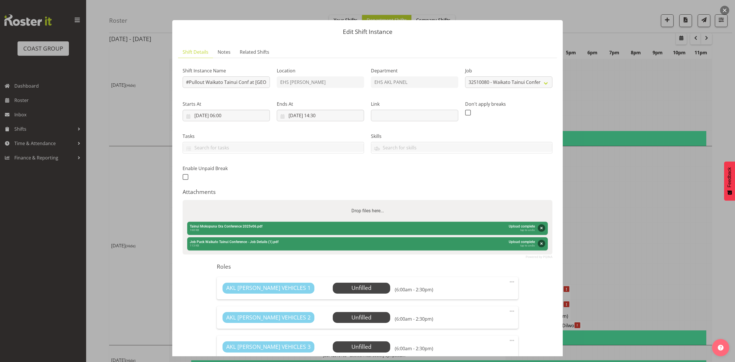
click at [256, 198] on div "Attachments Powered by PQINA Drop files here... Tainui Mokopuna Ora Conference …" at bounding box center [368, 221] width 370 height 67
click at [256, 216] on div "Drop files here..." at bounding box center [368, 211] width 370 height 22
click at [183, 200] on input "Drop files here..." at bounding box center [368, 201] width 370 height 2
type input "C:\fakepath\Job Pack Waikato Tainui Conference - Job Details (2).pdf"
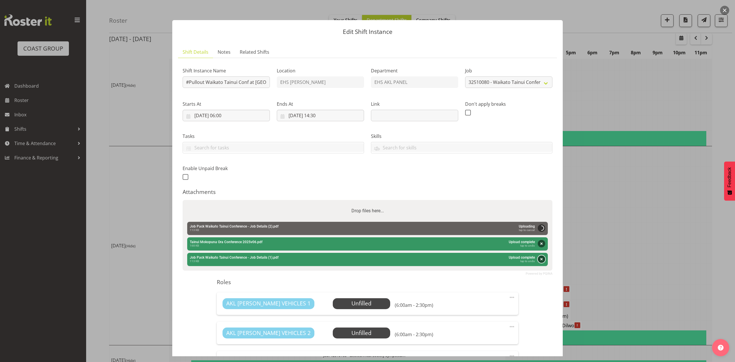
click at [539, 258] on button "Remove" at bounding box center [541, 258] width 7 height 7
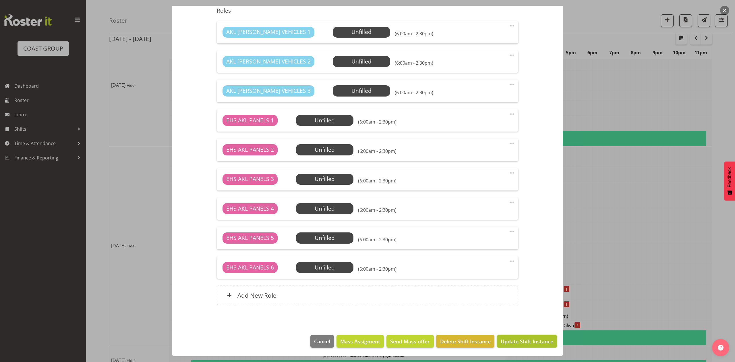
click at [532, 344] on span "Update Shift Instance" at bounding box center [527, 340] width 53 height 7
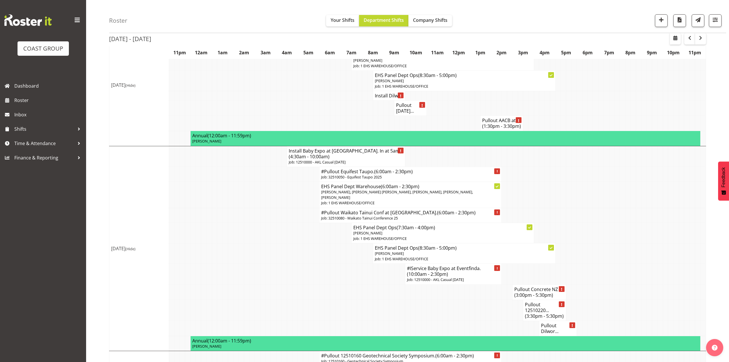
click at [332, 215] on p "Job: 32510080 - Waikato Tainui Conference 25" at bounding box center [410, 217] width 179 height 5
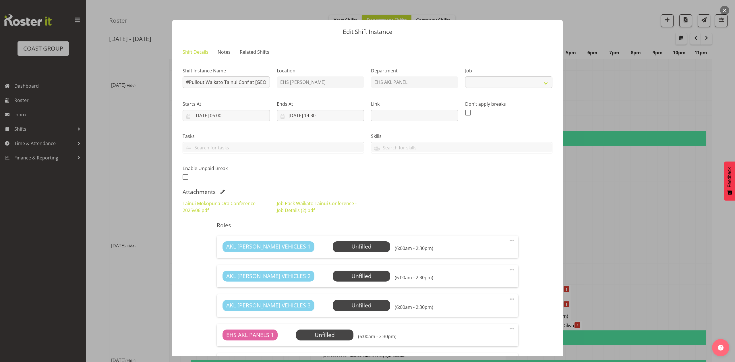
select select "9430"
click at [227, 201] on link "Tainui Mokopuna Ora Conference 2025v06.pdf" at bounding box center [219, 206] width 73 height 13
drag, startPoint x: 610, startPoint y: 206, endPoint x: 615, endPoint y: 206, distance: 4.6
click at [613, 206] on div at bounding box center [367, 181] width 735 height 362
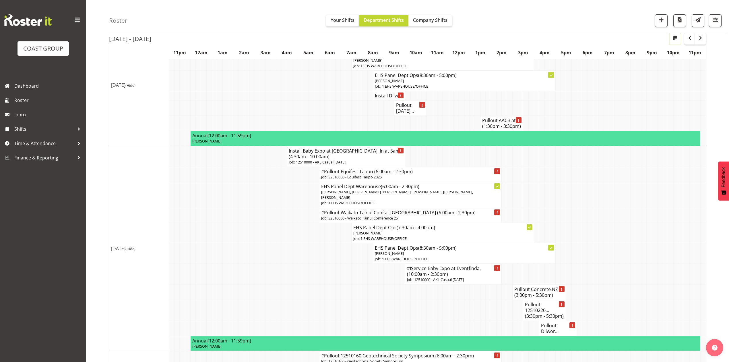
click at [672, 40] on span "button" at bounding box center [675, 37] width 7 height 7
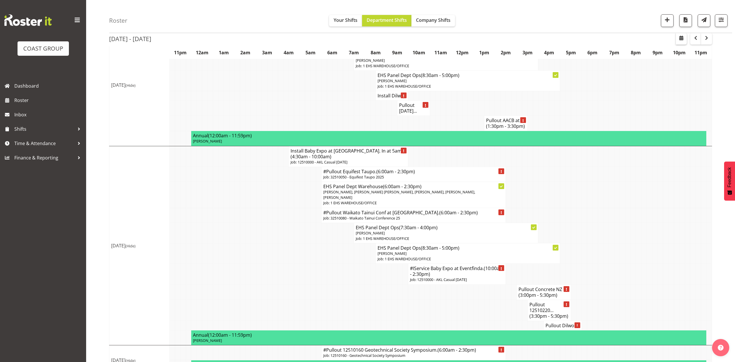
select select "8"
select select "2025"
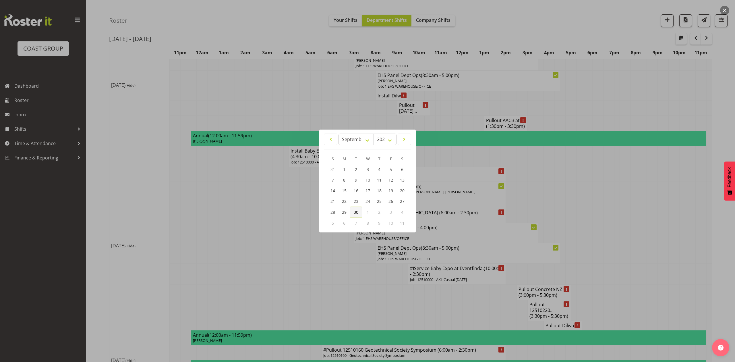
click at [354, 211] on span "30" at bounding box center [356, 211] width 5 height 5
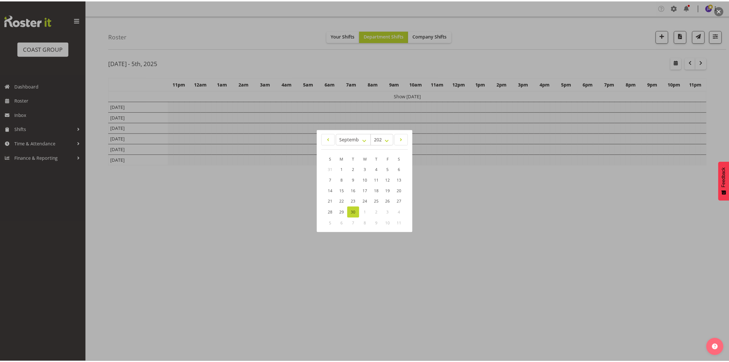
scroll to position [0, 0]
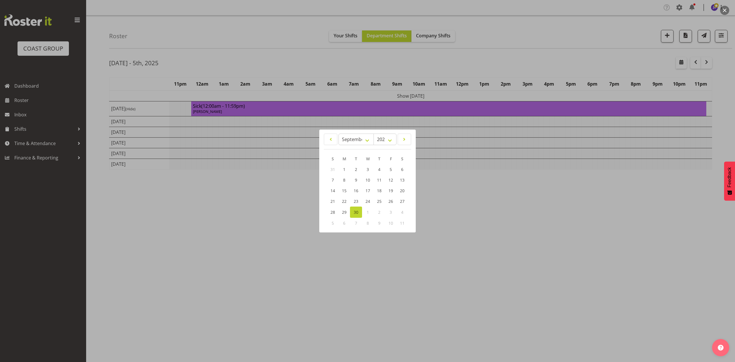
click at [355, 220] on span "7" at bounding box center [356, 222] width 2 height 5
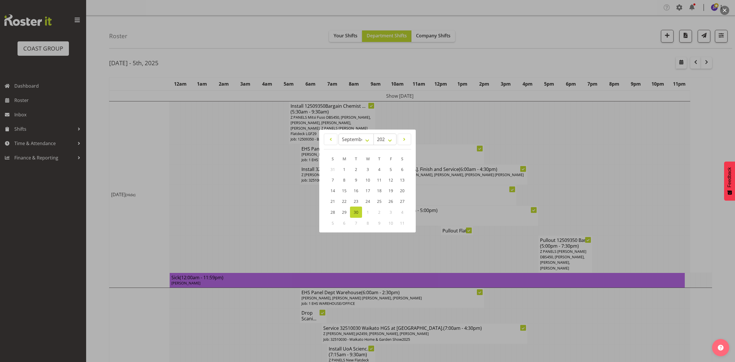
click at [355, 224] on span "7" at bounding box center [356, 222] width 2 height 5
click at [355, 223] on span "7" at bounding box center [356, 222] width 2 height 5
click at [523, 163] on div at bounding box center [367, 181] width 735 height 362
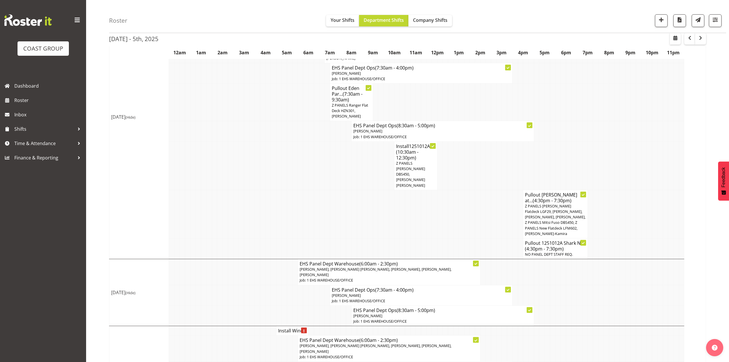
scroll to position [385, 0]
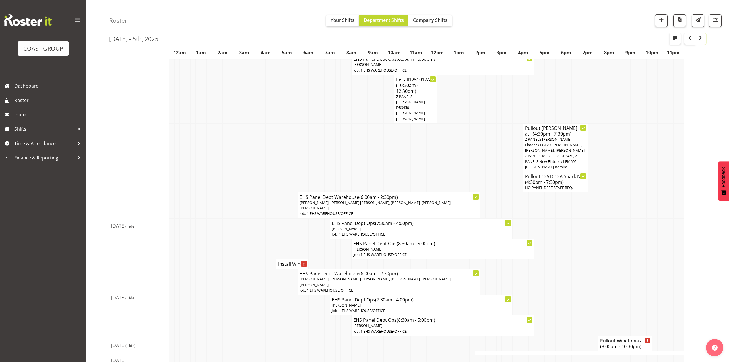
click at [703, 39] on span "button" at bounding box center [700, 37] width 7 height 7
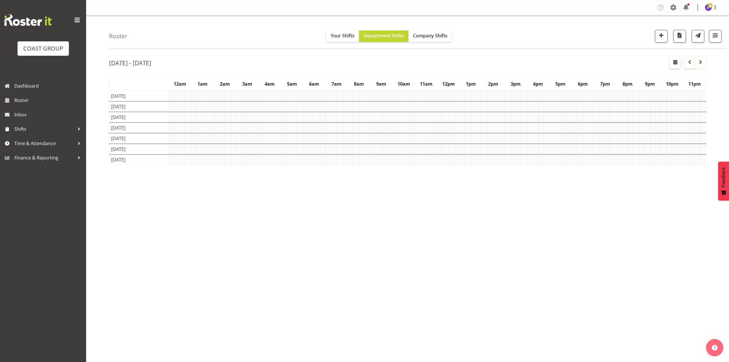
scroll to position [0, 0]
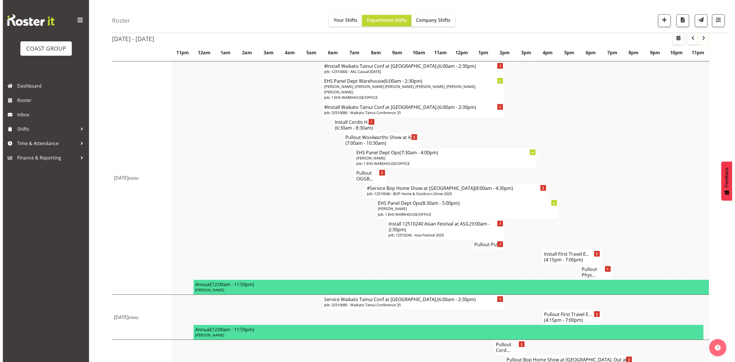
scroll to position [459, 0]
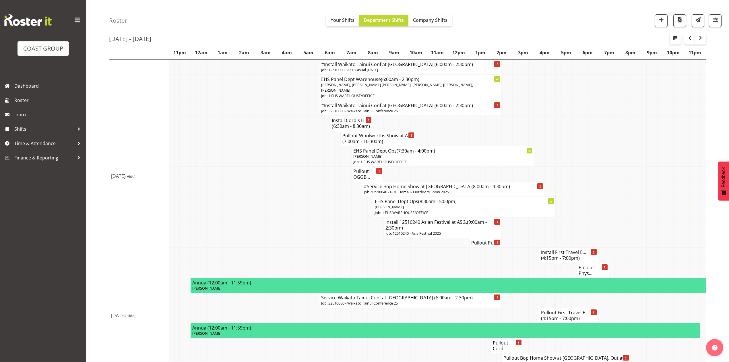
click at [435, 109] on span "(6:00am - 2:30pm)" at bounding box center [454, 105] width 38 height 6
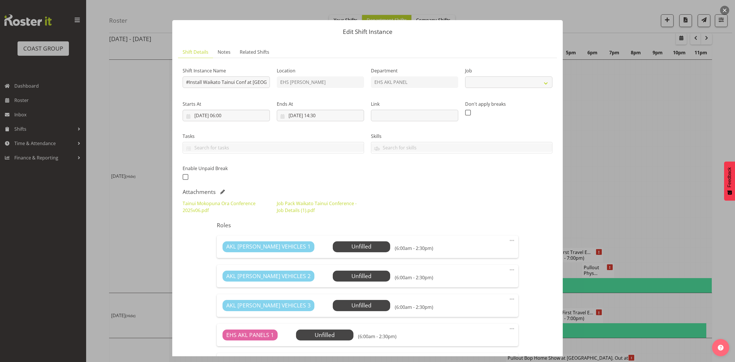
select select "9430"
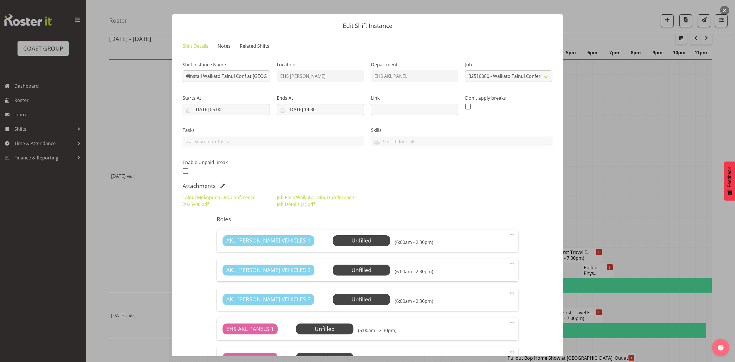
scroll to position [0, 0]
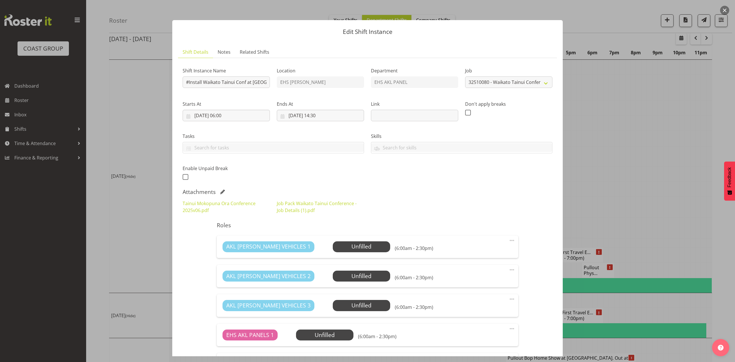
click at [636, 142] on div at bounding box center [367, 181] width 735 height 362
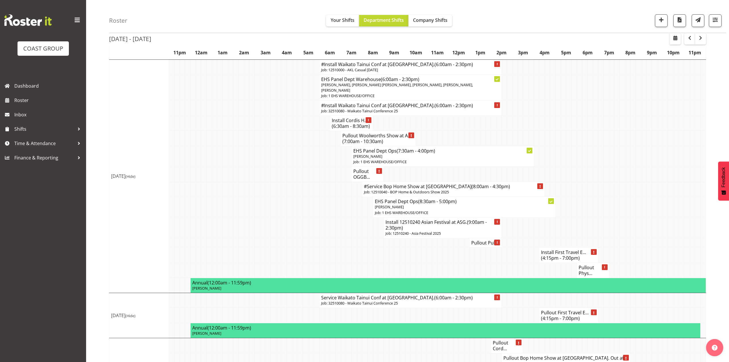
click at [388, 67] on h4 "#Install Waikato Tainui Conf at Mystery Creek. (6:00am - 2:30pm)" at bounding box center [410, 64] width 179 height 6
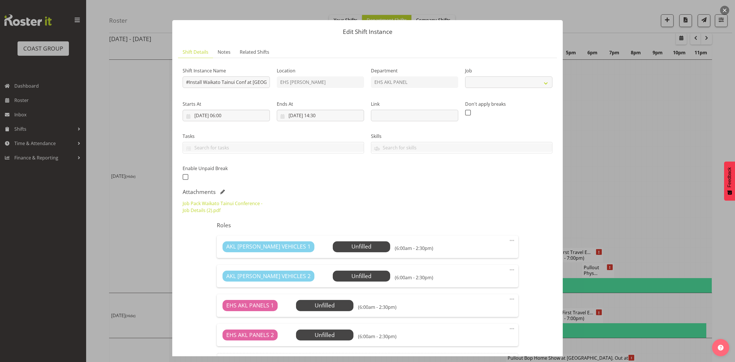
select select "8654"
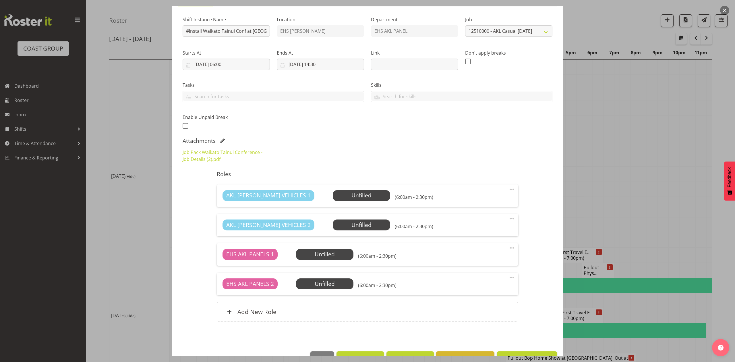
scroll to position [68, 0]
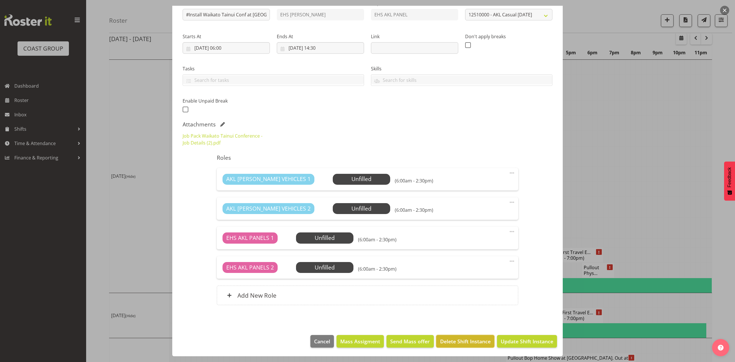
click at [440, 340] on span "Delete Shift Instance" at bounding box center [465, 340] width 51 height 7
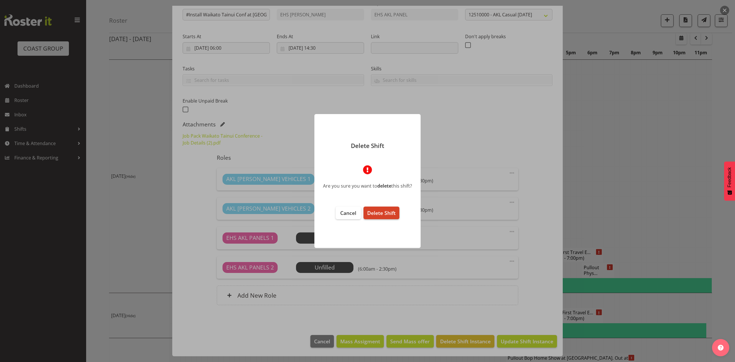
click at [371, 207] on button "Delete Shift" at bounding box center [381, 212] width 36 height 13
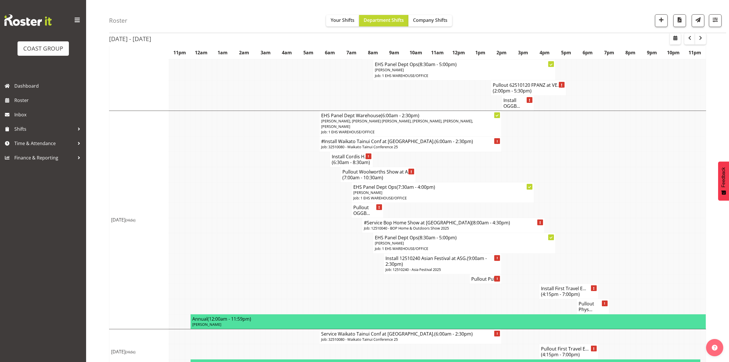
scroll to position [421, 0]
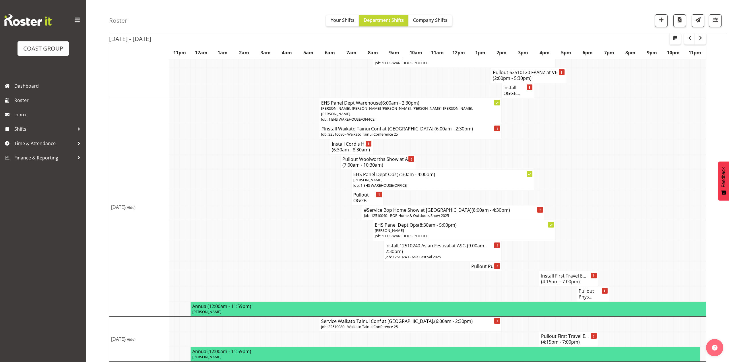
click at [572, 133] on td at bounding box center [574, 131] width 5 height 15
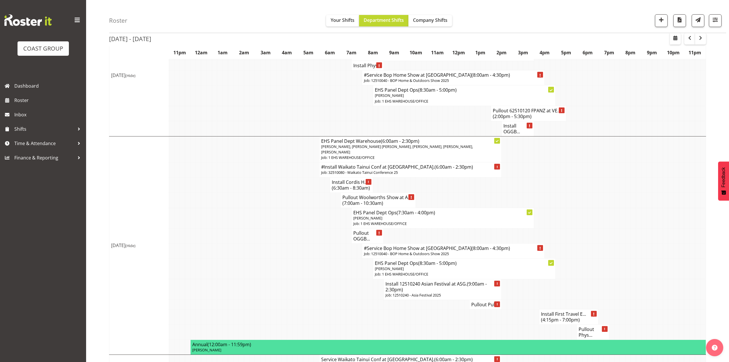
click at [346, 185] on h4 "Install Cordis H... (6:30am - 8:30am)" at bounding box center [351, 184] width 39 height 11
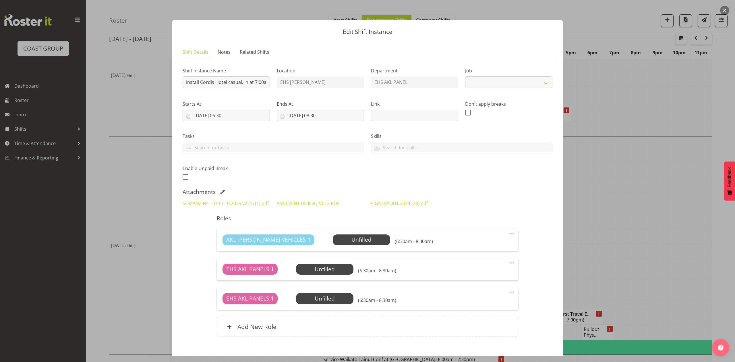
select select "8654"
drag, startPoint x: 668, startPoint y: 175, endPoint x: 663, endPoint y: 169, distance: 8.3
click at [668, 175] on div at bounding box center [367, 181] width 735 height 362
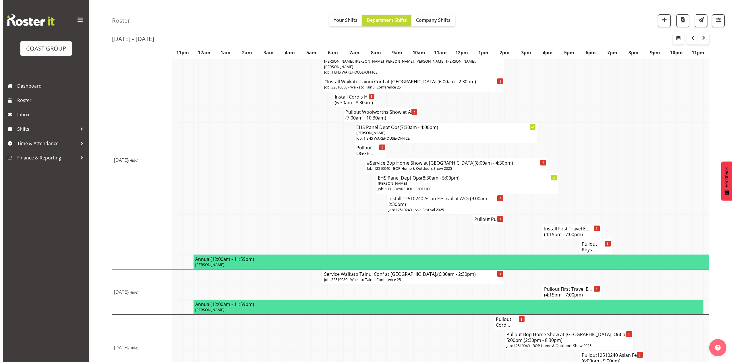
scroll to position [495, 0]
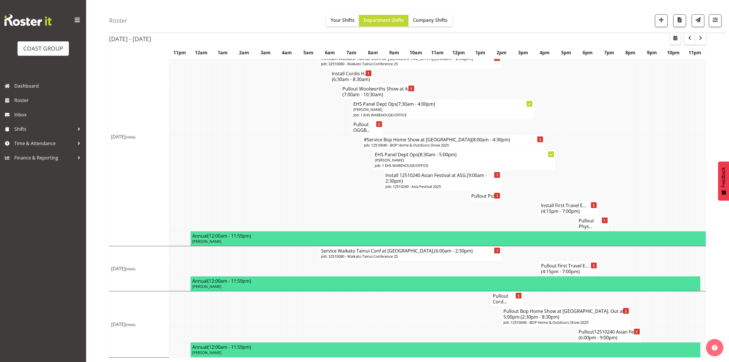
click at [570, 208] on span "(4:15pm - 7:00pm)" at bounding box center [560, 211] width 39 height 6
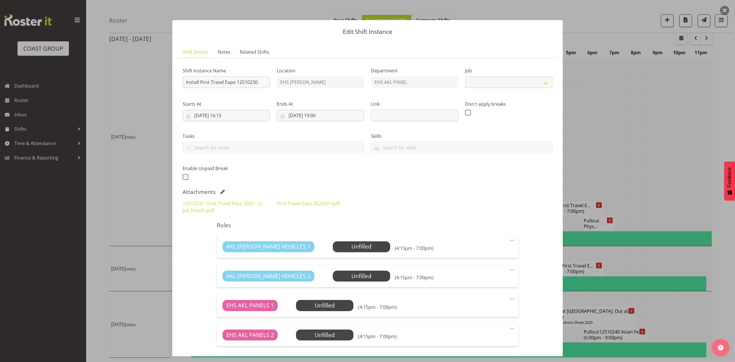
select select "10651"
click at [284, 203] on link "First Travel Expo 2025v01.pdf" at bounding box center [308, 203] width 63 height 6
click at [206, 208] on link "12510230 - First Travel Expo 2025 - CJ - Job Details.pdf" at bounding box center [224, 206] width 82 height 13
click at [210, 203] on link "12510230 - First Travel Expo 2025 - CJ - Job Details.pdf" at bounding box center [224, 206] width 82 height 13
click at [221, 190] on span at bounding box center [222, 191] width 5 height 5
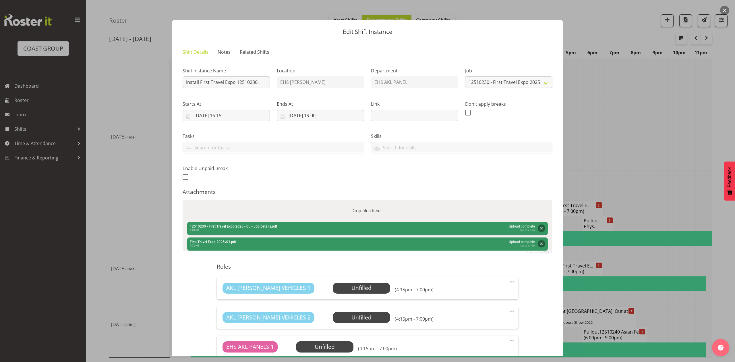
click at [245, 202] on div "Drop files here..." at bounding box center [368, 211] width 370 height 22
click at [183, 200] on input "Drop files here..." at bounding box center [368, 201] width 370 height 2
type input "C:\fakepath\First Travel Expo 2024v04 (1).pdf"
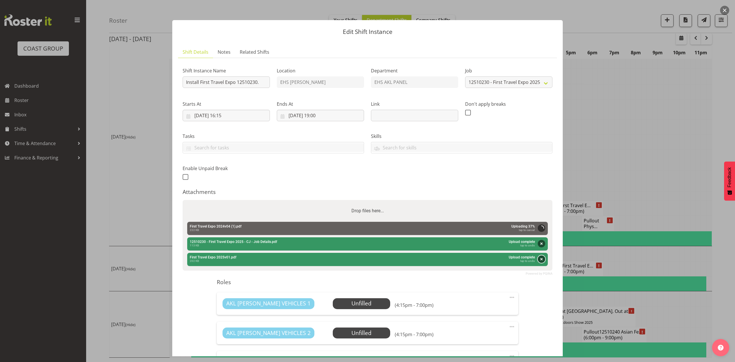
click at [538, 259] on button "Remove" at bounding box center [541, 258] width 7 height 7
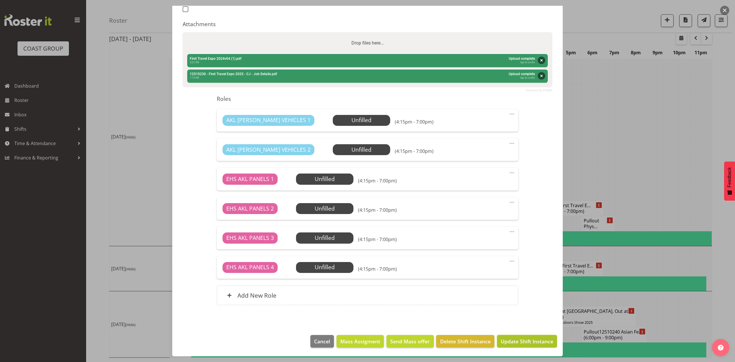
click at [526, 336] on button "Update Shift Instance" at bounding box center [527, 341] width 60 height 13
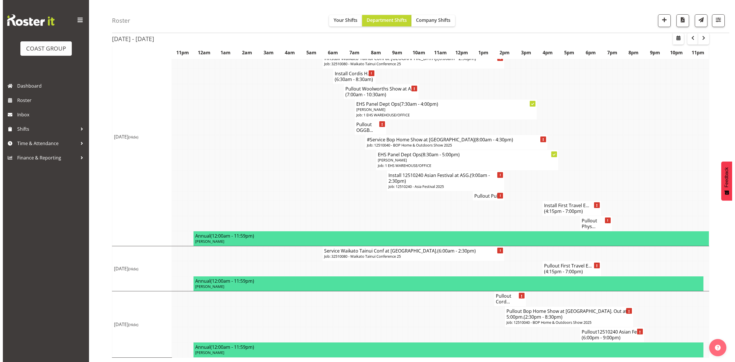
scroll to position [493, 0]
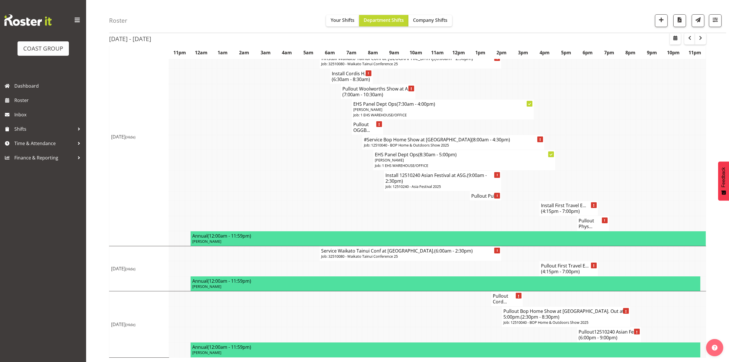
click at [575, 265] on h4 "Pullout First Travel E... (4:15pm - 7:00pm)" at bounding box center [568, 268] width 55 height 11
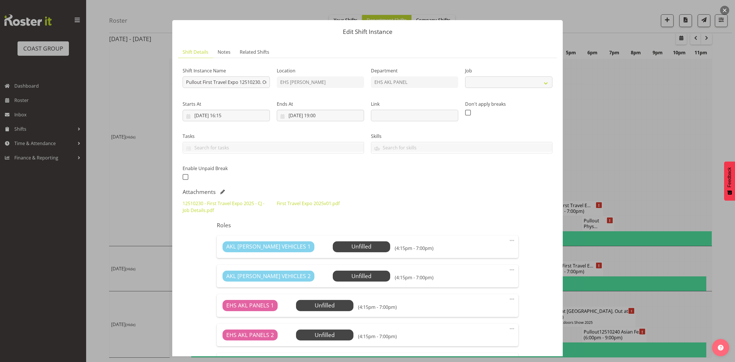
select select "10651"
click at [220, 191] on span at bounding box center [222, 191] width 5 height 5
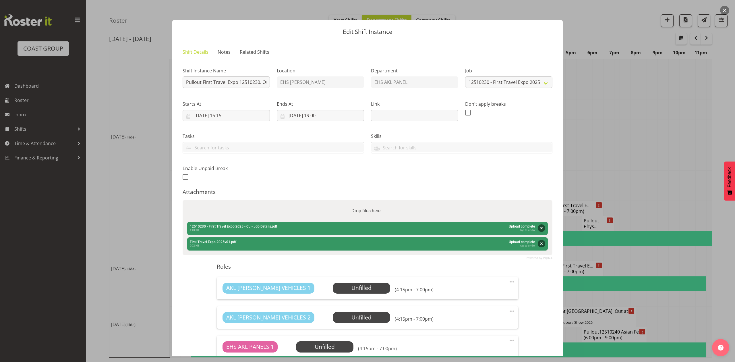
click at [253, 207] on div "Drop files here..." at bounding box center [368, 211] width 370 height 22
click at [183, 200] on input "Drop files here..." at bounding box center [368, 201] width 370 height 2
type input "C:\fakepath\First Travel Expo 2024v04 (1).pdf"
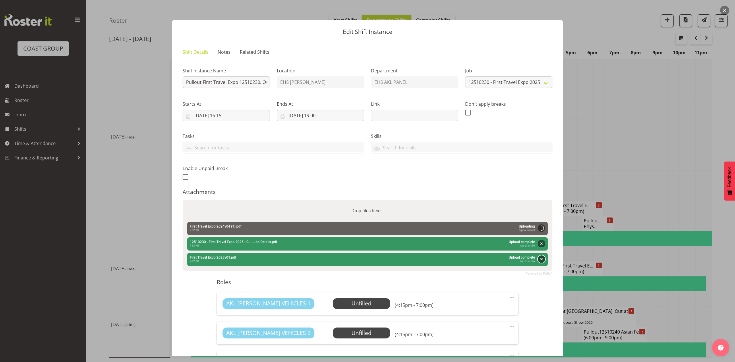
click at [538, 259] on button "Remove" at bounding box center [541, 258] width 7 height 7
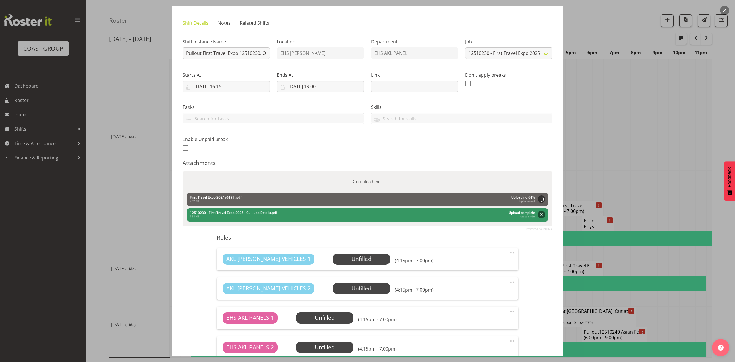
scroll to position [115, 0]
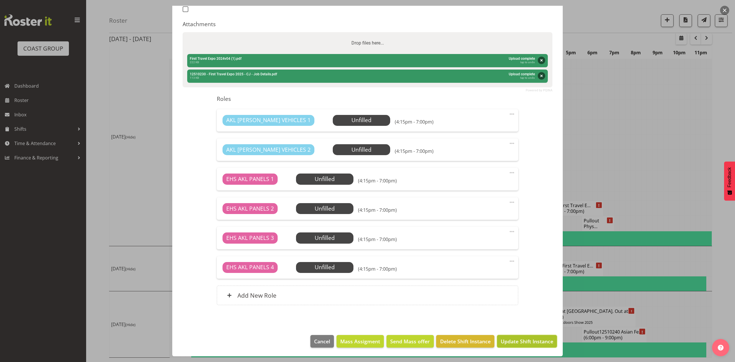
click at [529, 339] on span "Update Shift Instance" at bounding box center [527, 340] width 53 height 7
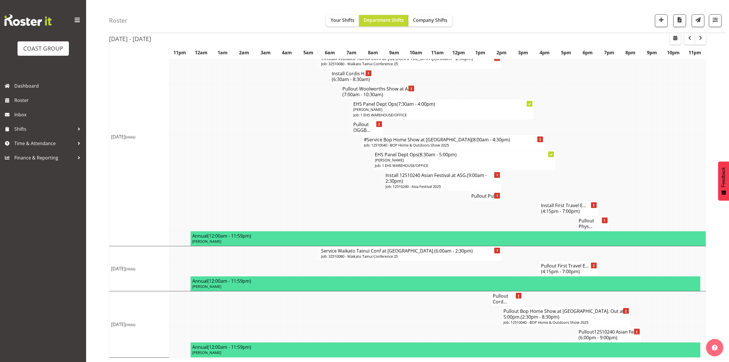
scroll to position [495, 0]
click at [644, 257] on td at bounding box center [643, 253] width 5 height 15
click at [649, 259] on td at bounding box center [649, 253] width 5 height 15
click at [35, 140] on span "Time & Attendance" at bounding box center [44, 143] width 60 height 9
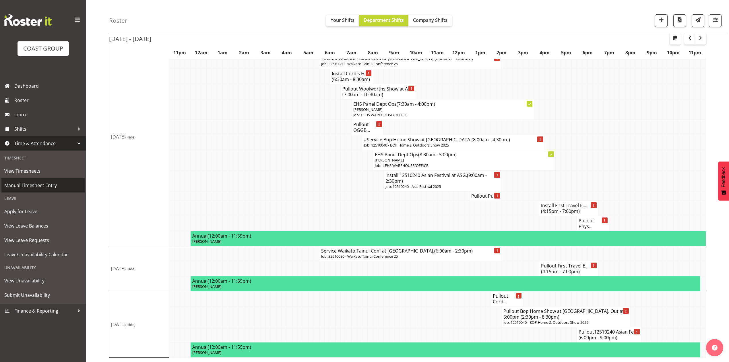
click at [42, 180] on link "Manual Timesheet Entry" at bounding box center [42, 185] width 83 height 14
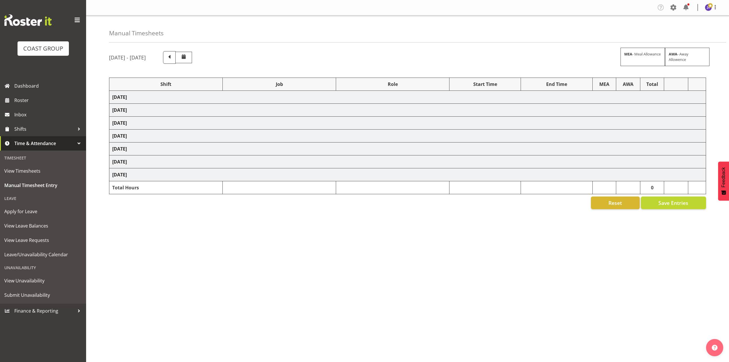
select select "68034"
select select "69"
select select "198"
select select "82600"
select select "8653"
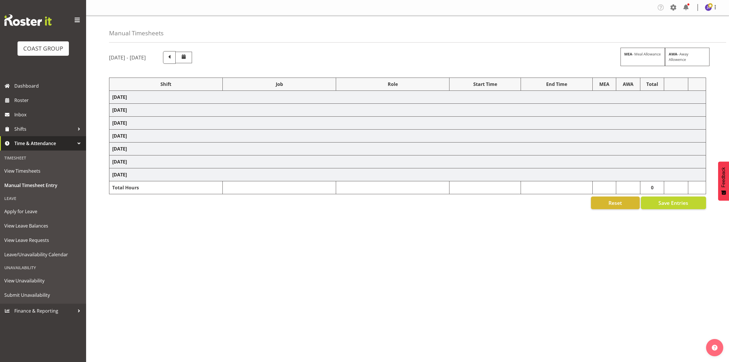
select select "68034"
select select "69"
select select "198"
select select "77800"
select select "9735"
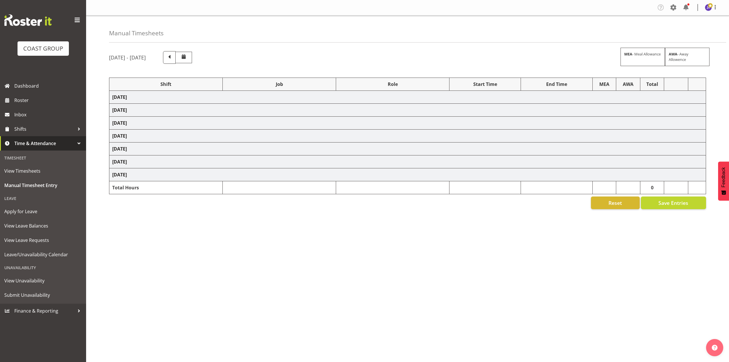
select select "82602"
select select "8653"
select select "82600"
select select "8653"
select select "82609"
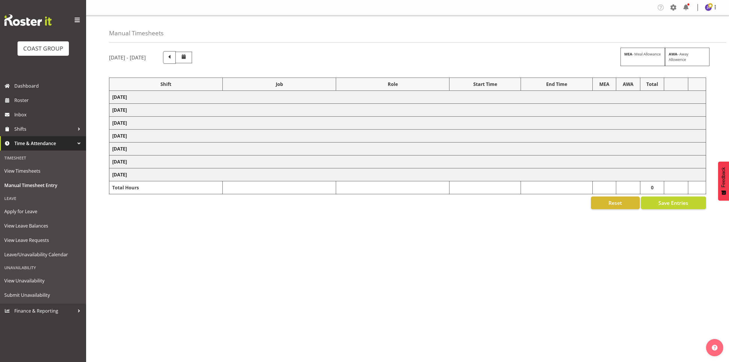
select select "9735"
select select "82676"
select select "8653"
select select "82600"
select select "8653"
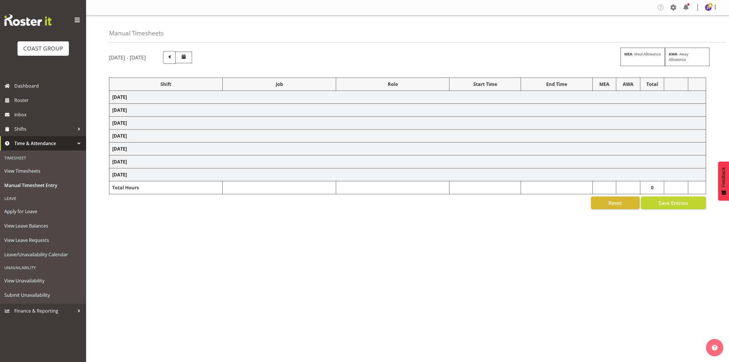
select select "77800"
select select "9735"
select select "75037"
select select "9957"
select select "82601"
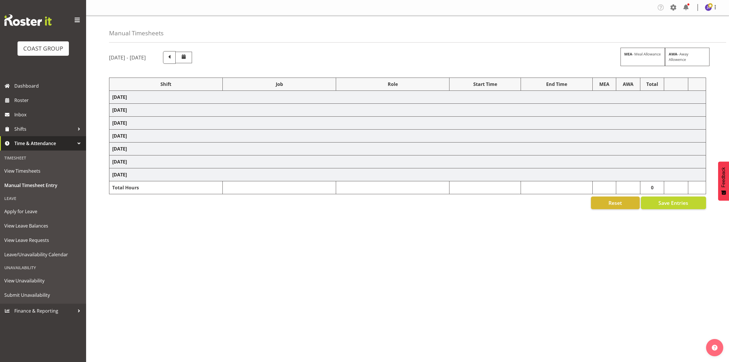
select select "8653"
select select "68034"
select select "69"
select select "198"
select select "82800"
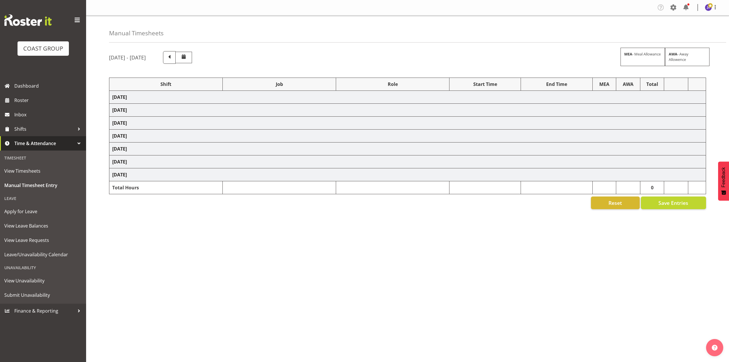
select select "8653"
select select "82290"
select select "10687"
select select "68034"
select select "69"
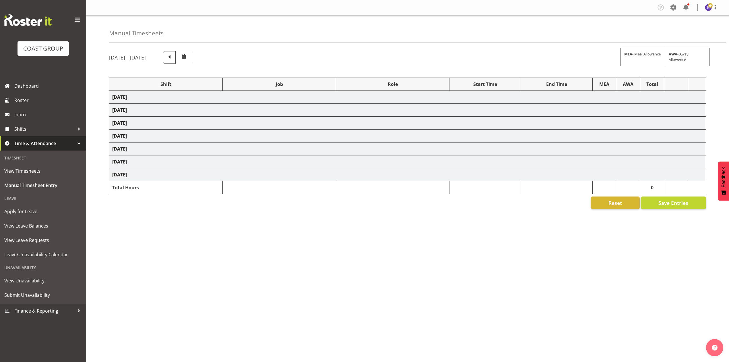
select select "198"
select select "82676"
select select "8653"
select select "82290"
select select "10687"
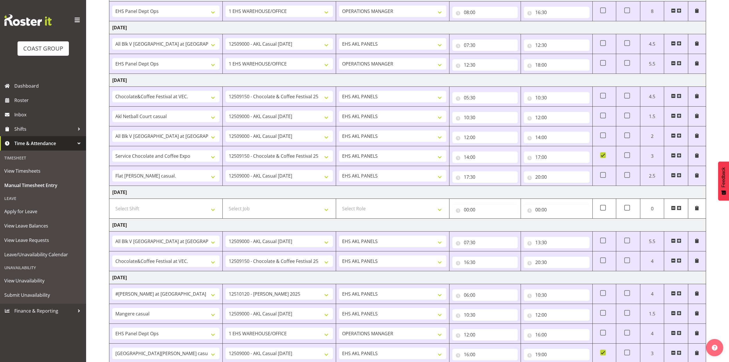
scroll to position [237, 0]
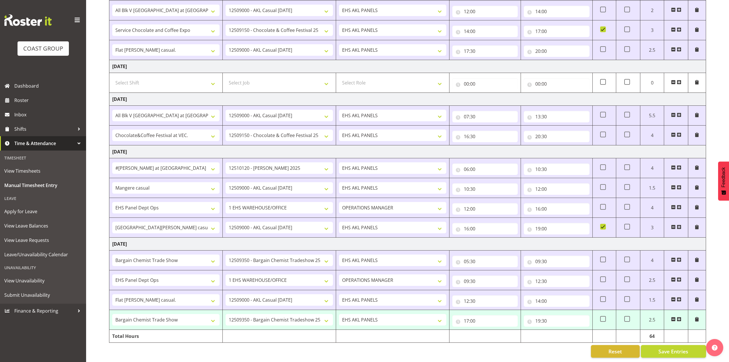
click at [677, 317] on span at bounding box center [679, 319] width 5 height 5
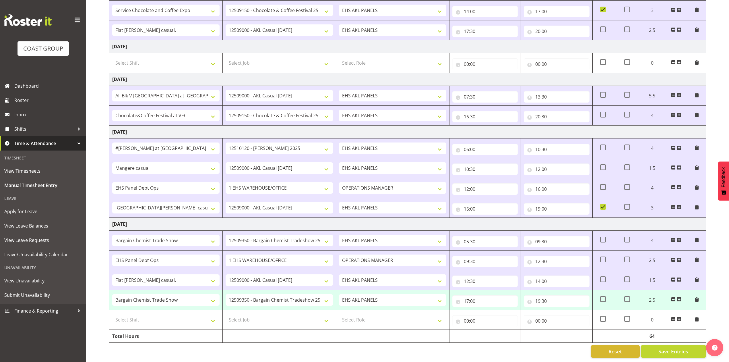
scroll to position [257, 0]
click at [216, 314] on select "Select Shift # Fieldays--[GEOGRAPHIC_DATA]. # Install Hutchwilco Boat Show at […" at bounding box center [165, 319] width 107 height 11
select select "64827"
click at [112, 314] on select "Select Shift # Fieldays--[GEOGRAPHIC_DATA]. # Install Hutchwilco Boat Show at […" at bounding box center [165, 319] width 107 height 11
click at [325, 315] on select "Select Job 1 Carlton Events 1 [PERSON_NAME][GEOGRAPHIC_DATA] 1 [PERSON_NAME][GE…" at bounding box center [279, 319] width 107 height 11
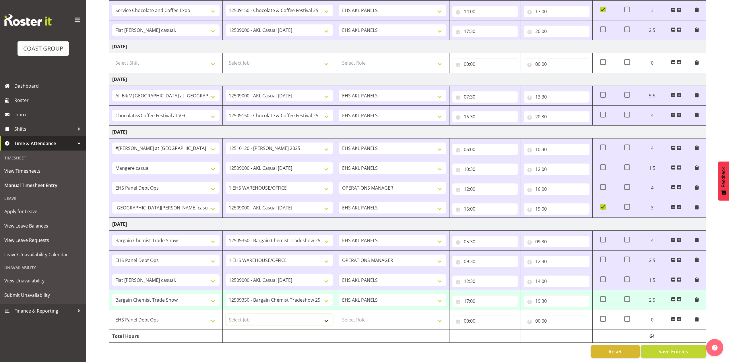
select select "69"
click at [226, 314] on select "Select Job 1 Carlton Events 1 Carlton Hamilton 1 Carlton Wellington 1 EHS WAREH…" at bounding box center [279, 319] width 107 height 11
click at [437, 317] on select "Select Role EHS AKL PANELS OPERATIONS MANAGER" at bounding box center [392, 319] width 107 height 11
select select "198"
click at [339, 314] on select "Select Role EHS AKL PANELS OPERATIONS MANAGER" at bounding box center [392, 319] width 107 height 11
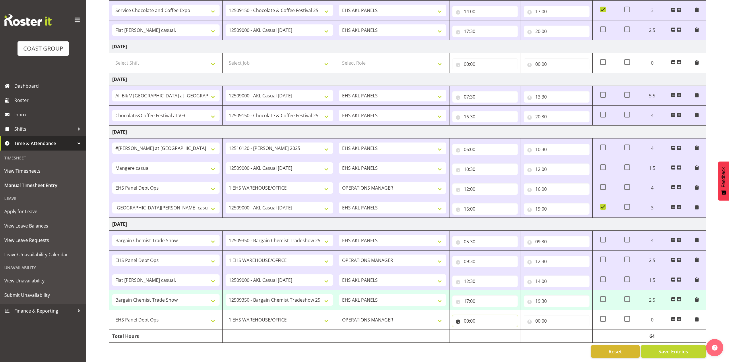
click at [469, 315] on input "00:00" at bounding box center [484, 320] width 65 height 11
click at [486, 330] on select "00 01 02 03 04 05 06 07 08 09 10 11 12 13 14 15 16 17 18 19 20 21 22 23" at bounding box center [491, 335] width 13 height 11
select select "14"
click at [485, 330] on select "00 01 02 03 04 05 06 07 08 09 10 11 12 13 14 15 16 17 18 19 20 21 22 23" at bounding box center [491, 335] width 13 height 11
type input "14:00"
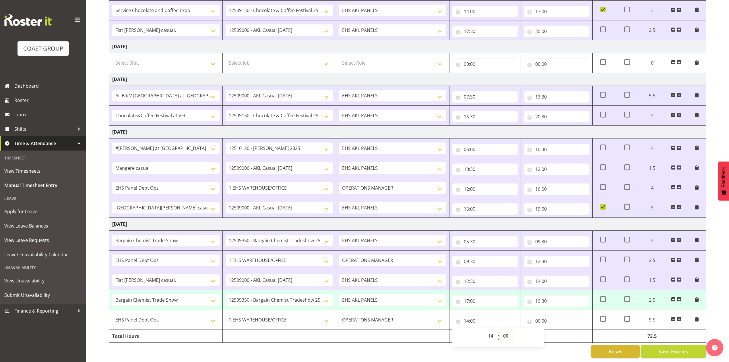
click at [504, 330] on select "00 01 02 03 04 05 06 07 08 09 10 11 12 13 14 15 16 17 18 19 20 21 22 23 24 25 2…" at bounding box center [506, 335] width 13 height 11
click at [487, 346] on div "Reset Save Entries" at bounding box center [407, 351] width 597 height 13
click at [541, 315] on input "00:00" at bounding box center [556, 320] width 65 height 11
click at [557, 330] on select "00 01 02 03 04 05 06 07 08 09 10 11 12 13 14 15 16 17 18 19 20 21 22 23" at bounding box center [563, 335] width 13 height 11
select select "17"
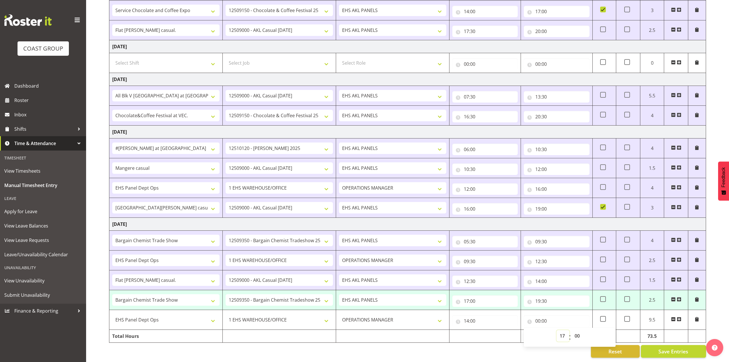
click at [557, 330] on select "00 01 02 03 04 05 06 07 08 09 10 11 12 13 14 15 16 17 18 19 20 21 22 23" at bounding box center [563, 335] width 13 height 11
type input "17:00"
click at [504, 349] on div "Reset Save Entries" at bounding box center [407, 351] width 597 height 13
click at [677, 347] on span "Save Entries" at bounding box center [674, 350] width 30 height 7
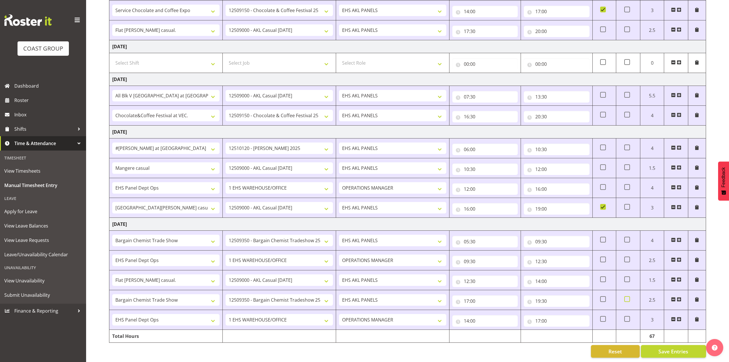
click at [627, 296] on span at bounding box center [627, 299] width 6 height 6
click at [627, 297] on input "checkbox" at bounding box center [626, 299] width 4 height 4
checkbox input "true"
click at [668, 347] on span "Save Entries" at bounding box center [674, 350] width 30 height 7
click at [665, 347] on span "Save Entries" at bounding box center [674, 350] width 30 height 7
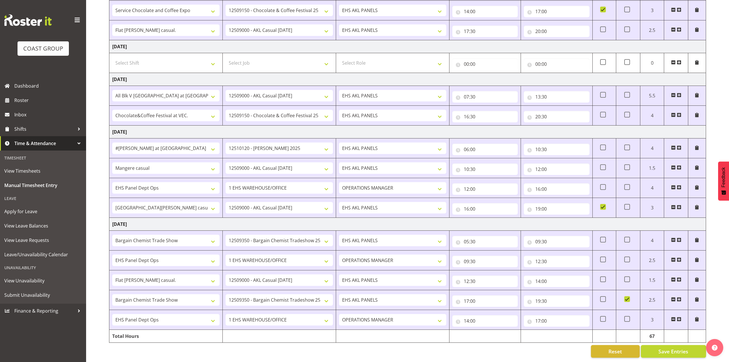
click at [532, 353] on div "September 24th - September 30th 2025 MEA - Meal Allowance AWA - Away Allowence …" at bounding box center [419, 80] width 620 height 563
click at [533, 352] on div "September 24th - September 30th 2025 MEA - Meal Allowance AWA - Away Allowence …" at bounding box center [419, 80] width 620 height 563
click at [32, 96] on span "Roster" at bounding box center [48, 100] width 69 height 9
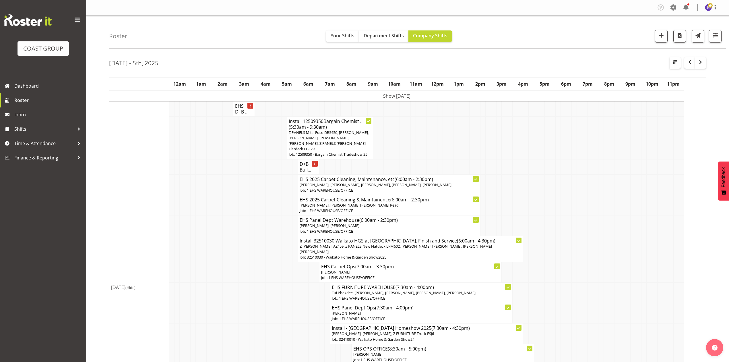
click at [510, 129] on td at bounding box center [509, 137] width 5 height 43
click at [391, 30] on div "Roster Your Shifts Department Shifts Company Shifts 1 Locations Clear CARLTON E…" at bounding box center [417, 32] width 617 height 33
click at [389, 34] on span "Department Shifts" at bounding box center [384, 35] width 40 height 6
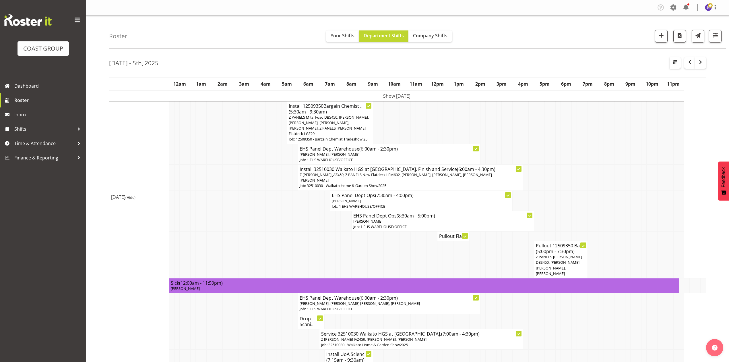
click at [404, 96] on td "Show [DATE]" at bounding box center [396, 95] width 575 height 11
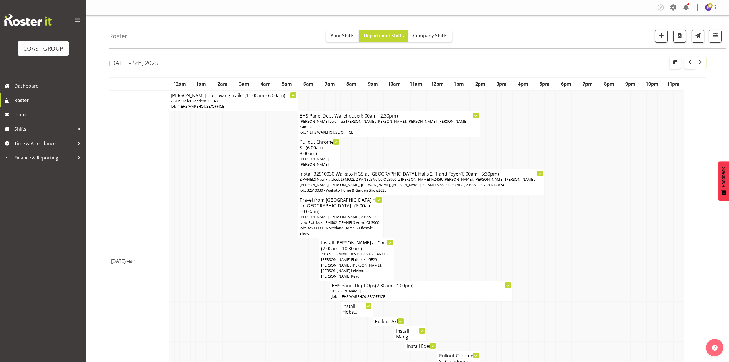
click at [699, 64] on span "button" at bounding box center [700, 62] width 7 height 7
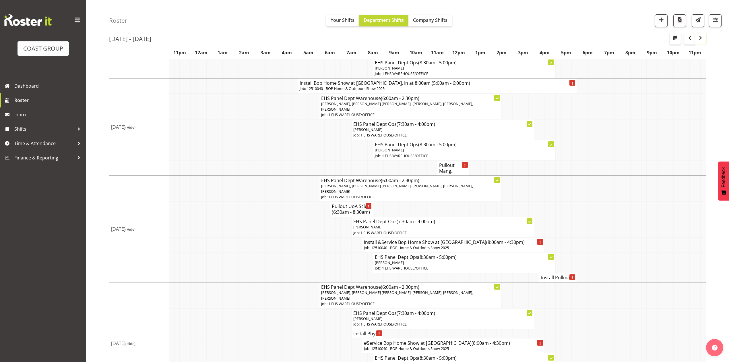
scroll to position [153, 0]
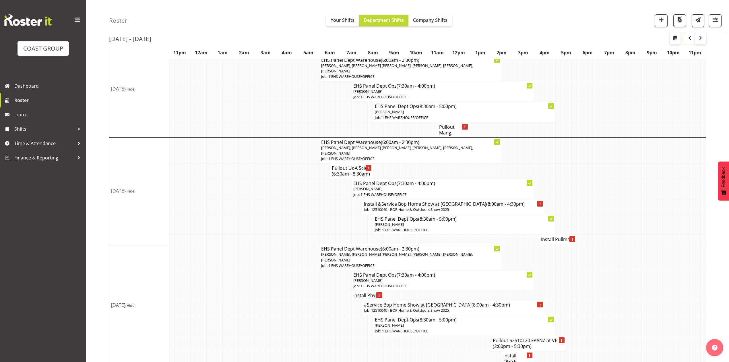
click at [692, 37] on span "button" at bounding box center [689, 37] width 7 height 7
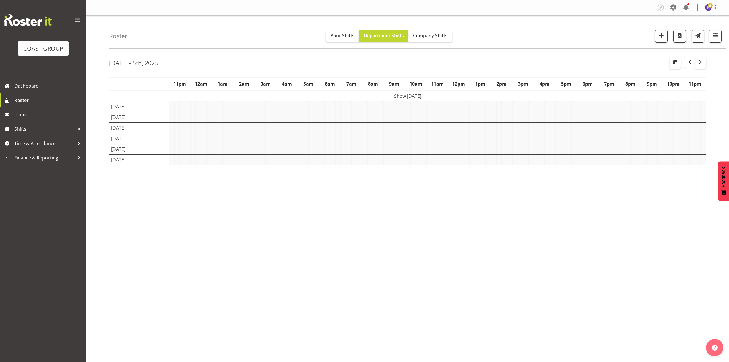
scroll to position [0, 0]
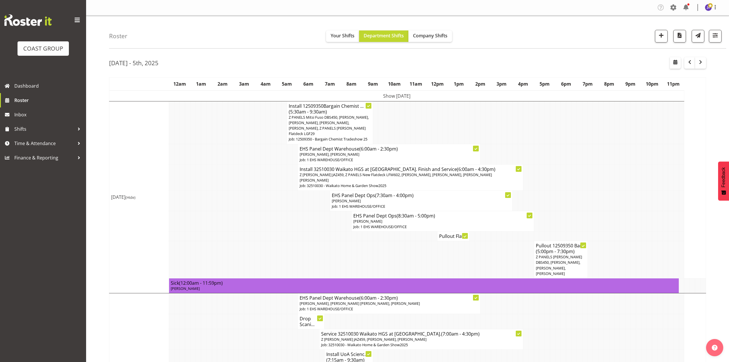
click at [585, 144] on td at bounding box center [584, 154] width 5 height 20
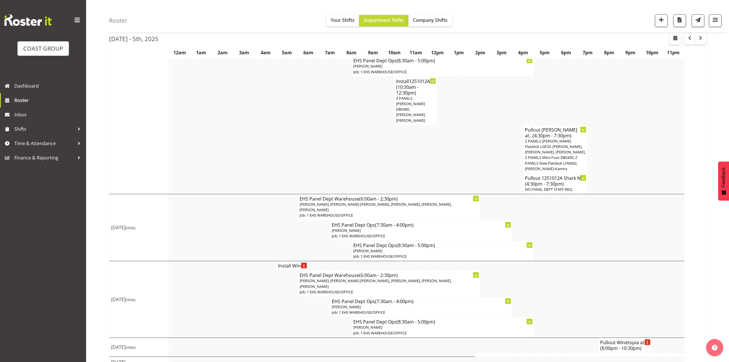
scroll to position [385, 0]
click at [549, 239] on td at bounding box center [547, 249] width 5 height 20
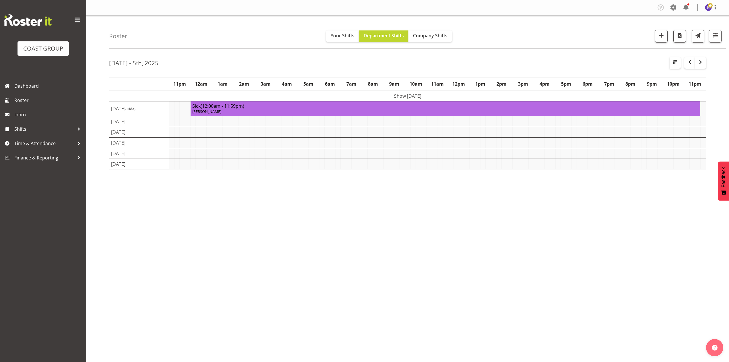
click at [503, 52] on div "Roster Your Shifts Department Shifts Company Shifts 1 Locations Clear CARLTON E…" at bounding box center [407, 149] width 643 height 267
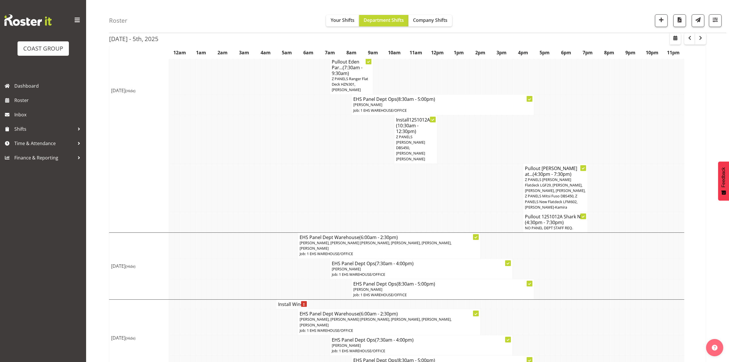
scroll to position [385, 0]
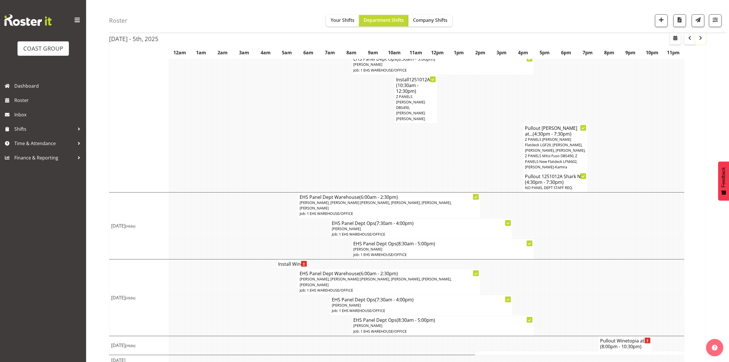
click at [699, 40] on span "button" at bounding box center [700, 37] width 7 height 7
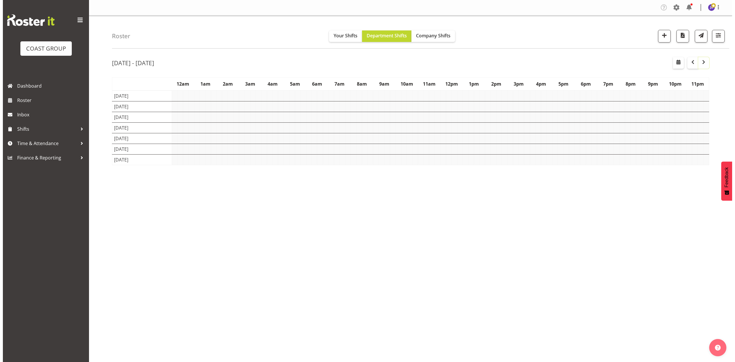
scroll to position [0, 0]
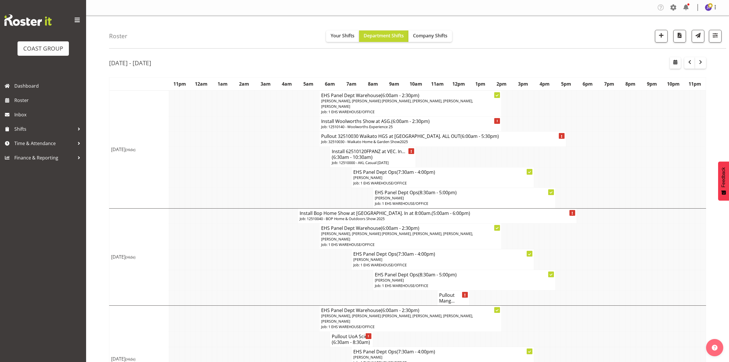
click at [457, 158] on td at bounding box center [456, 156] width 5 height 21
click at [391, 153] on h4 "Install 62510120FPANZ at VEC. In... (6:30am - 10:30am)" at bounding box center [373, 153] width 82 height 11
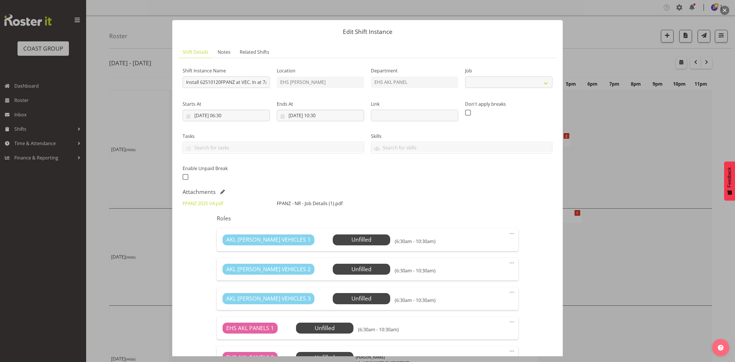
select select "8654"
click at [200, 200] on link "FPANZ 2025 V4.pdf" at bounding box center [203, 203] width 40 height 6
click at [614, 125] on div at bounding box center [367, 181] width 735 height 362
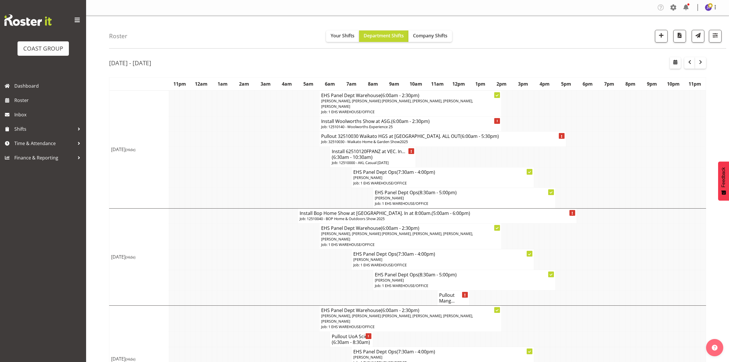
click at [382, 155] on h4 "Install 62510120FPANZ at VEC. In... (6:30am - 10:30am)" at bounding box center [373, 153] width 82 height 11
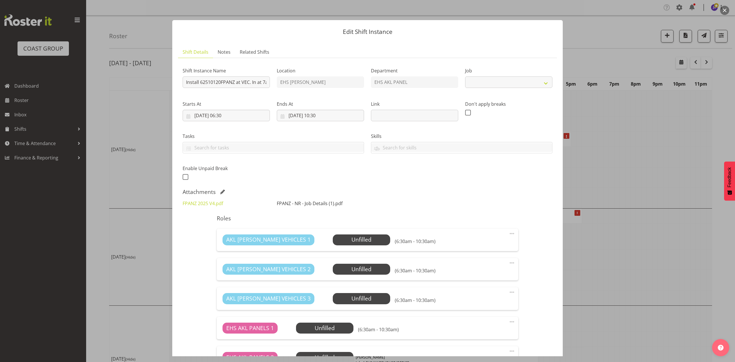
select select "8654"
click at [292, 202] on link "FPANZ - NR - Job Details (1).pdf" at bounding box center [310, 203] width 66 height 6
click at [153, 121] on div at bounding box center [367, 181] width 735 height 362
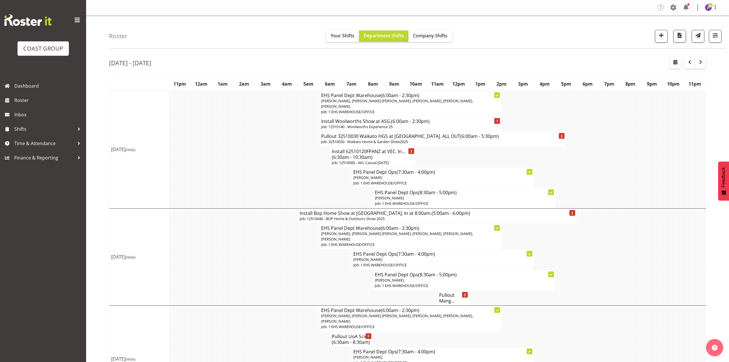
click at [543, 153] on td at bounding box center [541, 156] width 5 height 21
click at [380, 154] on h4 "Install 62510120FPANZ at VEC. In... (6:30am - 10:30am)" at bounding box center [373, 153] width 82 height 11
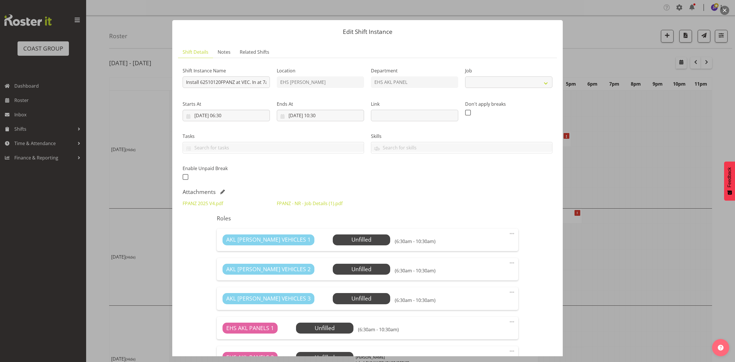
select select "8654"
click at [322, 203] on link "FPANZ - NR - Job Details (1).pdf" at bounding box center [310, 203] width 66 height 6
click at [209, 202] on link "FPANZ 2025 V4.pdf" at bounding box center [203, 203] width 40 height 6
click at [636, 159] on div at bounding box center [367, 181] width 735 height 362
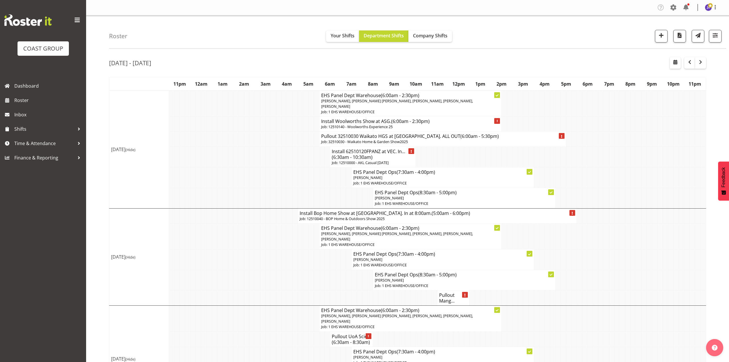
click at [380, 154] on h4 "Install 62510120FPANZ at VEC. In... (6:30am - 10:30am)" at bounding box center [373, 153] width 82 height 11
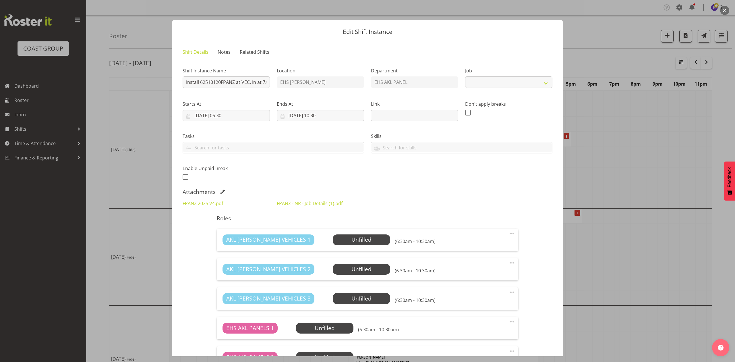
select select "8654"
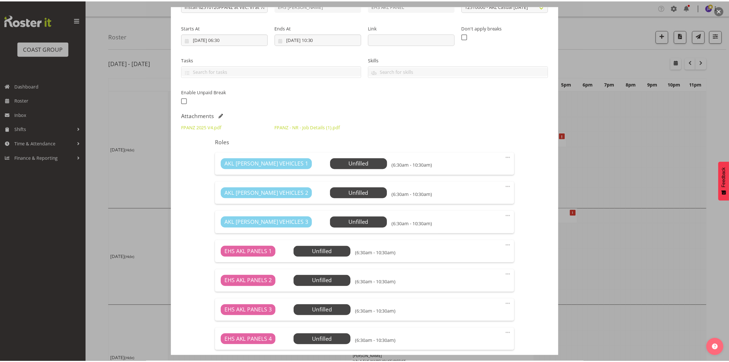
scroll to position [38, 0]
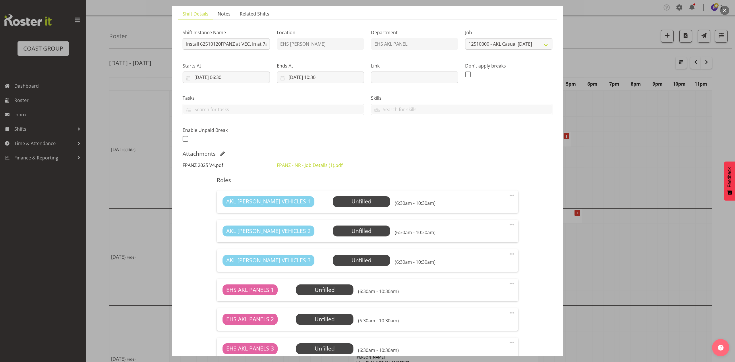
click at [201, 166] on link "FPANZ 2025 V4.pdf" at bounding box center [203, 165] width 40 height 6
drag, startPoint x: 613, startPoint y: 141, endPoint x: 621, endPoint y: 150, distance: 12.2
click at [613, 142] on div at bounding box center [367, 181] width 735 height 362
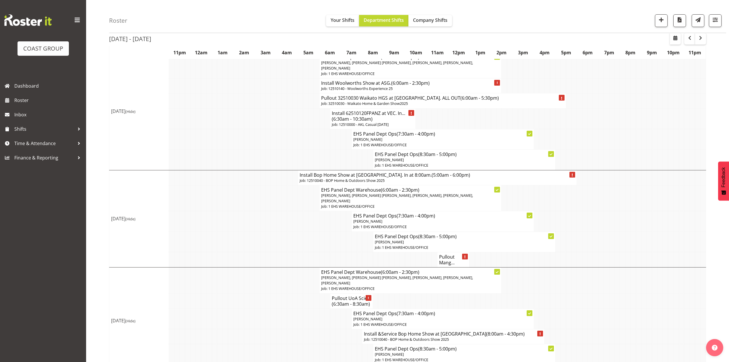
scroll to position [0, 0]
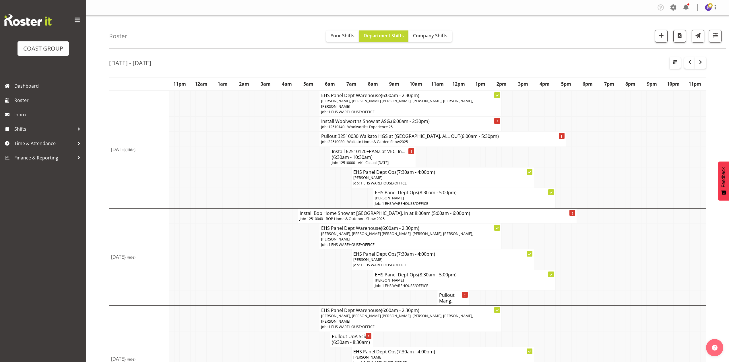
click at [388, 123] on h4 "Install Woolworths Show at ASG. (6:00am - 2:30pm)" at bounding box center [410, 121] width 179 height 6
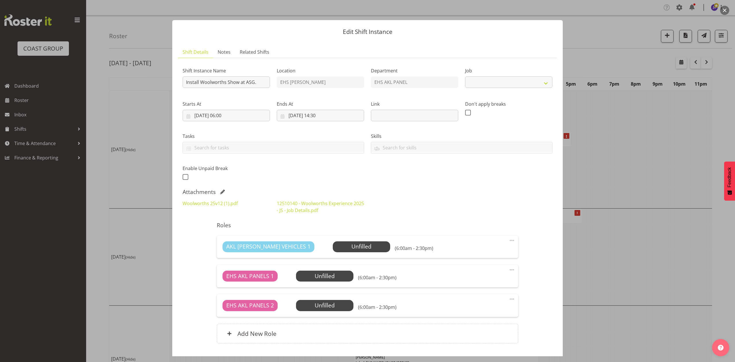
select select "10237"
click at [226, 202] on link "Woolworths 25v12 (1).pdf" at bounding box center [210, 203] width 55 height 6
click at [609, 151] on div at bounding box center [367, 181] width 735 height 362
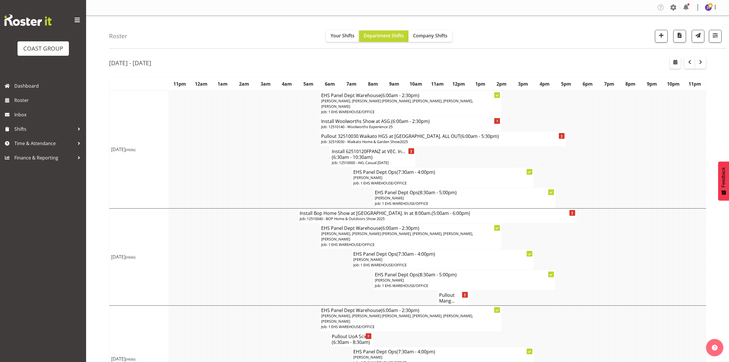
click at [458, 152] on td at bounding box center [456, 156] width 5 height 21
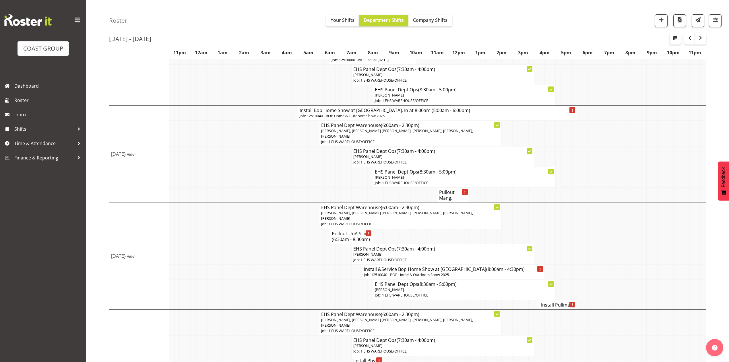
scroll to position [115, 0]
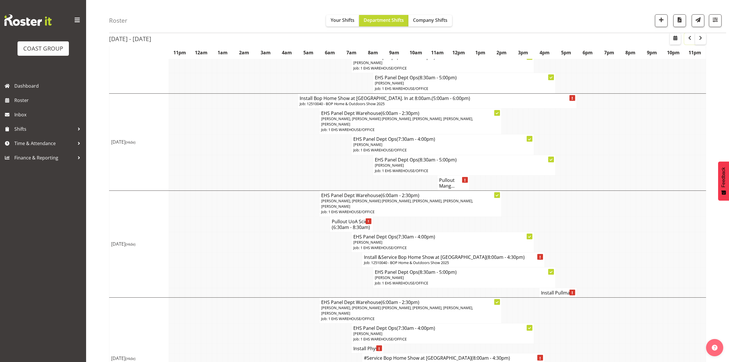
click at [687, 40] on span "button" at bounding box center [689, 37] width 7 height 7
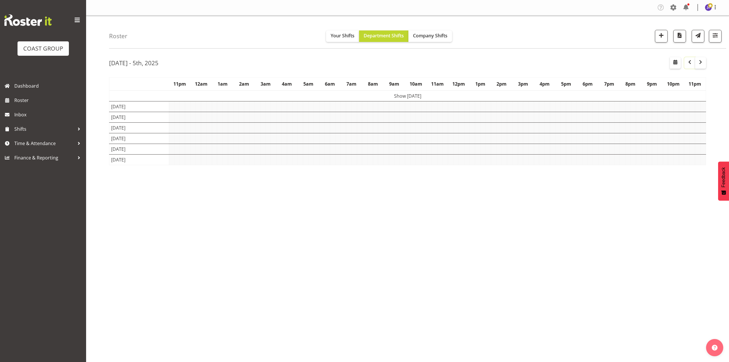
scroll to position [0, 0]
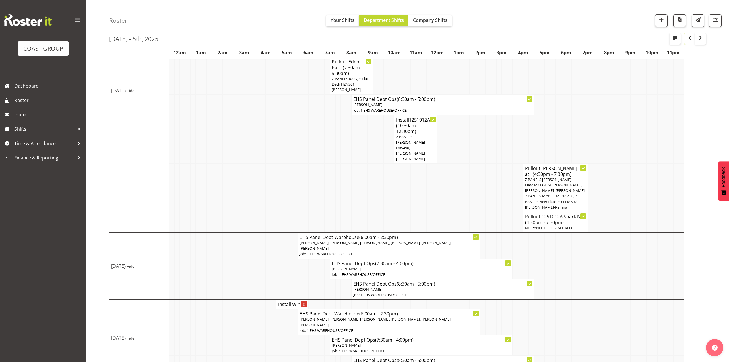
scroll to position [385, 0]
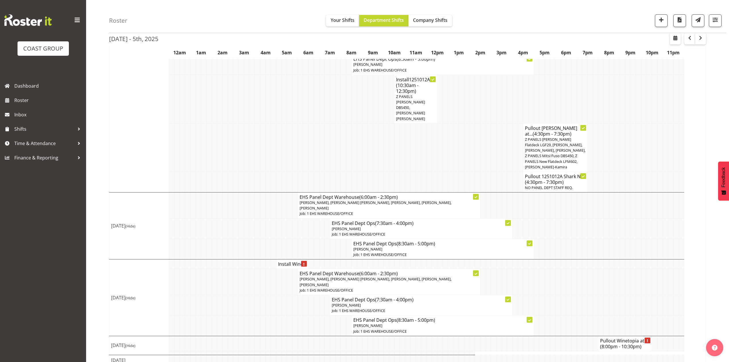
click at [579, 222] on td at bounding box center [579, 228] width 5 height 20
click at [616, 171] on td at bounding box center [617, 181] width 5 height 21
click at [597, 239] on td at bounding box center [595, 249] width 5 height 20
drag, startPoint x: 625, startPoint y: 222, endPoint x: 613, endPoint y: 200, distance: 24.8
click at [615, 218] on tr "EHS Panel Dept Ops (7:30am - 4:00pm) [PERSON_NAME] Job: 1 EHS WAREHOUSE/OFFICE" at bounding box center [407, 228] width 597 height 20
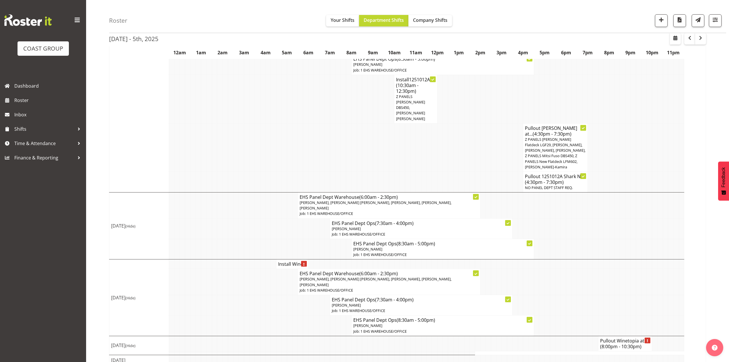
click at [631, 355] on td at bounding box center [633, 360] width 5 height 11
click at [387, 131] on td at bounding box center [386, 147] width 5 height 48
click at [624, 171] on td at bounding box center [622, 181] width 5 height 21
click at [596, 203] on td at bounding box center [595, 205] width 5 height 26
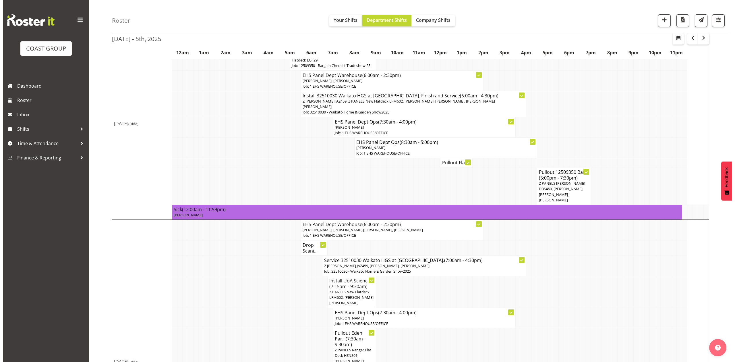
scroll to position [40, 0]
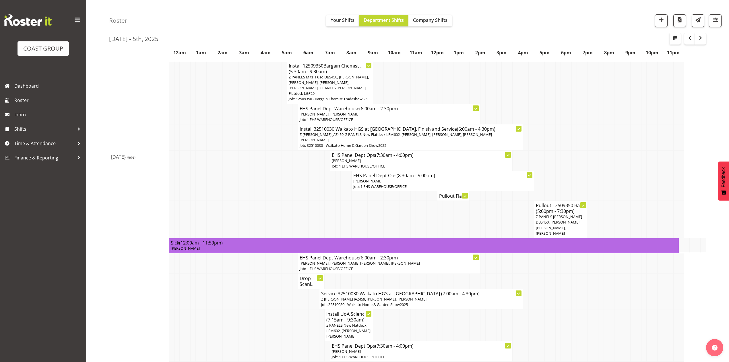
click at [551, 214] on span "Z PANELS [PERSON_NAME] DBS450, [PERSON_NAME], [PERSON_NAME], [PERSON_NAME]" at bounding box center [559, 225] width 46 height 22
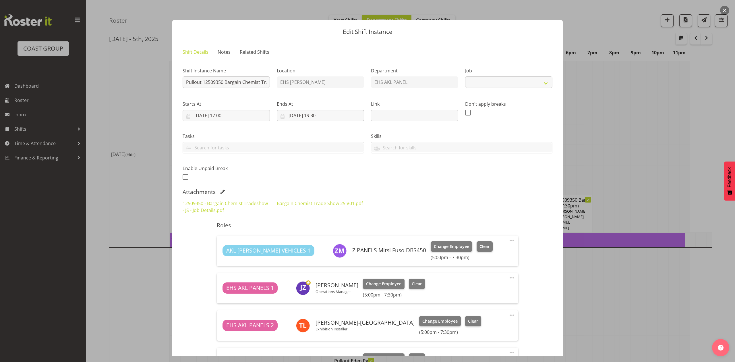
select select "10687"
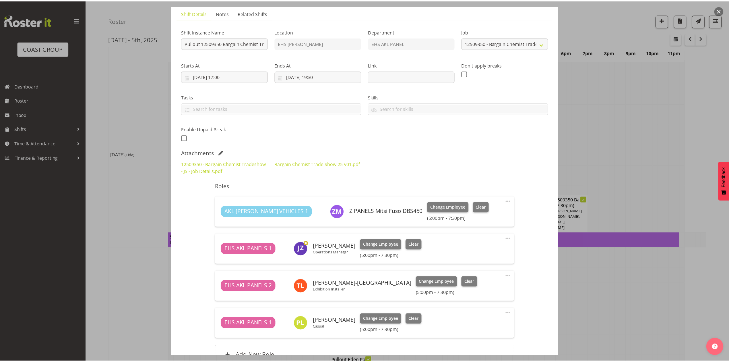
scroll to position [76, 0]
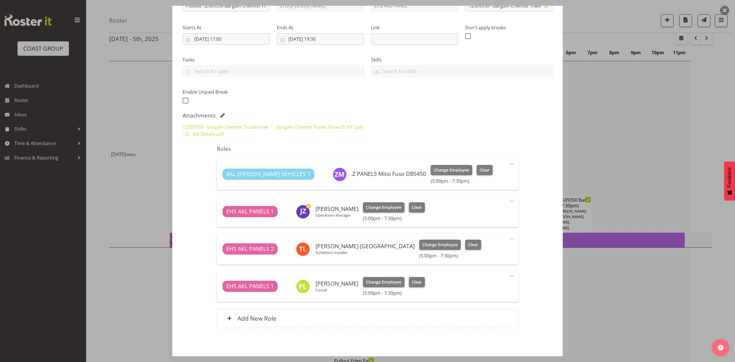
click at [670, 143] on div at bounding box center [367, 181] width 735 height 362
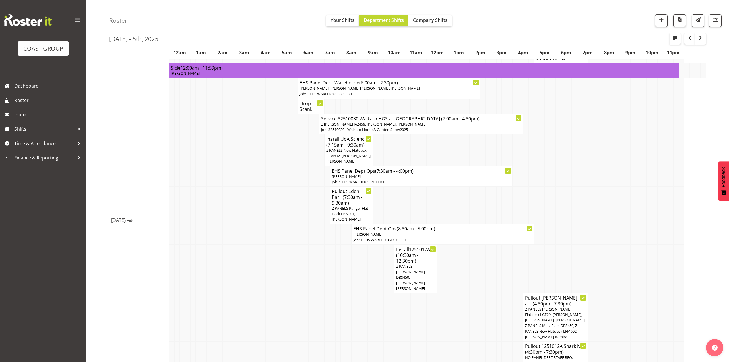
scroll to position [231, 0]
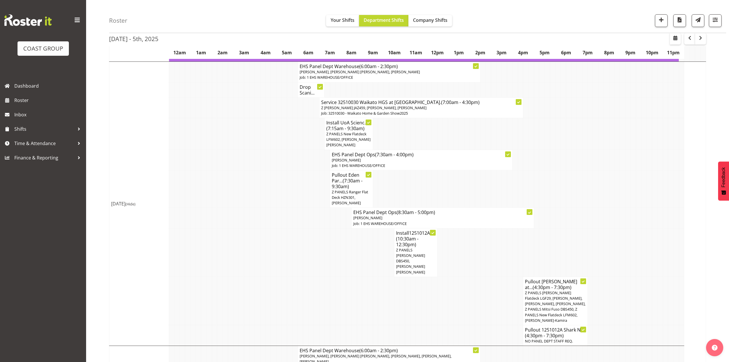
click at [352, 132] on span "Z PANELS New Flatdeck LFM602, [PERSON_NAME] [PERSON_NAME]" at bounding box center [348, 139] width 44 height 16
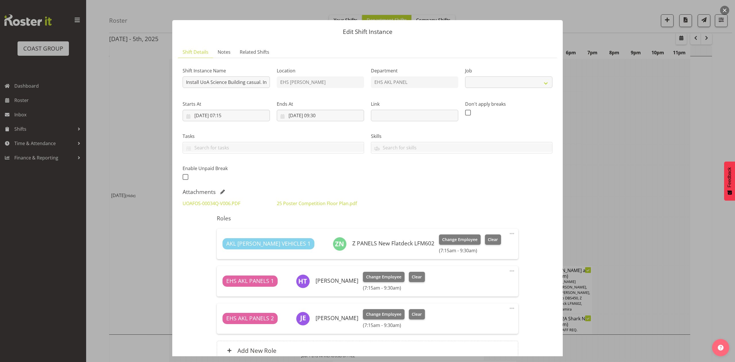
select select "8654"
click at [322, 202] on link "25 Poster Competition Floor Plan.pdf" at bounding box center [317, 203] width 80 height 6
click at [227, 200] on link "UOAFOS-00034Q-V006.PDF" at bounding box center [212, 203] width 58 height 6
click at [627, 150] on div at bounding box center [367, 181] width 735 height 362
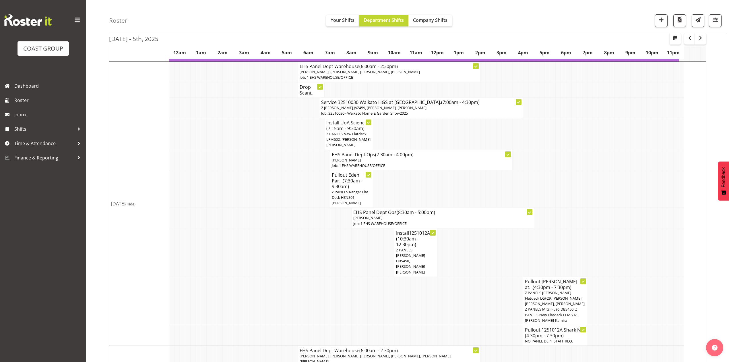
click at [355, 245] on td at bounding box center [353, 252] width 5 height 49
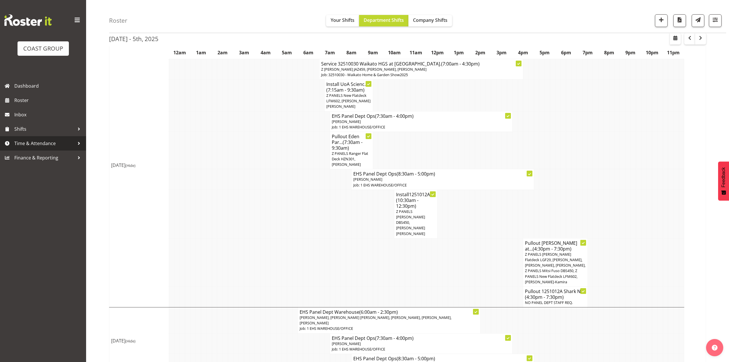
click at [45, 142] on span "Time & Attendance" at bounding box center [44, 143] width 60 height 9
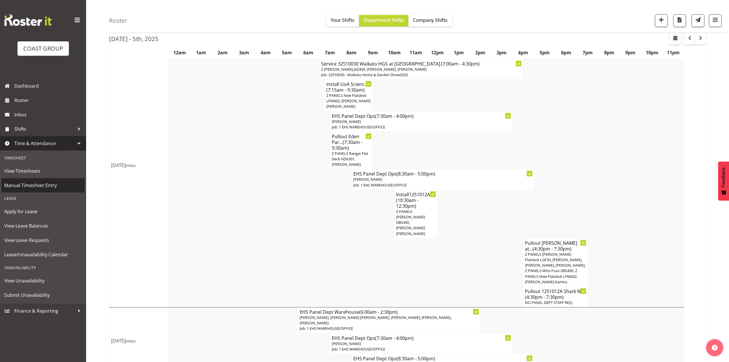
click at [41, 184] on span "Manual Timesheet Entry" at bounding box center [43, 185] width 78 height 9
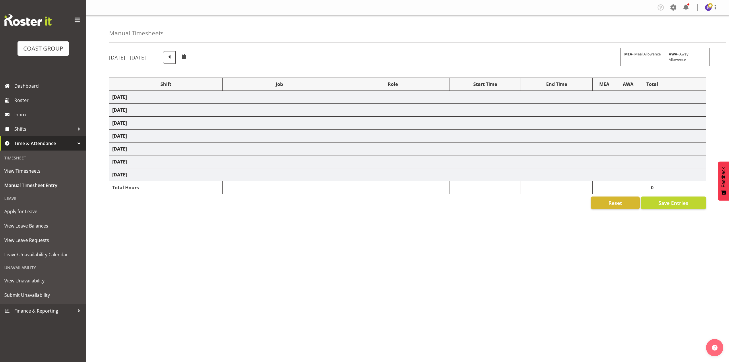
select select "68034"
select select "69"
select select "198"
select select "82600"
select select "8653"
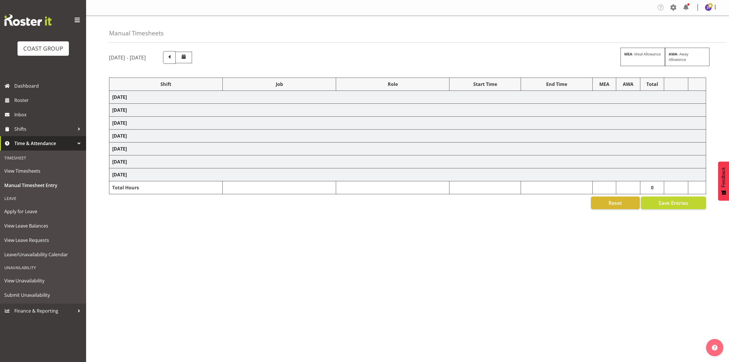
select select "68034"
select select "69"
select select "198"
select select "77800"
select select "9735"
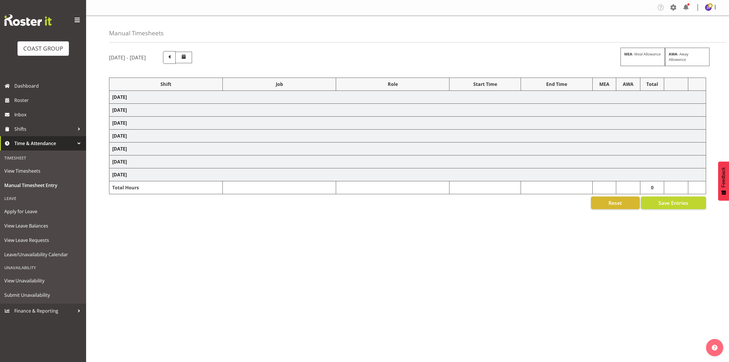
select select "82602"
select select "8653"
select select "82600"
select select "8653"
select select "82609"
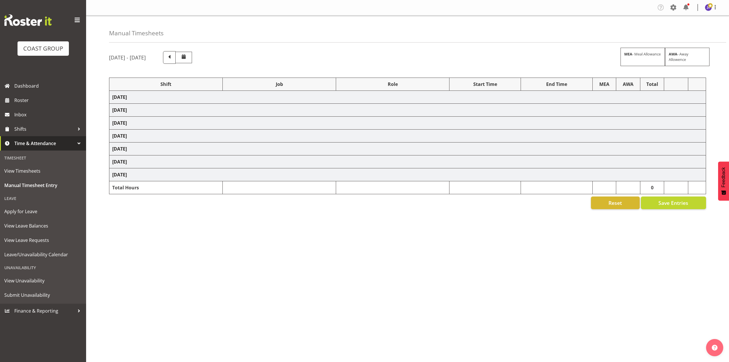
select select "9735"
select select "82676"
select select "8653"
select select "82600"
select select "8653"
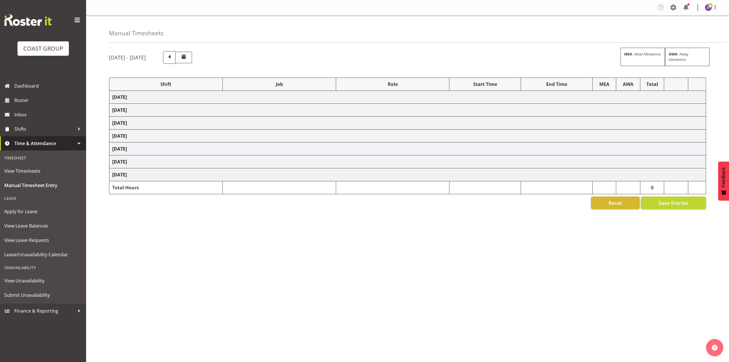
select select "77800"
select select "9735"
select select "75037"
select select "9957"
select select "82601"
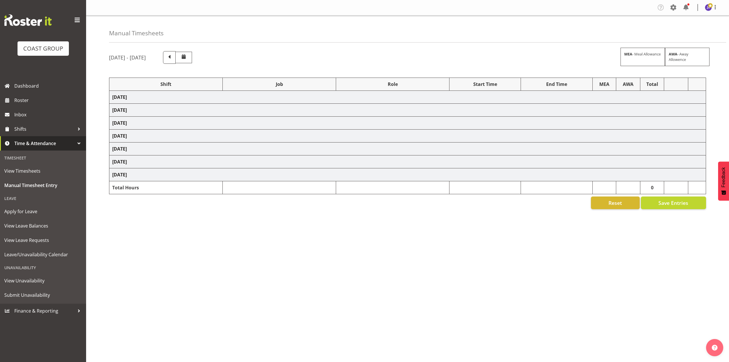
select select "8653"
select select "68034"
select select "69"
select select "198"
select select "82800"
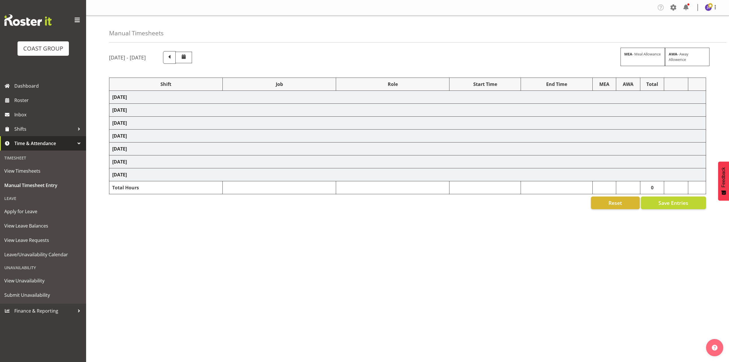
select select "8653"
select select "82290"
select select "10687"
select select "68034"
select select "69"
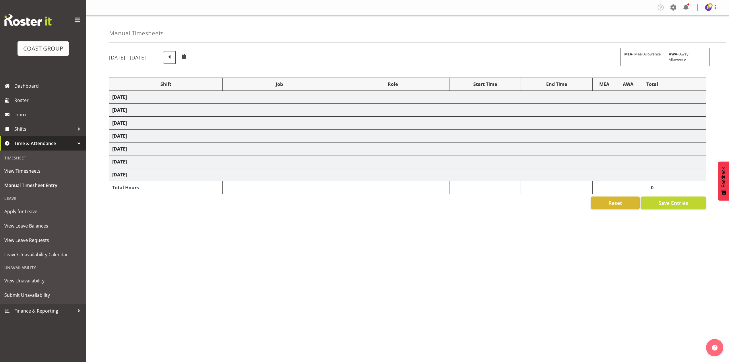
select select "198"
select select "82676"
select select "8653"
select select "82290"
select select "10687"
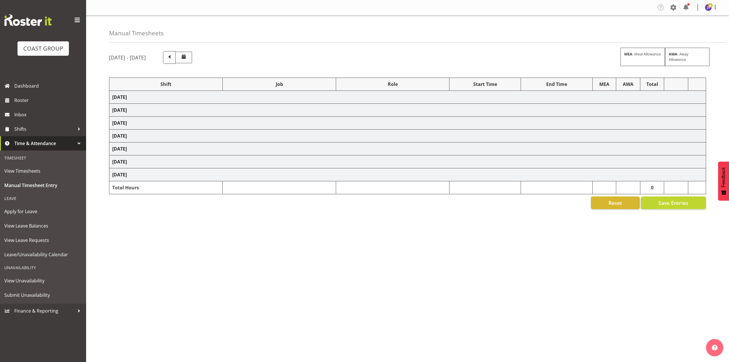
select select "64827"
select select "69"
select select "198"
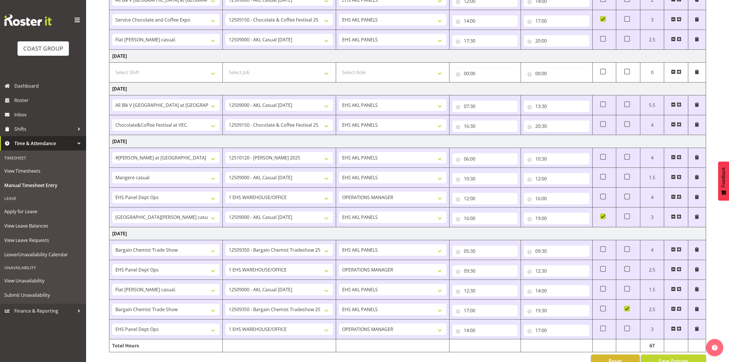
scroll to position [257, 0]
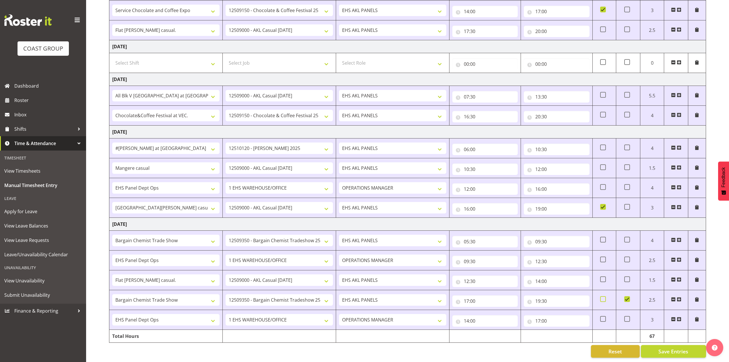
click at [603, 296] on span at bounding box center [603, 299] width 6 height 6
click at [603, 297] on input "checkbox" at bounding box center [602, 299] width 4 height 4
checkbox input "true"
click at [626, 296] on span at bounding box center [627, 299] width 6 height 6
click at [626, 297] on input "checkbox" at bounding box center [626, 299] width 4 height 4
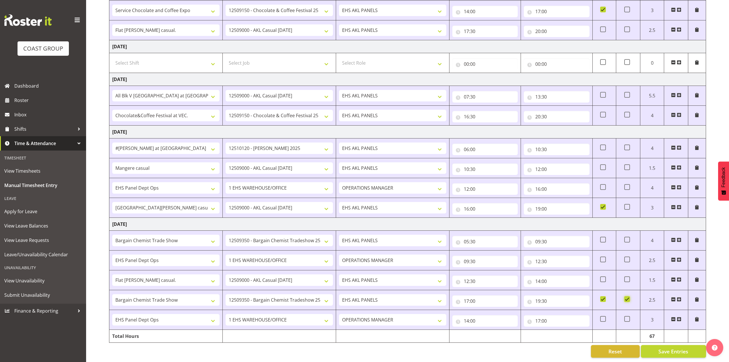
checkbox input "false"
click at [672, 347] on span "Save Entries" at bounding box center [674, 350] width 30 height 7
click at [655, 349] on button "Save Entries" at bounding box center [673, 351] width 65 height 13
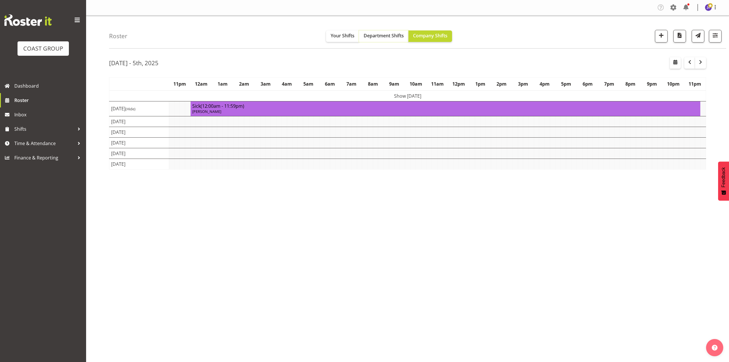
click at [377, 39] on button "Department Shifts" at bounding box center [383, 35] width 49 height 11
